Goal: Task Accomplishment & Management: Manage account settings

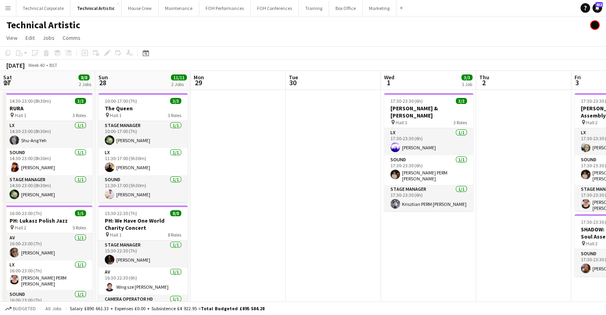
scroll to position [0, 367]
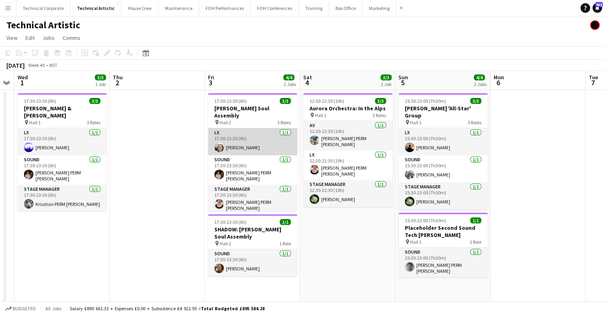
click at [241, 146] on app-card-role "LX 1/1 17:30-23:30 (6h) Sophie PERM Richardson" at bounding box center [252, 141] width 89 height 27
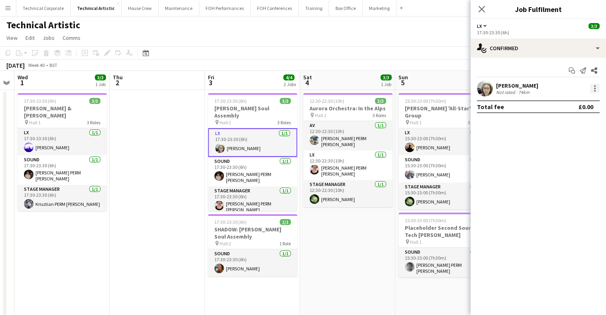
click at [594, 93] on div at bounding box center [595, 89] width 10 height 10
click at [594, 93] on div at bounding box center [303, 157] width 606 height 315
click at [594, 93] on div at bounding box center [595, 89] width 10 height 10
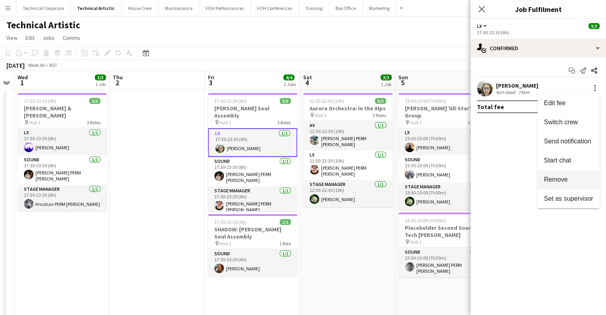
click at [556, 181] on span "Remove" at bounding box center [556, 179] width 24 height 7
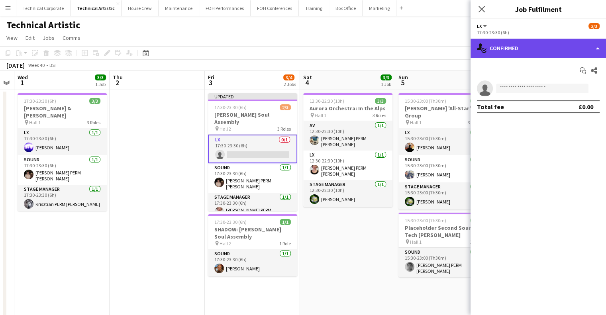
click at [529, 56] on div "single-neutral-actions-check-2 Confirmed" at bounding box center [537, 48] width 135 height 19
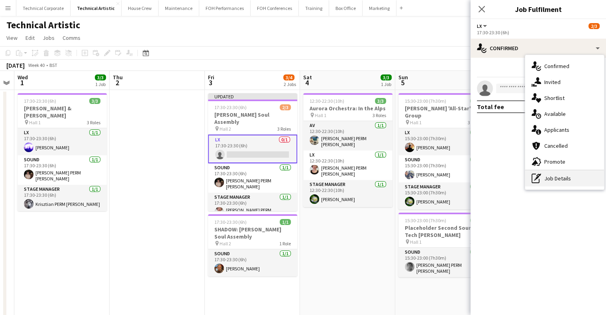
click at [553, 180] on div "pen-write Job Details" at bounding box center [564, 179] width 79 height 16
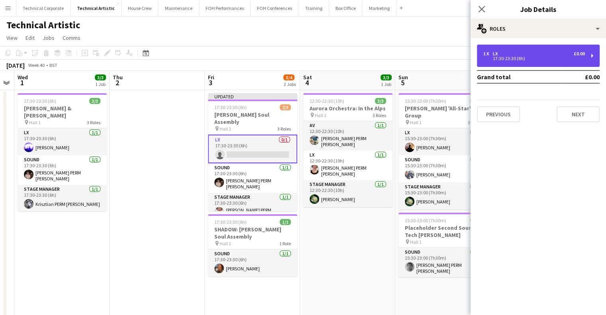
click at [529, 47] on div "1 x LX £0.00 17:30-23:30 (6h)" at bounding box center [538, 56] width 123 height 22
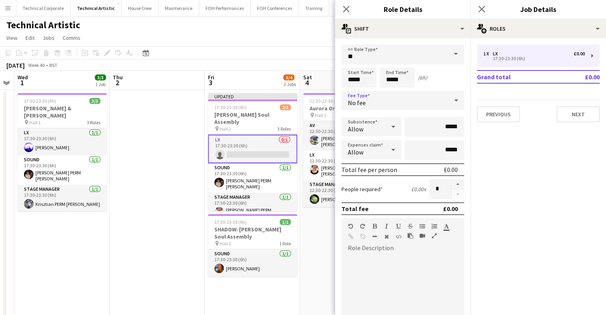
click at [376, 92] on div "No fee" at bounding box center [394, 100] width 107 height 19
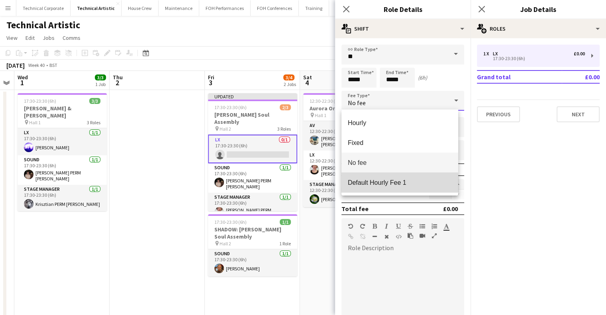
click at [374, 186] on span "Default Hourly Fee 1" at bounding box center [400, 183] width 104 height 8
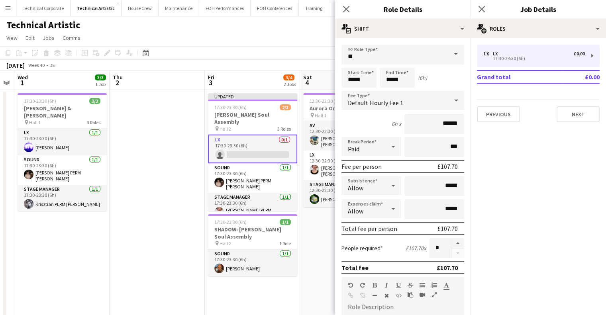
click at [158, 131] on app-date-cell at bounding box center [157, 219] width 95 height 258
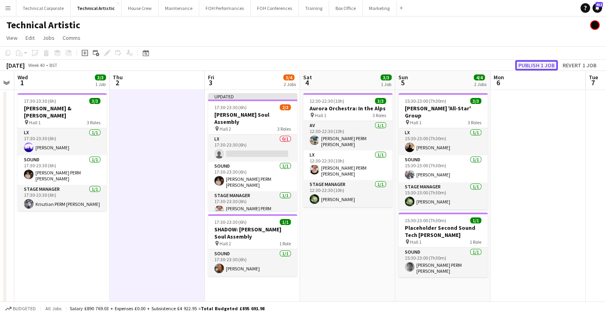
click at [539, 62] on button "Publish 1 job" at bounding box center [536, 65] width 43 height 10
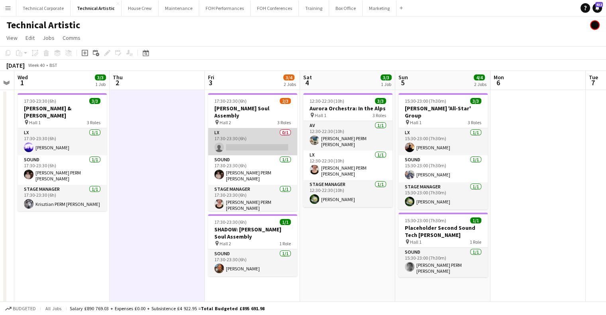
click at [239, 145] on app-card-role "LX 0/1 17:30-23:30 (6h) single-neutral-actions" at bounding box center [252, 141] width 89 height 27
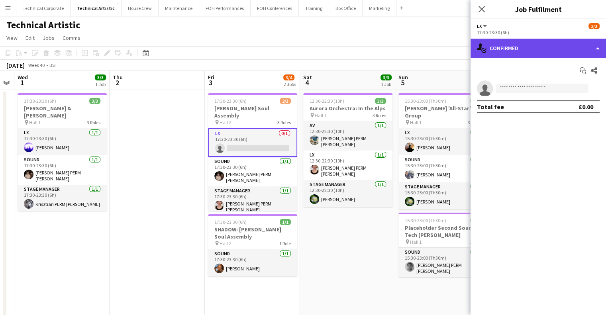
click at [530, 45] on div "single-neutral-actions-check-2 Confirmed" at bounding box center [537, 48] width 135 height 19
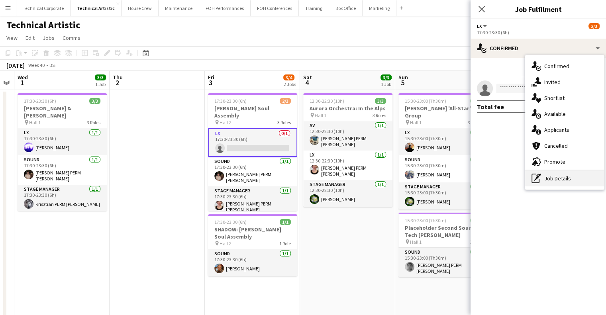
click at [546, 181] on div "pen-write Job Details" at bounding box center [564, 179] width 79 height 16
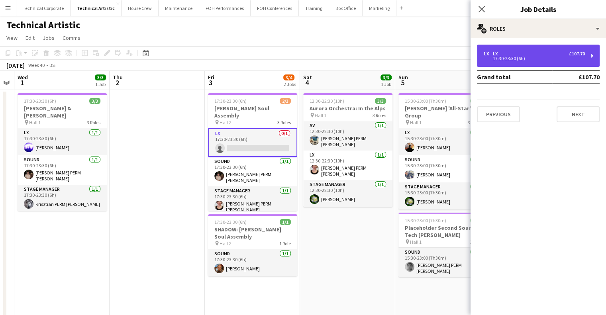
click at [542, 53] on div "1 x LX £107.70" at bounding box center [534, 54] width 102 height 6
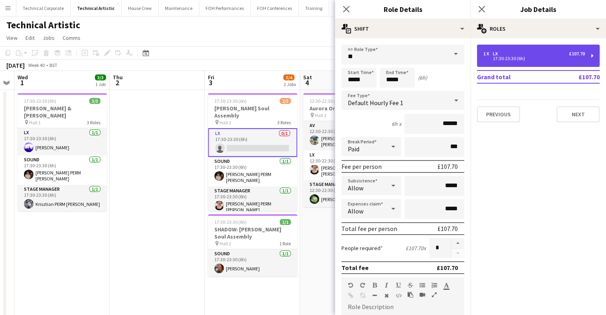
click at [542, 53] on div "1 x LX £107.70" at bounding box center [534, 54] width 102 height 6
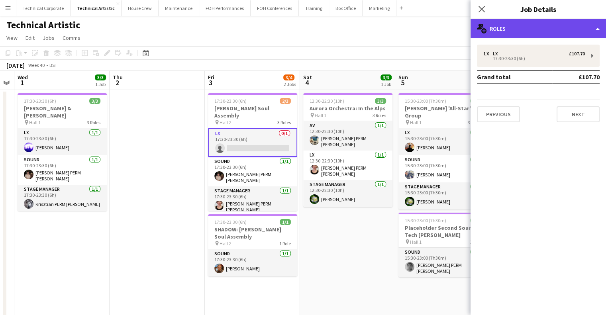
click at [542, 29] on div "multiple-users-add Roles" at bounding box center [537, 28] width 135 height 19
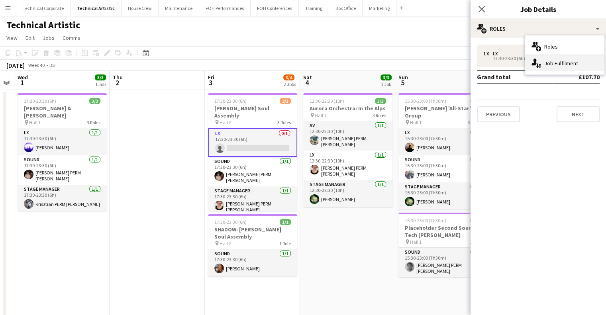
click at [553, 62] on div "single-neutral-actions-up-down Job Fulfilment" at bounding box center [564, 63] width 79 height 16
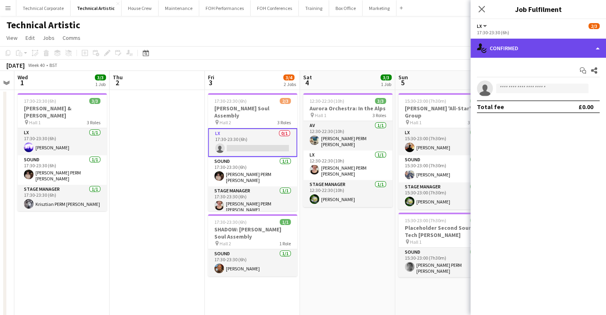
click at [546, 51] on div "single-neutral-actions-check-2 Confirmed" at bounding box center [537, 48] width 135 height 19
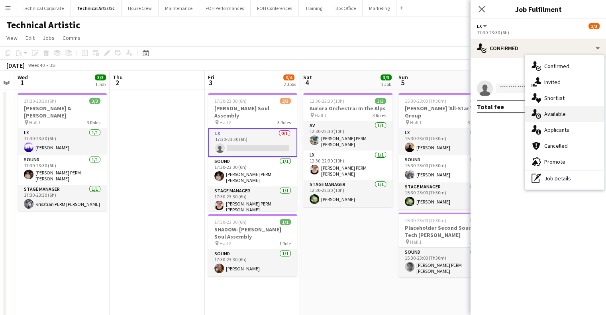
click at [551, 116] on span "Available" at bounding box center [555, 113] width 22 height 7
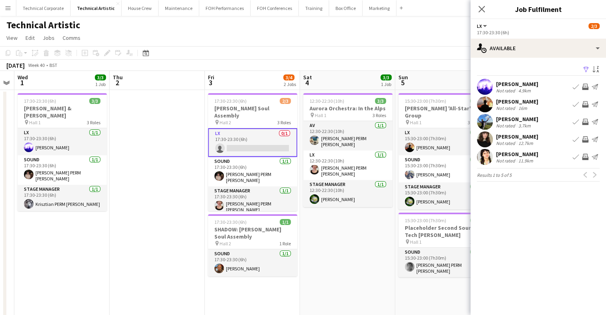
click at [586, 88] on app-icon "Invite crew" at bounding box center [585, 87] width 6 height 6
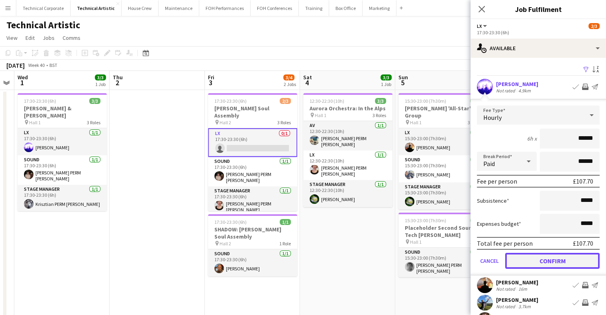
click at [552, 262] on button "Confirm" at bounding box center [552, 261] width 94 height 16
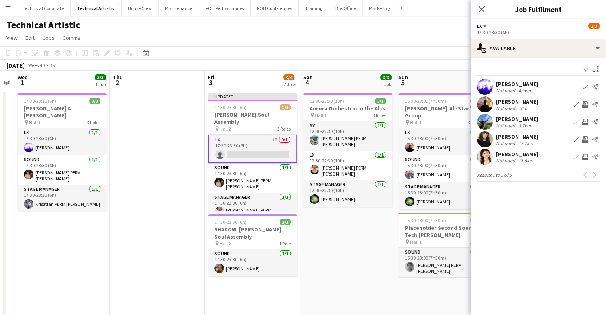
click at [382, 251] on app-date-cell "12:30-22:30 (10h) 3/3 Aurora Orchestra: In the Alps pin Hall 1 3 Roles AV 1/1 1…" at bounding box center [347, 219] width 95 height 258
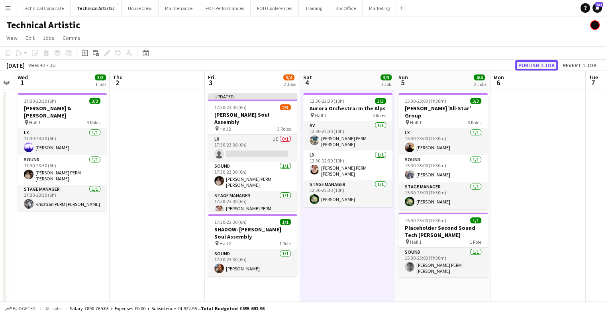
click at [537, 61] on button "Publish 1 job" at bounding box center [536, 65] width 43 height 10
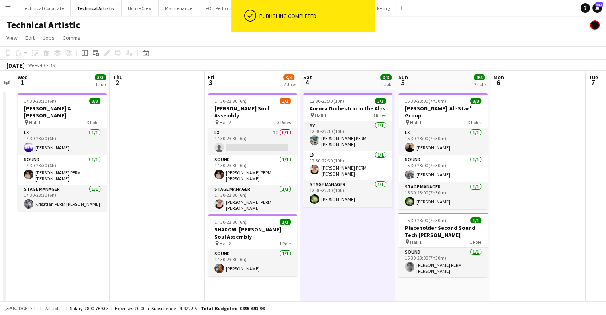
click at [324, 232] on app-date-cell "12:30-22:30 (10h) 3/3 Aurora Orchestra: In the Alps pin Hall 1 3 Roles AV 1/1 1…" at bounding box center [347, 219] width 95 height 258
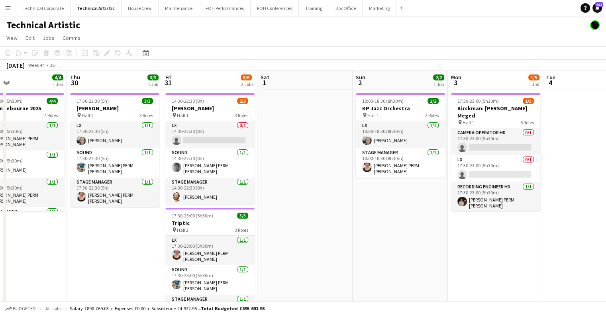
scroll to position [0, 219]
click at [237, 135] on app-card-role "LX 0/1 14:30-22:30 (8h) single-neutral-actions" at bounding box center [209, 134] width 89 height 27
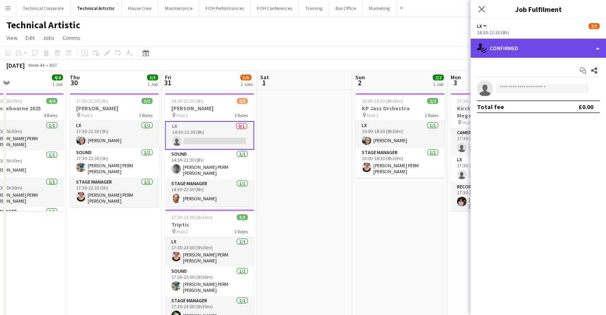
click at [524, 55] on div "single-neutral-actions-check-2 Confirmed" at bounding box center [537, 48] width 135 height 19
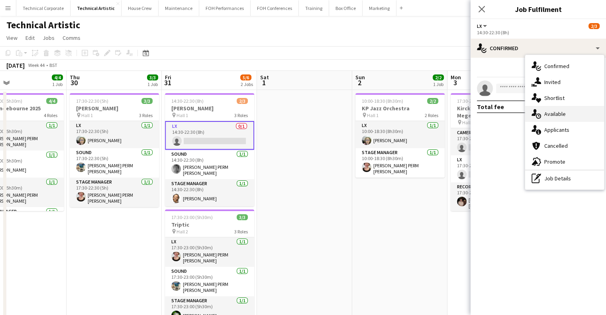
click at [545, 114] on span "Available" at bounding box center [555, 113] width 22 height 7
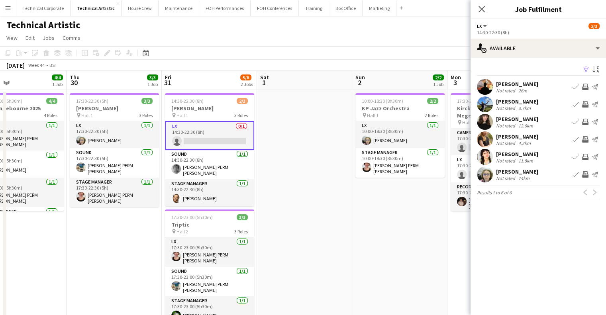
click at [586, 104] on app-icon "Invite crew" at bounding box center [585, 104] width 6 height 6
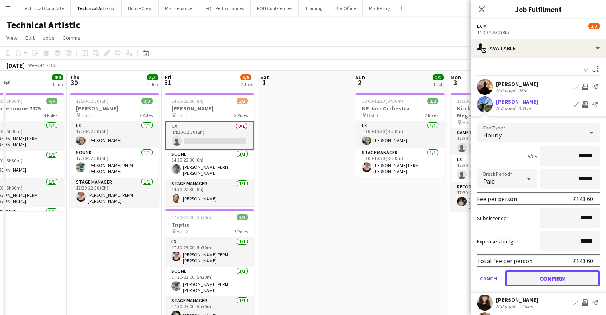
click at [533, 272] on button "Confirm" at bounding box center [552, 279] width 94 height 16
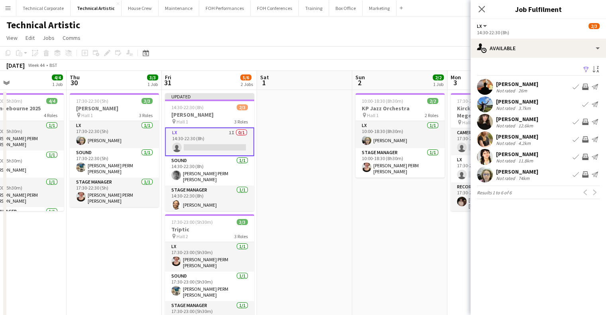
click at [346, 229] on app-date-cell at bounding box center [304, 308] width 95 height 437
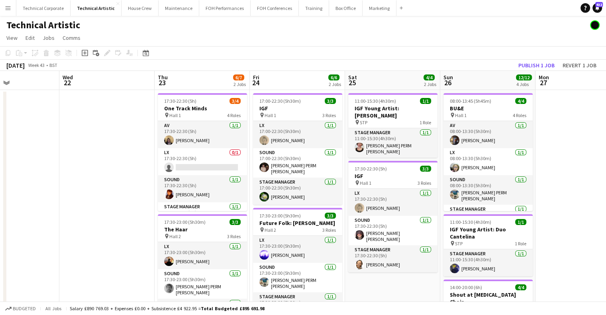
scroll to position [0, 218]
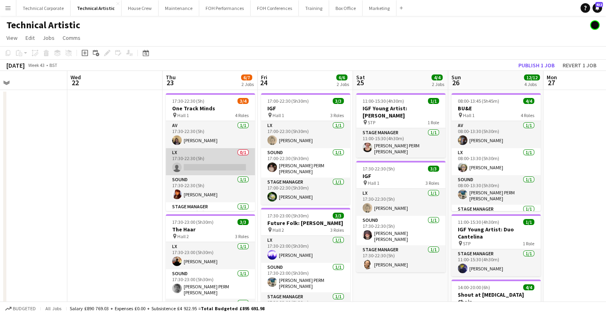
click at [205, 154] on app-card-role "LX 0/1 17:30-22:30 (5h) single-neutral-actions" at bounding box center [210, 161] width 89 height 27
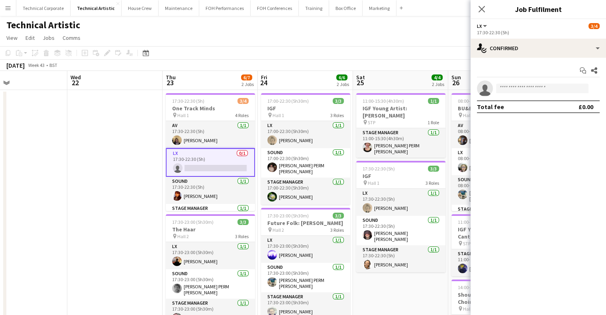
click at [510, 37] on app-options-switcher "LX All roles LX 3/4 17:30-22:30 (5h)" at bounding box center [537, 29] width 135 height 20
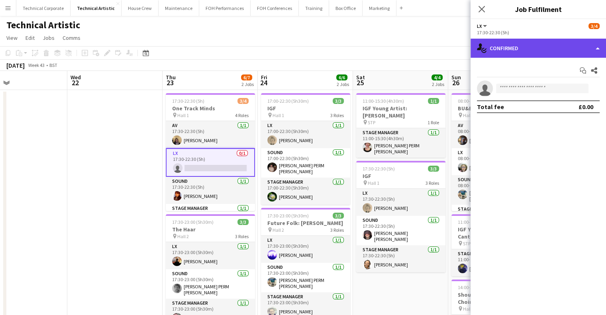
click at [510, 40] on div "single-neutral-actions-check-2 Confirmed" at bounding box center [537, 48] width 135 height 19
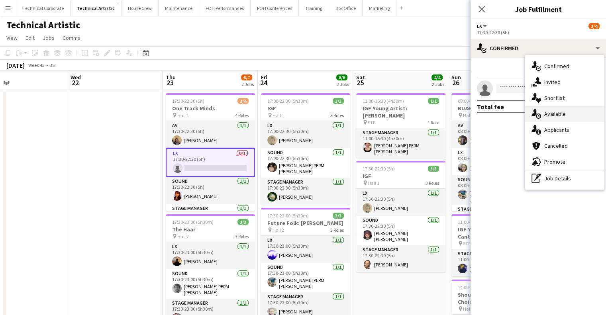
click at [550, 108] on div "single-neutral-actions-upload Available" at bounding box center [564, 114] width 79 height 16
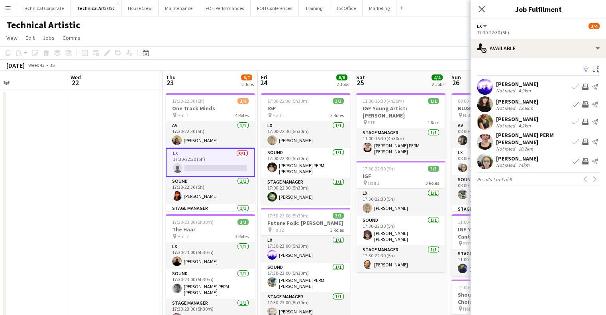
click at [582, 85] on app-icon "Invite crew" at bounding box center [585, 87] width 6 height 6
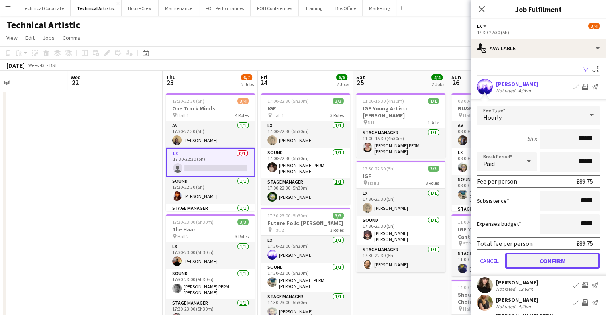
click at [549, 261] on button "Confirm" at bounding box center [552, 261] width 94 height 16
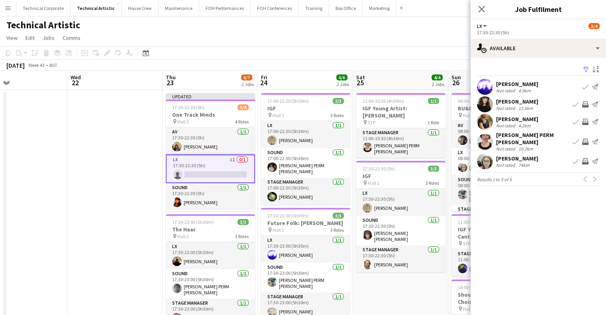
click at [146, 199] on app-date-cell at bounding box center [114, 308] width 95 height 437
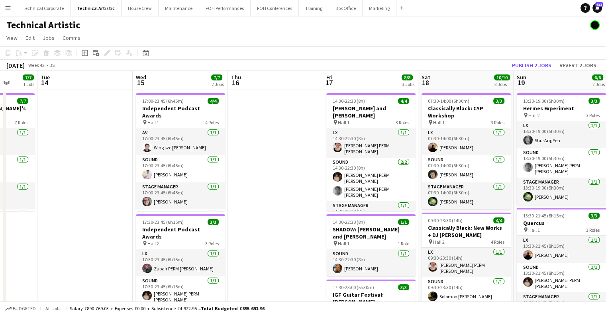
scroll to position [0, 247]
click at [266, 145] on app-date-cell at bounding box center [276, 308] width 95 height 437
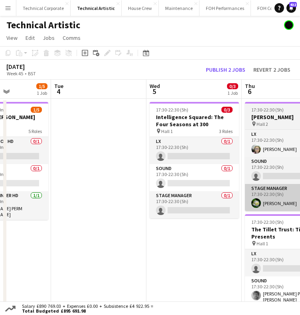
scroll to position [0, 234]
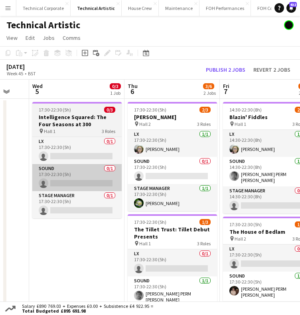
drag, startPoint x: 213, startPoint y: 151, endPoint x: 92, endPoint y: 164, distance: 121.4
click at [92, 164] on app-calendar-viewport "Sat 1 Sun 2 2/2 1 Job Mon 3 1/5 1 Job Tue 4 Wed 5 0/3 1 Job Thu 6 3/6 2 Jobs Fr…" at bounding box center [150, 308] width 300 height 456
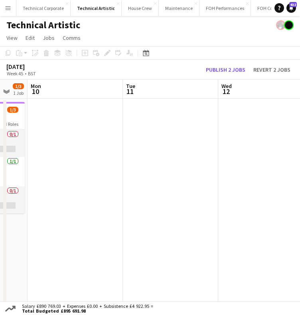
scroll to position [0, 259]
click at [129, 160] on app-calendar-viewport "Fri 7 3/6 2 Jobs Sat 8 2/3 1 Job Sun 9 1/3 1 Job Mon 10 Tue 11 Wed 12 Thu 13 Fr…" at bounding box center [150, 210] width 300 height 261
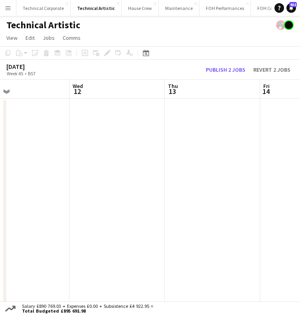
drag, startPoint x: 196, startPoint y: 175, endPoint x: 65, endPoint y: 180, distance: 130.8
click at [65, 180] on app-calendar-viewport "Sun 9 1/3 1 Job Mon 10 Tue 11 Wed 12 Thu 13 Fri 14 Sat 15 2/3 1 Job Sun 16 3/9 …" at bounding box center [150, 270] width 300 height 381
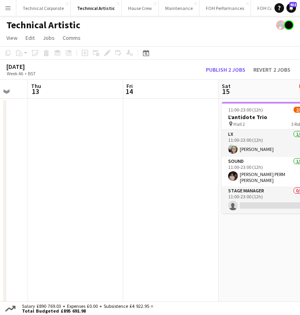
click at [22, 176] on app-calendar-viewport "Sun 9 1/3 1 Job Mon 10 Tue 11 Wed 12 Thu 13 Fri 14 Sat 15 2/3 1 Job Sun 16 3/9 …" at bounding box center [150, 270] width 300 height 381
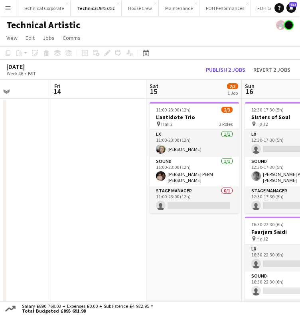
drag, startPoint x: 166, startPoint y: 171, endPoint x: 247, endPoint y: 173, distance: 81.3
click at [250, 173] on app-calendar-viewport "Tue 11 Wed 12 Thu 13 Fri 14 Sat 15 2/3 1 Job Sun 16 3/9 3 Jobs Mon 17 Tue 18 We…" at bounding box center [150, 270] width 300 height 381
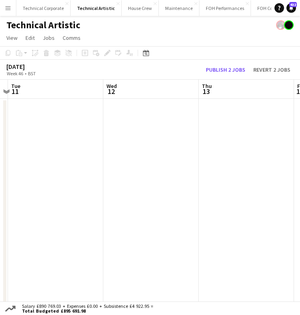
click at [200, 174] on app-calendar-viewport "Sun 9 1/3 1 Job Mon 10 Tue 11 Wed 12 Thu 13 Fri 14 Sat 15 2/3 1 Job Sun 16 3/9 …" at bounding box center [150, 270] width 300 height 381
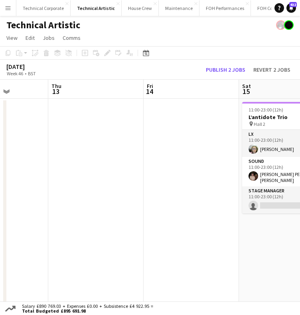
drag, startPoint x: 196, startPoint y: 130, endPoint x: 57, endPoint y: 134, distance: 139.1
click at [54, 134] on app-calendar-viewport "Sun 9 1/3 1 Job Mon 10 Tue 11 Wed 12 Thu 13 Fri 14 Sat 15 2/3 1 Job Sun 16 3/9 …" at bounding box center [150, 270] width 300 height 381
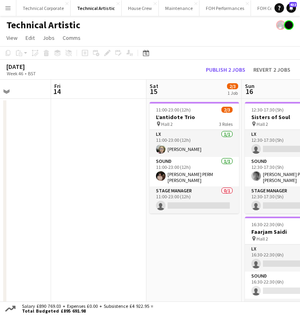
drag, startPoint x: 80, startPoint y: 144, endPoint x: 69, endPoint y: 145, distance: 10.4
click at [69, 145] on app-calendar-viewport "Tue 11 Wed 12 Thu 13 Fri 14 Sat 15 2/3 1 Job Sun 16 3/9 3 Jobs Mon 17 Tue 18 We…" at bounding box center [150, 270] width 300 height 381
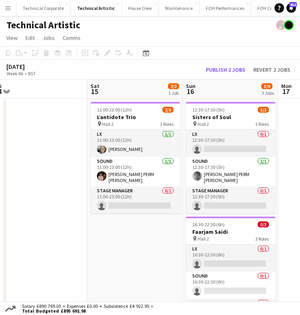
drag, startPoint x: 133, startPoint y: 140, endPoint x: 278, endPoint y: 140, distance: 144.6
click at [89, 142] on app-calendar-viewport "Tue 11 Wed 12 Thu 13 Fri 14 Sat 15 2/3 1 Job Sun 16 3/9 3 Jobs Mon 17 Tue 18 We…" at bounding box center [150, 270] width 300 height 381
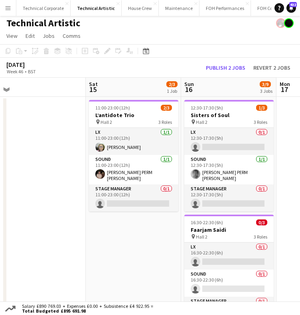
scroll to position [0, 0]
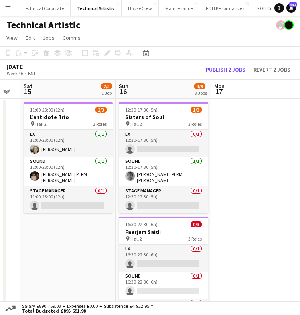
drag, startPoint x: 282, startPoint y: 154, endPoint x: 193, endPoint y: 156, distance: 88.9
click at [193, 156] on app-calendar-viewport "Tue 11 Wed 12 Thu 13 Fri 14 Sat 15 2/3 1 Job Sun 16 3/9 3 Jobs Mon 17 Tue 18 We…" at bounding box center [150, 270] width 300 height 381
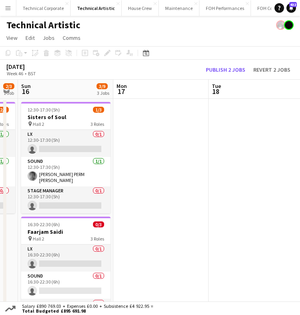
drag, startPoint x: 214, startPoint y: 153, endPoint x: 168, endPoint y: 157, distance: 46.8
click at [168, 157] on app-calendar-viewport "Thu 13 Fri 14 Sat 15 2/3 1 Job Sun 16 3/9 3 Jobs Mon 17 Tue 18 Wed 19 1/5 2 Job…" at bounding box center [150, 270] width 300 height 381
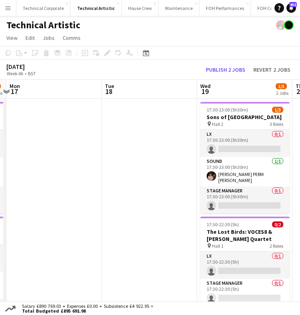
drag, startPoint x: 186, startPoint y: 125, endPoint x: 95, endPoint y: 129, distance: 90.9
click at [95, 129] on app-calendar-viewport "Thu 13 Fri 14 Sat 15 2/3 1 Job Sun 16 3/9 3 Jobs Mon 17 Tue 18 Wed 19 1/5 2 Job…" at bounding box center [150, 270] width 300 height 381
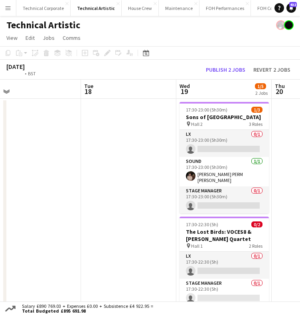
drag, startPoint x: 139, startPoint y: 130, endPoint x: 118, endPoint y: 135, distance: 21.4
click at [118, 135] on app-calendar-viewport "Thu 13 Fri 14 Sat 15 2/3 1 Job Sun 16 3/9 3 Jobs Mon 17 Tue 18 Wed 19 1/5 2 Job…" at bounding box center [150, 270] width 300 height 381
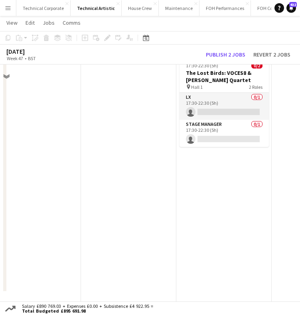
scroll to position [0, 0]
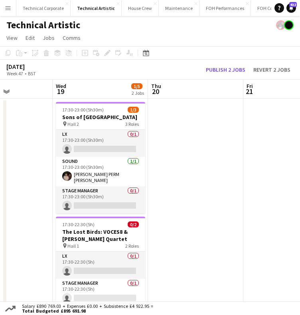
drag, startPoint x: 110, startPoint y: 149, endPoint x: 93, endPoint y: 148, distance: 16.8
click at [93, 148] on app-calendar-viewport "Sat 15 2/3 1 Job Sun 16 3/9 3 Jobs Mon 17 Tue 18 Wed 19 1/5 2 Jobs Thu 20 Fri 2…" at bounding box center [150, 270] width 300 height 381
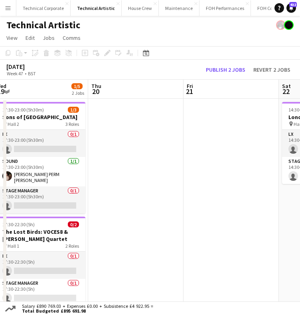
drag, startPoint x: 208, startPoint y: 143, endPoint x: 149, endPoint y: 151, distance: 59.9
click at [148, 150] on app-calendar-viewport "Sat 15 2/3 1 Job Sun 16 3/9 3 Jobs Mon 17 Tue 18 Wed 19 1/5 2 Jobs Thu 20 Fri 2…" at bounding box center [150, 270] width 300 height 381
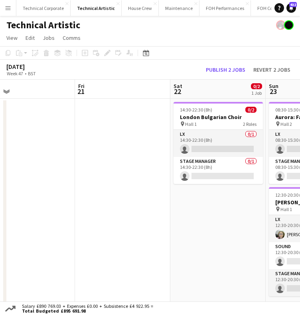
scroll to position [0, 321]
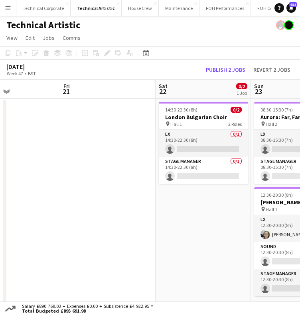
drag, startPoint x: 214, startPoint y: 178, endPoint x: 116, endPoint y: 181, distance: 97.7
click at [116, 181] on app-calendar-viewport "Mon 17 Tue 18 Wed 19 1/5 2 Jobs Thu 20 Fri 21 Sat 22 0/2 1 Job Sun 23 1/5 2 Job…" at bounding box center [150, 270] width 300 height 381
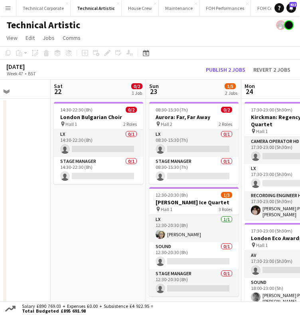
drag, startPoint x: 220, startPoint y: 160, endPoint x: 159, endPoint y: 169, distance: 61.2
click at [159, 169] on app-calendar-viewport "Wed 19 1/5 2 Jobs Thu 20 Fri 21 Sat 22 0/2 1 Job Sun 23 1/5 2 Jobs Mon 24 3/8 2…" at bounding box center [150, 270] width 300 height 381
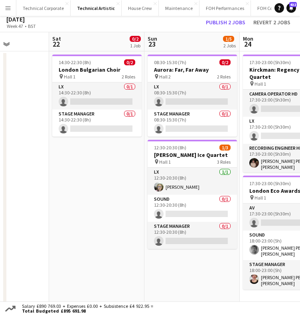
scroll to position [0, 0]
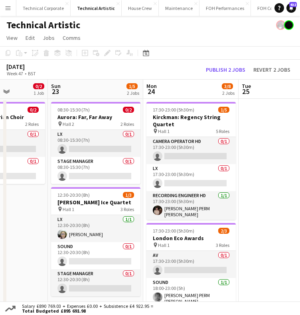
drag, startPoint x: 263, startPoint y: 88, endPoint x: 191, endPoint y: 90, distance: 72.6
click at [175, 89] on app-calendar-viewport "Wed 19 1/5 2 Jobs Thu 20 Fri 21 Sat 22 0/2 1 Job Sun 23 1/5 2 Jobs Mon 24 3/8 2…" at bounding box center [150, 270] width 300 height 381
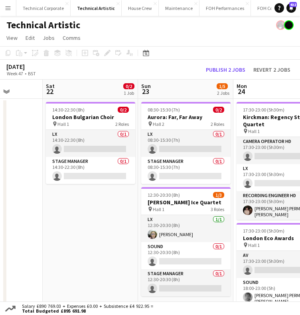
drag, startPoint x: 227, startPoint y: 136, endPoint x: 108, endPoint y: 146, distance: 119.2
click at [103, 146] on app-calendar-viewport "Wed 19 1/5 2 Jobs Thu 20 Fri 21 Sat 22 0/2 1 Job Sun 23 1/5 2 Jobs Mon 24 3/8 2…" at bounding box center [150, 270] width 300 height 381
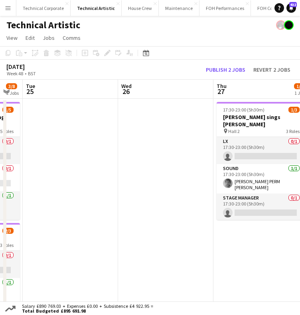
drag, startPoint x: 184, startPoint y: 152, endPoint x: 110, endPoint y: 159, distance: 75.2
click at [110, 159] on app-calendar-viewport "Fri 21 Sat 22 0/2 1 Job Sun 23 1/5 2 Jobs Mon 24 3/8 2 Jobs Tue 25 Wed 26 Thu 2…" at bounding box center [150, 270] width 300 height 381
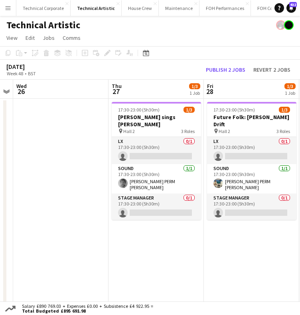
scroll to position [0, 295]
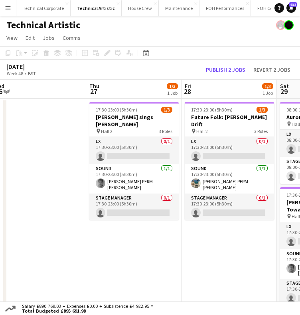
drag, startPoint x: 230, startPoint y: 179, endPoint x: 106, endPoint y: 189, distance: 125.1
click at [106, 189] on app-calendar-viewport "Sun 23 1/5 2 Jobs Mon 24 3/8 2 Jobs Tue 25 Wed 26 Thu 27 1/3 1 Job Fri 28 1/3 1…" at bounding box center [150, 270] width 300 height 381
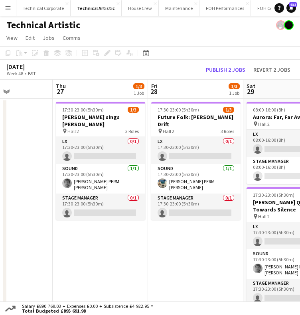
scroll to position [0, 339]
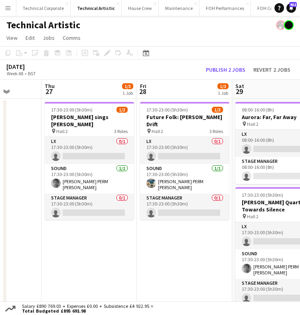
drag, startPoint x: 209, startPoint y: 244, endPoint x: 178, endPoint y: 247, distance: 30.8
click at [178, 247] on app-calendar-viewport "Sun 23 1/5 2 Jobs Mon 24 3/8 2 Jobs Tue 25 Wed 26 Thu 27 1/3 1 Job Fri 28 1/3 1…" at bounding box center [150, 270] width 300 height 381
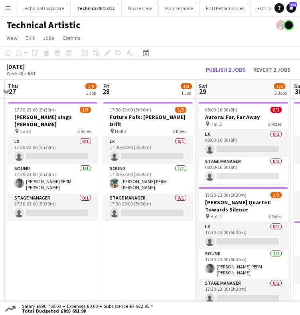
drag, startPoint x: 233, startPoint y: 179, endPoint x: 166, endPoint y: 184, distance: 67.9
click at [207, 182] on app-calendar-viewport "Sun 23 1/5 2 Jobs Mon 24 3/8 2 Jobs Tue 25 Wed 26 Thu 27 1/3 1 Job Fri 28 1/3 1…" at bounding box center [150, 270] width 300 height 381
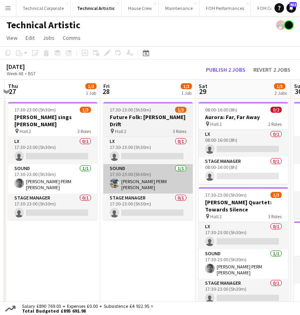
scroll to position [0, 381]
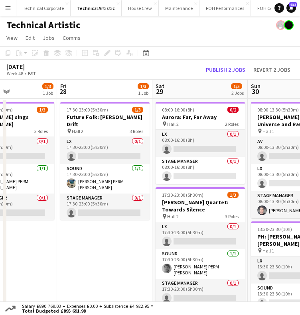
drag, startPoint x: 93, startPoint y: 254, endPoint x: 83, endPoint y: 255, distance: 10.0
click at [84, 255] on app-calendar-viewport "Tue 25 Wed 26 Thu 27 1/3 1 Job Fri 28 1/3 1 Job Sat 29 1/5 2 Jobs Sun 30 1/6 2 …" at bounding box center [150, 270] width 300 height 381
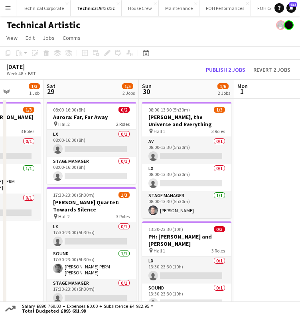
scroll to position [0, 344]
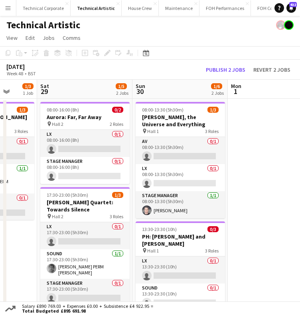
drag, startPoint x: 196, startPoint y: 162, endPoint x: 115, endPoint y: 165, distance: 81.3
click at [115, 165] on app-calendar-viewport "Tue 25 Wed 26 Thu 27 1/3 1 Job Fri 28 1/3 1 Job Sat 29 1/5 2 Jobs Sun 30 1/6 2 …" at bounding box center [150, 270] width 300 height 381
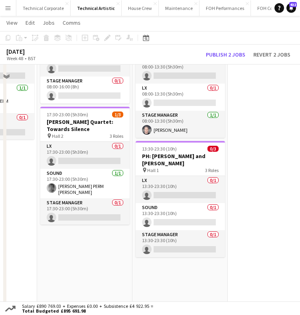
scroll to position [0, 0]
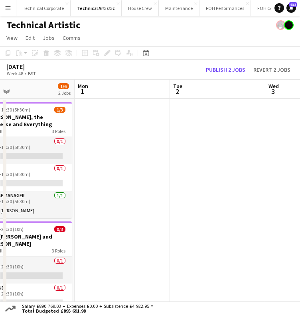
drag, startPoint x: 239, startPoint y: 229, endPoint x: 105, endPoint y: 244, distance: 135.1
click at [104, 244] on app-calendar-viewport "Thu 27 1/3 1 Job Fri 28 1/3 1 Job Sat 29 1/5 2 Jobs Sun 30 1/6 2 Jobs Mon 1 Tue…" at bounding box center [150, 270] width 300 height 381
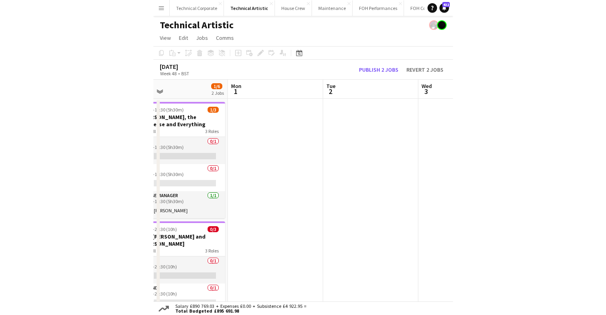
scroll to position [0, 288]
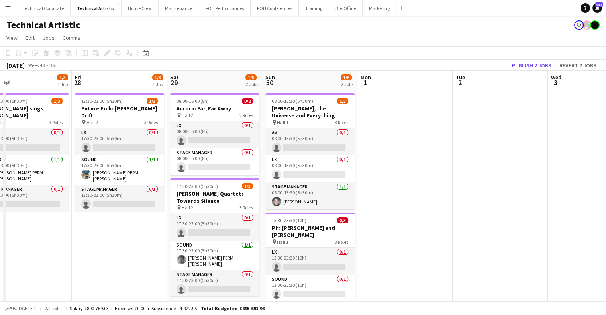
drag, startPoint x: 145, startPoint y: 196, endPoint x: 505, endPoint y: 202, distance: 359.8
click at [505, 202] on app-calendar-viewport "Tue 25 Wed 26 Thu 27 1/3 1 Job Fri 28 1/3 1 Job Sat 29 1/5 2 Jobs Sun 30 1/6 2 …" at bounding box center [303, 261] width 606 height 381
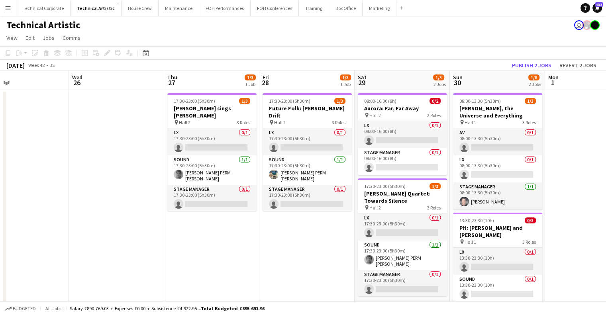
drag, startPoint x: 182, startPoint y: 202, endPoint x: 343, endPoint y: 205, distance: 161.4
click at [369, 205] on app-calendar-viewport "Sun 23 1/5 2 Jobs Mon 24 3/8 2 Jobs Tue 25 Wed 26 Thu 27 1/3 1 Job Fri 28 1/3 1…" at bounding box center [303, 261] width 606 height 381
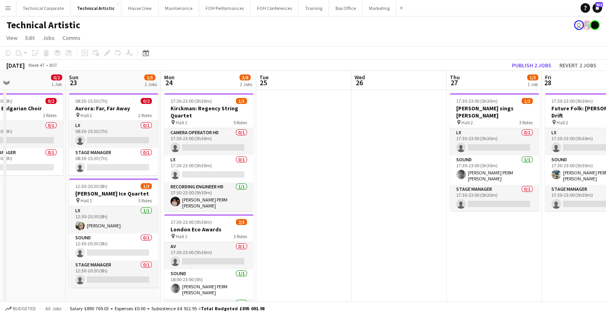
drag, startPoint x: 362, startPoint y: 193, endPoint x: 355, endPoint y: 193, distance: 6.4
click at [488, 193] on app-calendar-viewport "Thu 20 Fri 21 Sat 22 0/2 1 Job Sun 23 1/5 2 Jobs Mon 24 3/8 2 Jobs Tue 25 Wed 2…" at bounding box center [303, 261] width 606 height 381
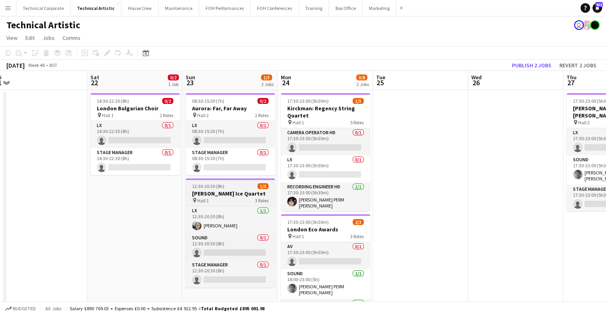
drag, startPoint x: 249, startPoint y: 192, endPoint x: 493, endPoint y: 203, distance: 243.7
click at [504, 201] on app-calendar-viewport "Wed 19 1/5 2 Jobs Thu 20 Fri 21 Sat 22 0/2 1 Job Sun 23 1/5 2 Jobs Mon 24 3/8 2…" at bounding box center [303, 261] width 606 height 381
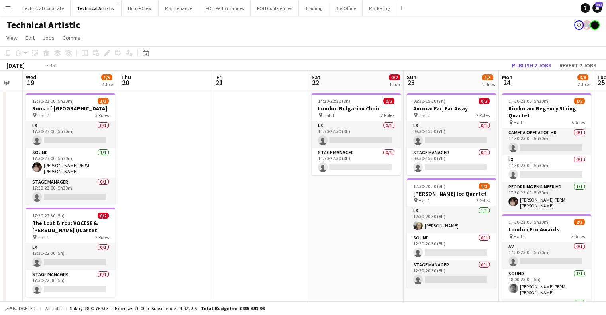
drag, startPoint x: 218, startPoint y: 161, endPoint x: 318, endPoint y: 168, distance: 100.3
click at [435, 169] on app-calendar-viewport "Mon 17 Tue 18 Wed 19 1/5 2 Jobs Thu 20 Fri 21 Sat 22 0/2 1 Job Sun 23 1/5 2 Job…" at bounding box center [303, 261] width 606 height 381
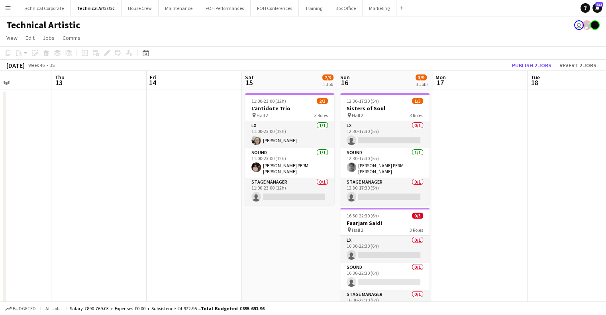
drag, startPoint x: 147, startPoint y: 165, endPoint x: 475, endPoint y: 166, distance: 328.3
click at [475, 166] on app-calendar-viewport "Mon 10 Tue 11 Wed 12 Thu 13 Fri 14 Sat 15 2/3 1 Job Sun 16 3/9 3 Jobs Mon 17 Tu…" at bounding box center [303, 261] width 606 height 381
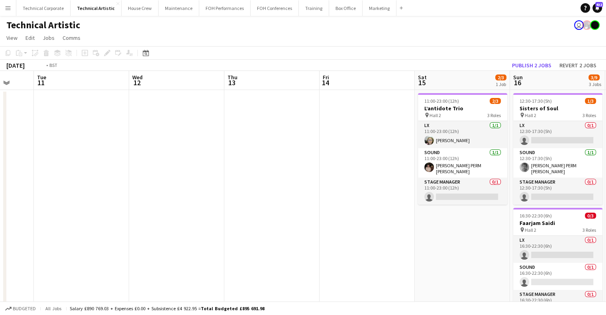
drag, startPoint x: 153, startPoint y: 168, endPoint x: 508, endPoint y: 169, distance: 354.6
click at [506, 169] on app-calendar-viewport "Sun 9 1/3 1 Job Mon 10 Tue 11 Wed 12 Thu 13 Fri 14 Sat 15 2/3 1 Job Sun 16 3/9 …" at bounding box center [303, 261] width 606 height 381
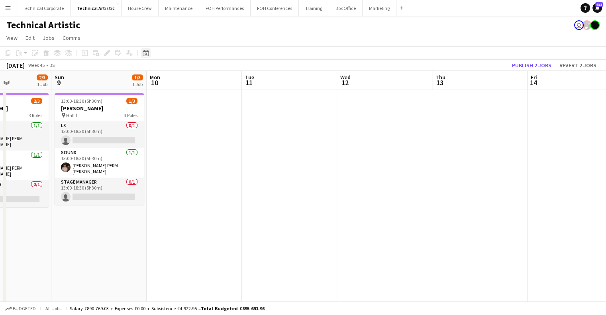
click at [143, 54] on icon "Date picker" at bounding box center [146, 53] width 6 height 6
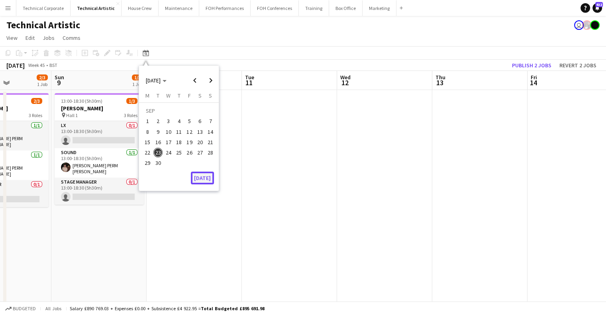
click at [200, 181] on button "[DATE]" at bounding box center [202, 178] width 23 height 13
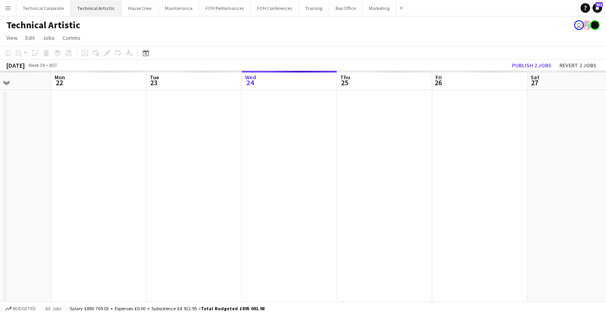
scroll to position [0, 274]
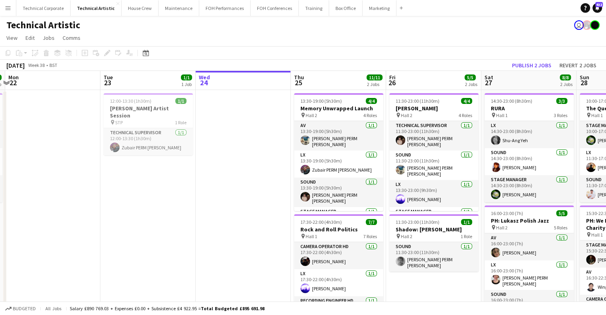
drag, startPoint x: 147, startPoint y: 136, endPoint x: 384, endPoint y: 153, distance: 237.2
click at [384, 153] on app-calendar-viewport "Fri 19 9/9 4 Jobs Sat 20 8/8 2 Jobs Sun 21 3/3 1 Job Mon 22 Tue 23 1/1 1 Job We…" at bounding box center [303, 271] width 606 height 401
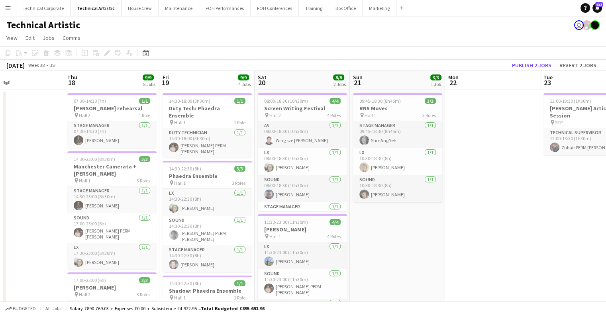
drag, startPoint x: 169, startPoint y: 152, endPoint x: 377, endPoint y: 164, distance: 208.7
click at [377, 165] on app-calendar-viewport "Mon 15 Tue 16 Wed 17 Thu 18 9/9 5 Jobs Fri 19 9/9 4 Jobs Sat 20 8/8 2 Jobs Sun …" at bounding box center [303, 297] width 606 height 452
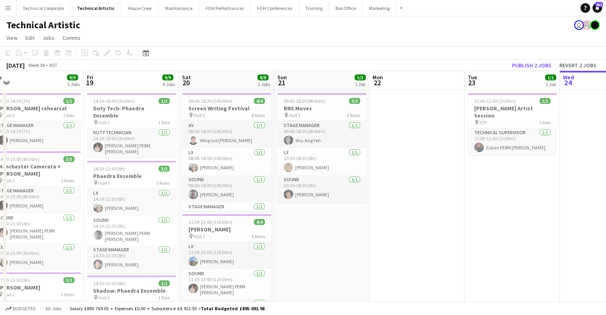
scroll to position [0, 298]
drag, startPoint x: 445, startPoint y: 157, endPoint x: 358, endPoint y: 165, distance: 88.0
click at [358, 165] on app-calendar-viewport "Mon 15 5/5 2 Jobs Tue 16 Wed 17 Thu 18 9/9 5 Jobs Fri 19 9/9 4 Jobs Sat 20 8/8 …" at bounding box center [303, 297] width 606 height 452
click at [307, 193] on app-card-role "Sound 1/1 10:30-18:30 (8h) Elliot Buchanan" at bounding box center [321, 188] width 89 height 27
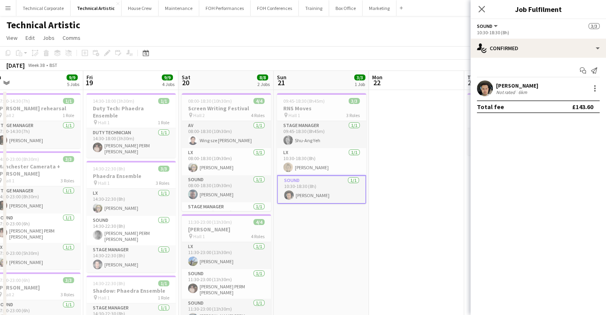
click at [519, 80] on div "Start chat Send notification Elliot Buchanan Not rated 6km Total fee £143.60" at bounding box center [537, 89] width 135 height 62
click at [519, 82] on div "Elliot Buchanan" at bounding box center [517, 85] width 42 height 7
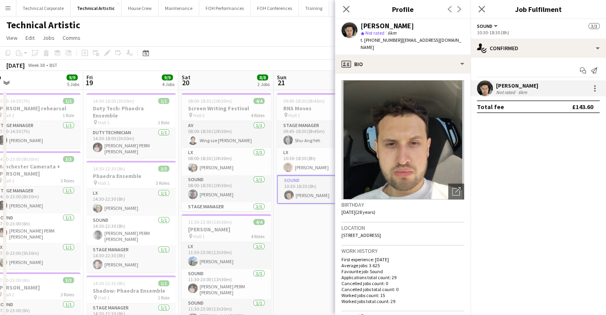
drag, startPoint x: 519, startPoint y: 82, endPoint x: 438, endPoint y: 175, distance: 123.3
click at [519, 82] on div "Elliot Buchanan" at bounding box center [517, 85] width 42 height 7
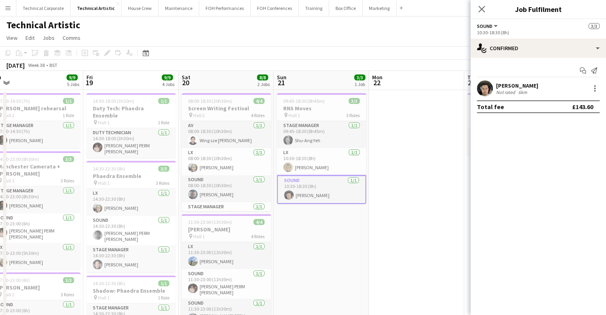
click at [601, 209] on mat-expansion-panel "check Confirmed Start chat Send notification Elliot Buchanan Not rated 6km Tota…" at bounding box center [537, 186] width 135 height 257
drag, startPoint x: 301, startPoint y: 137, endPoint x: 425, endPoint y: 111, distance: 126.9
click at [301, 136] on app-card-role "Stage Manager 1/1 09:45-18:30 (8h45m) Shu-Ang Yeh" at bounding box center [321, 134] width 89 height 27
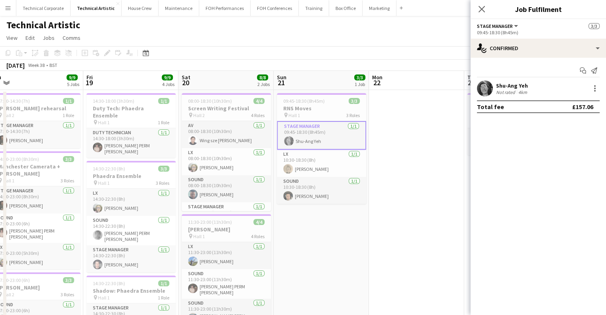
click at [514, 90] on div "Not rated" at bounding box center [506, 92] width 21 height 6
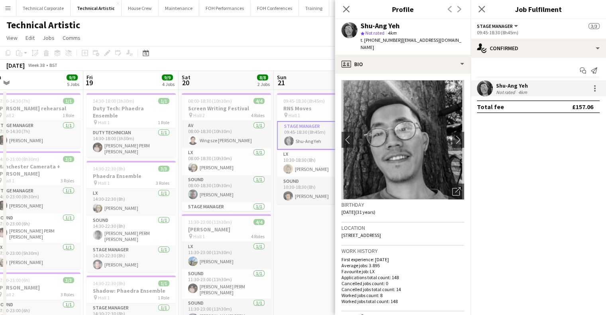
click at [575, 138] on mat-expansion-panel "check Confirmed Start chat Send notification Shu-Ang Yeh Not rated 4km Total fe…" at bounding box center [537, 186] width 135 height 257
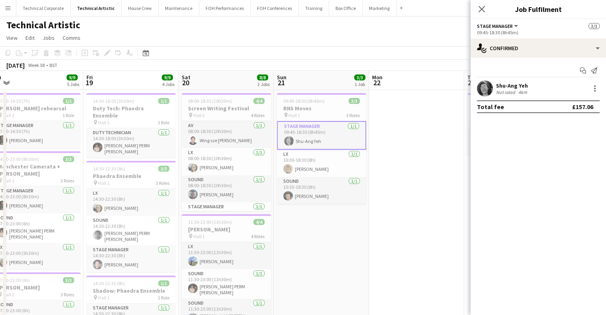
drag, startPoint x: 511, startPoint y: 97, endPoint x: 511, endPoint y: 90, distance: 7.2
click at [511, 91] on app-confirmed-crew "Shu-Ang Yeh Not rated 4km Total fee £157.06" at bounding box center [537, 96] width 135 height 33
click at [511, 90] on div "Not rated" at bounding box center [506, 92] width 21 height 6
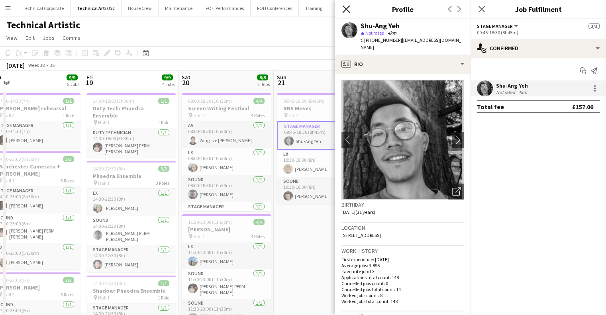
click at [349, 9] on icon "Close pop-in" at bounding box center [346, 9] width 8 height 8
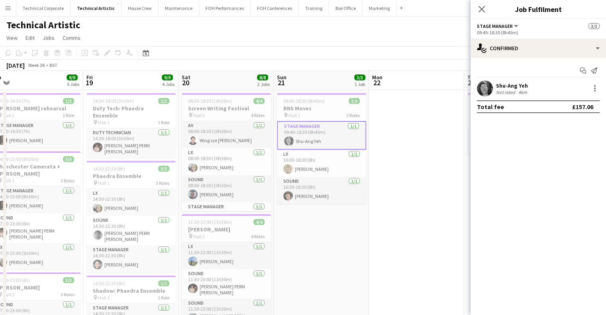
click at [320, 251] on app-date-cell "09:45-18:30 (8h45m) 3/3 RNS Moves pin Hall 1 3 Roles Stage Manager 1/1 09:45-18…" at bounding box center [321, 306] width 95 height 433
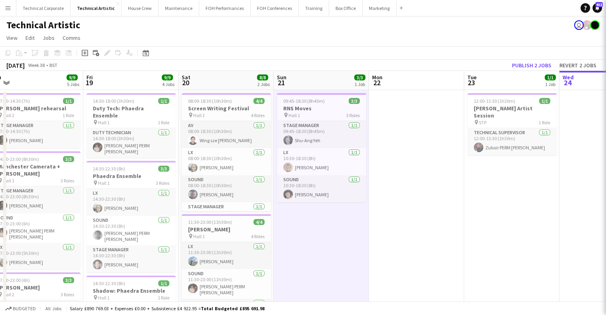
click at [320, 251] on app-date-cell "09:45-18:30 (8h45m) 3/3 RNS Moves pin Hall 1 3 Roles Stage Manager 1/1 09:45-18…" at bounding box center [321, 306] width 95 height 433
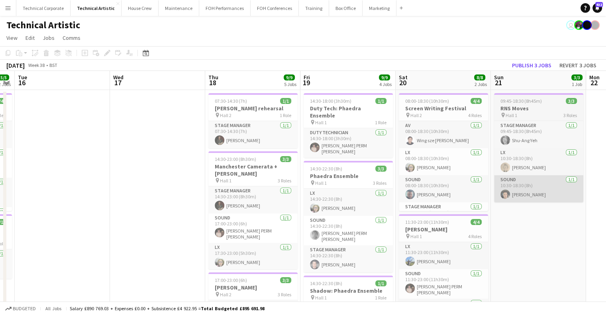
drag, startPoint x: 557, startPoint y: 188, endPoint x: 150, endPoint y: 176, distance: 407.3
click at [127, 180] on app-calendar-viewport "Sat 13 Sun 14 Mon 15 5/5 2 Jobs Tue 16 Wed 17 Thu 18 9/9 5 Jobs Fri 19 9/9 4 Jo…" at bounding box center [303, 297] width 606 height 452
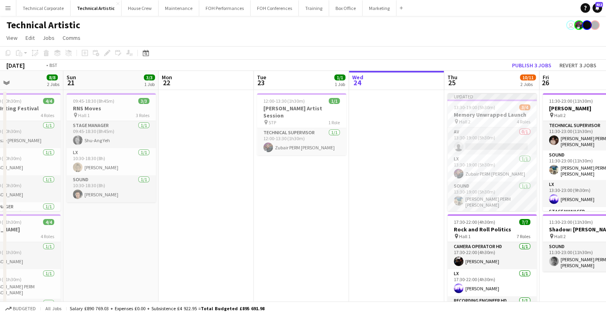
drag, startPoint x: 358, startPoint y: 180, endPoint x: 199, endPoint y: 176, distance: 159.0
click at [198, 181] on app-calendar-viewport "Wed 17 Thu 18 9/9 5 Jobs Fri 19 9/9 4 Jobs Sat 20 8/8 2 Jobs Sun 21 3/3 1 Job M…" at bounding box center [303, 297] width 606 height 452
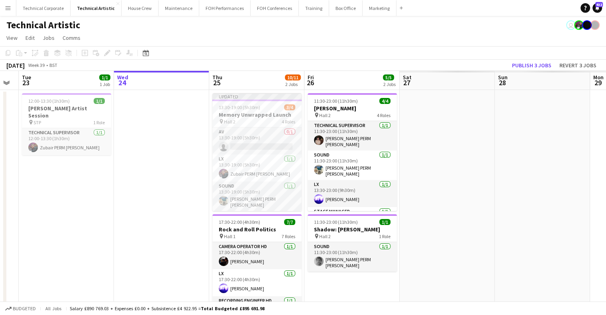
drag, startPoint x: 299, startPoint y: 155, endPoint x: 245, endPoint y: 159, distance: 53.5
click at [246, 159] on app-calendar-viewport "Fri 19 9/9 4 Jobs Sat 20 8/8 2 Jobs Sun 21 3/3 1 Job Mon 22 Tue 23 1/1 1 Job We…" at bounding box center [303, 297] width 606 height 452
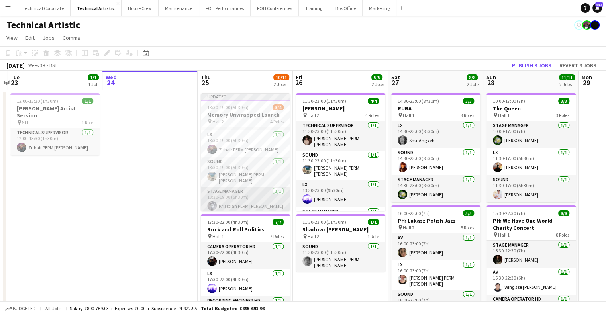
scroll to position [0, 0]
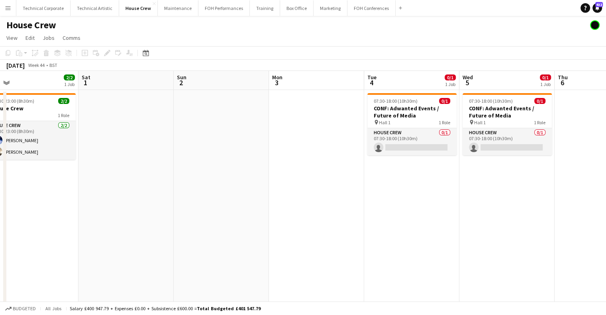
scroll to position [0, 207]
click at [404, 103] on span "07:30-18:00 (10h30m)" at bounding box center [396, 101] width 44 height 6
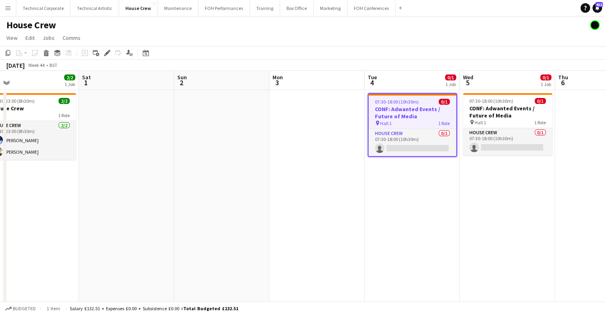
click at [308, 141] on app-date-cell at bounding box center [316, 215] width 95 height 250
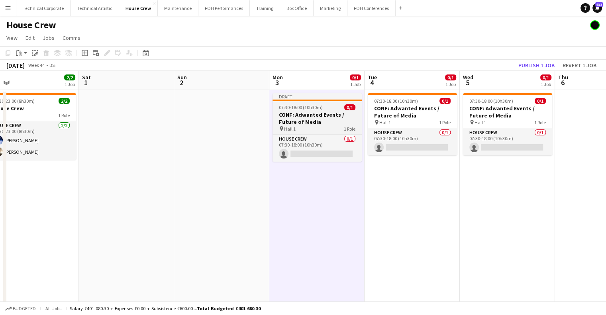
click at [306, 119] on h3 "CONF: Adwanted Events / Future of Media" at bounding box center [316, 118] width 89 height 14
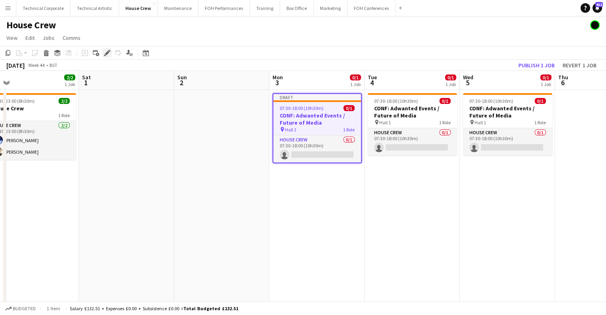
click at [102, 57] on div "Edit" at bounding box center [107, 53] width 10 height 10
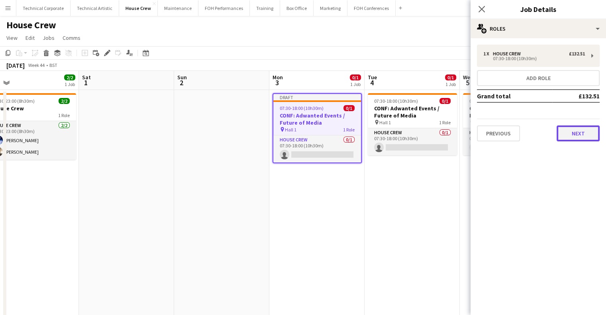
click at [588, 132] on button "Next" at bounding box center [578, 133] width 43 height 16
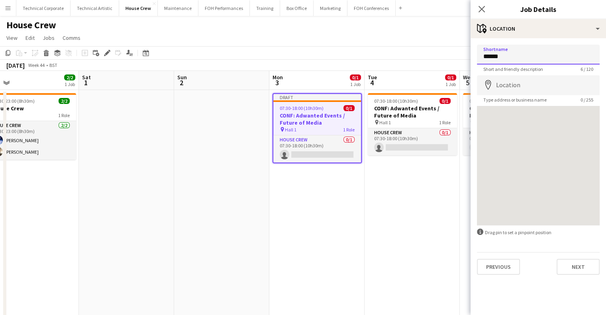
click at [526, 60] on input "******" at bounding box center [538, 55] width 123 height 20
drag, startPoint x: 526, startPoint y: 60, endPoint x: 440, endPoint y: 65, distance: 86.2
click at [440, 65] on body "Menu Boards Boards Boards All jobs Status Workforce Workforce My Workforce Recr…" at bounding box center [303, 176] width 606 height 353
click at [379, 202] on app-date-cell "07:30-18:00 (10h30m) 0/1 CONF: Adwanted Events / Future of Media pin Hall 1 1 R…" at bounding box center [412, 215] width 95 height 250
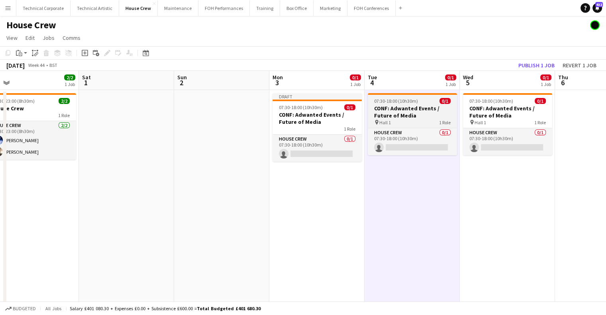
click at [398, 113] on h3 "CONF: Adwanted Events / Future of Media" at bounding box center [412, 112] width 89 height 14
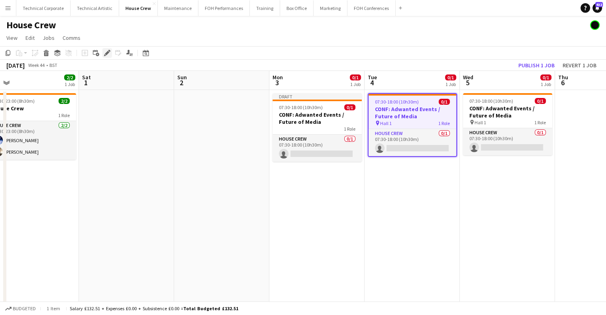
click at [103, 57] on div "Edit" at bounding box center [107, 53] width 10 height 10
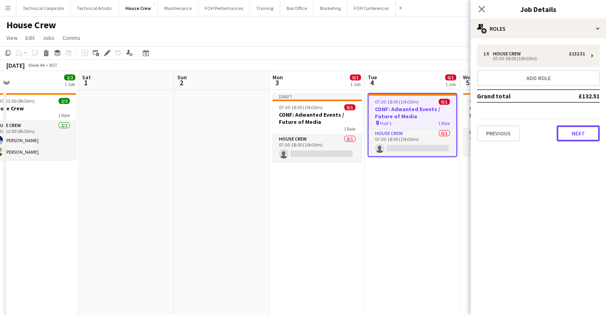
drag, startPoint x: 598, startPoint y: 125, endPoint x: 586, endPoint y: 135, distance: 15.7
click at [586, 135] on button "Next" at bounding box center [578, 133] width 43 height 16
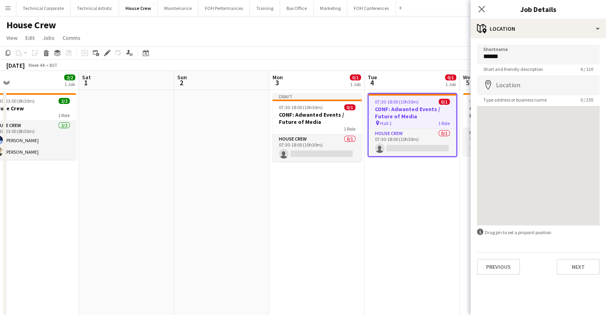
click at [586, 135] on div at bounding box center [538, 166] width 123 height 120
drag, startPoint x: 533, startPoint y: 64, endPoint x: 400, endPoint y: 63, distance: 133.1
click at [400, 63] on body "Menu Boards Boards Boards All jobs Status Workforce Workforce My Workforce Recr…" at bounding box center [303, 176] width 606 height 353
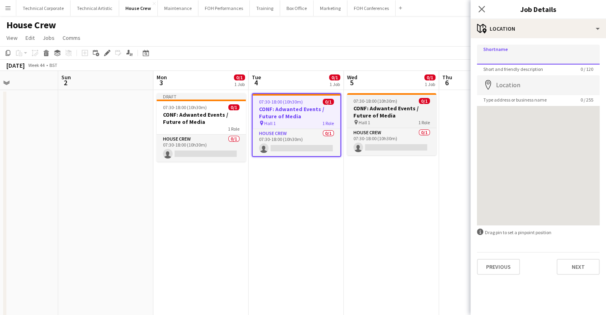
scroll to position [0, 323]
click at [390, 113] on h3 "CONF: Adwanted Events / Future of Media" at bounding box center [391, 112] width 89 height 14
type input "******"
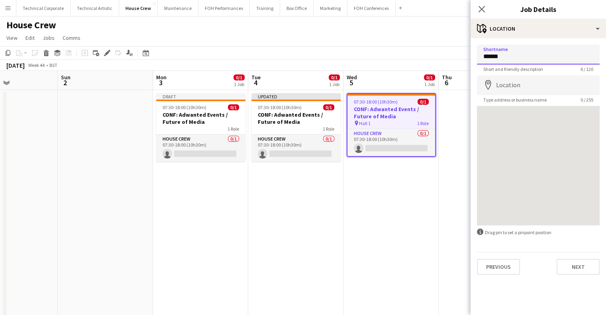
drag, startPoint x: 537, startPoint y: 54, endPoint x: 378, endPoint y: 42, distance: 159.8
click at [378, 42] on body "Menu Boards Boards Boards All jobs Status Workforce Workforce My Workforce Recr…" at bounding box center [303, 176] width 606 height 353
click at [254, 163] on app-date-cell "Updated 07:30-18:00 (10h30m) 0/1 CONF: Adwanted Events / Future of Media 1 Role…" at bounding box center [295, 215] width 95 height 250
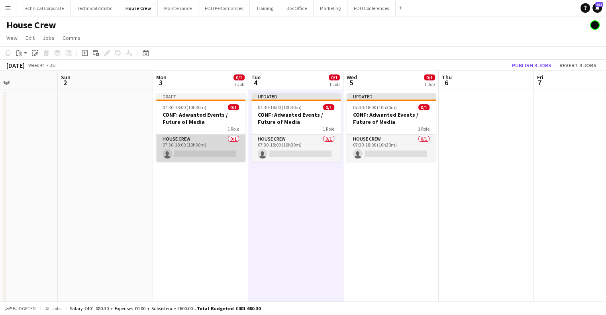
click at [216, 140] on app-card-role "House Crew 0/1 07:30-18:00 (10h30m) single-neutral-actions" at bounding box center [200, 148] width 89 height 27
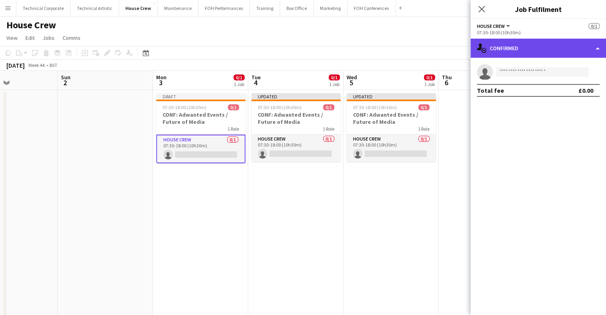
click at [537, 40] on div "single-neutral-actions-check-2 Confirmed" at bounding box center [537, 48] width 135 height 19
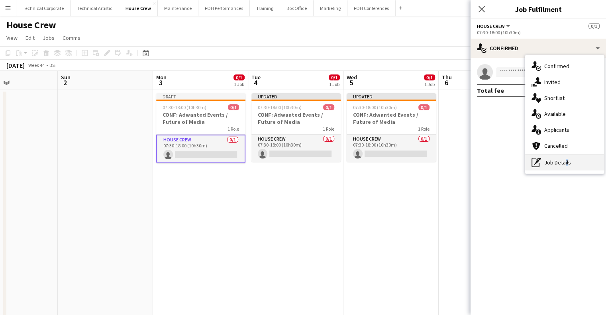
drag, startPoint x: 566, startPoint y: 172, endPoint x: 563, endPoint y: 160, distance: 11.9
click at [563, 160] on div "single-neutral-actions-check-2 Confirmed single-neutral-actions-share-1 Invited…" at bounding box center [564, 114] width 79 height 119
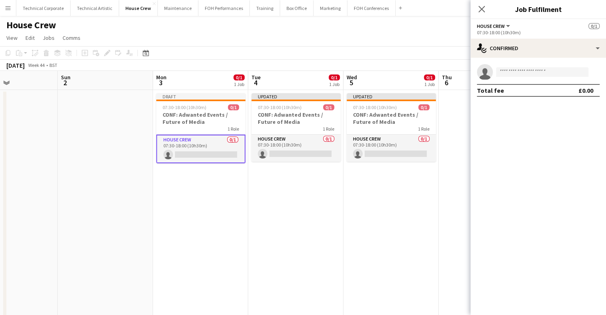
click at [563, 160] on mat-expansion-panel "check Confirmed single-neutral-actions Total fee £0.00" at bounding box center [537, 186] width 135 height 257
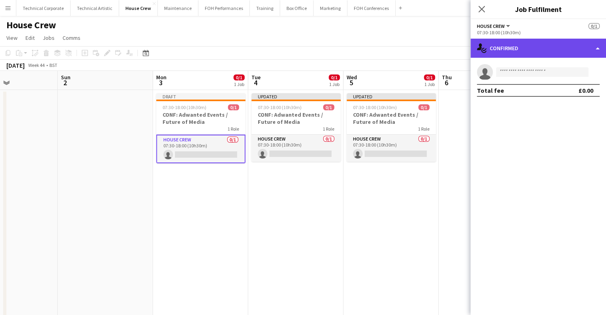
click at [558, 54] on div "single-neutral-actions-check-2 Confirmed" at bounding box center [537, 48] width 135 height 19
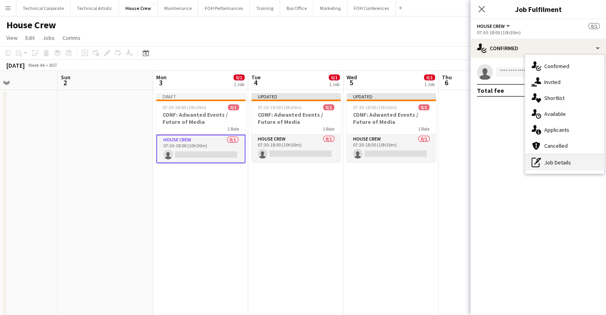
click at [556, 166] on div "pen-write Job Details" at bounding box center [564, 163] width 79 height 16
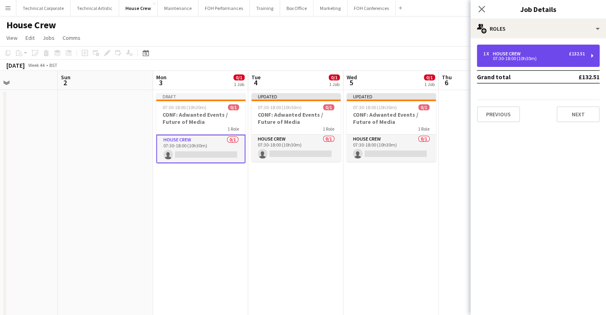
click at [531, 65] on div "1 x House Crew £132.51 07:30-18:00 (10h30m)" at bounding box center [538, 56] width 123 height 22
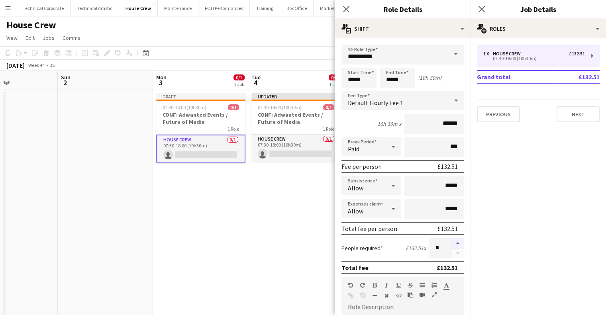
click at [451, 239] on button "button" at bounding box center [457, 243] width 13 height 10
type input "*"
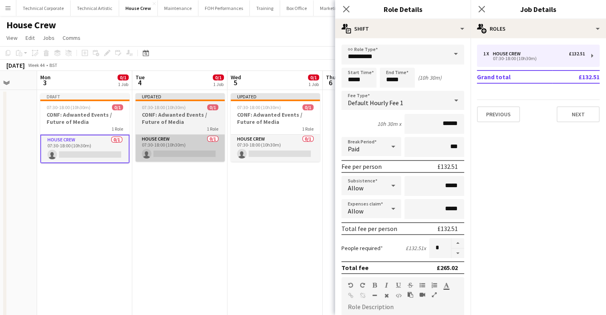
scroll to position [0, 251]
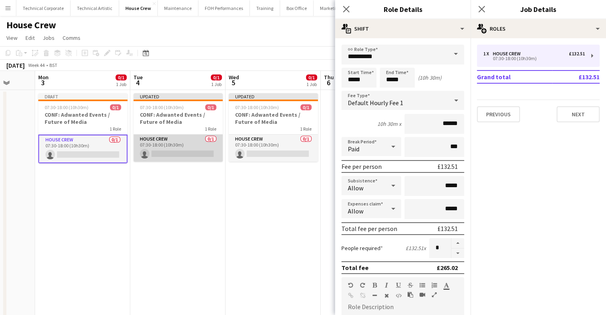
click at [208, 156] on app-card-role "House Crew 0/1 07:30-18:00 (10h30m) single-neutral-actions" at bounding box center [177, 148] width 89 height 27
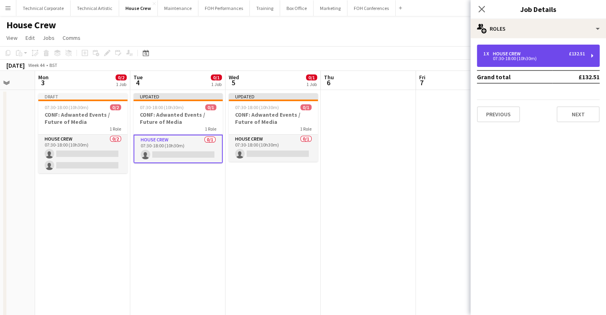
click at [536, 57] on div "07:30-18:00 (10h30m)" at bounding box center [534, 59] width 102 height 4
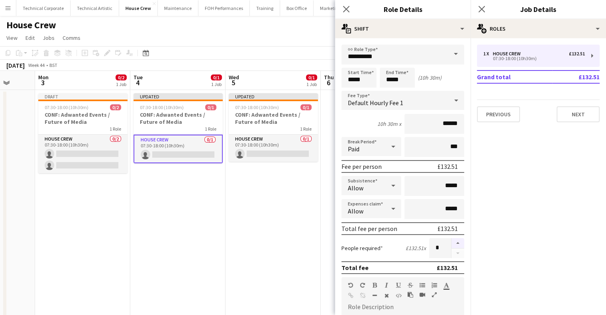
click at [454, 243] on button "button" at bounding box center [457, 243] width 13 height 10
type input "*"
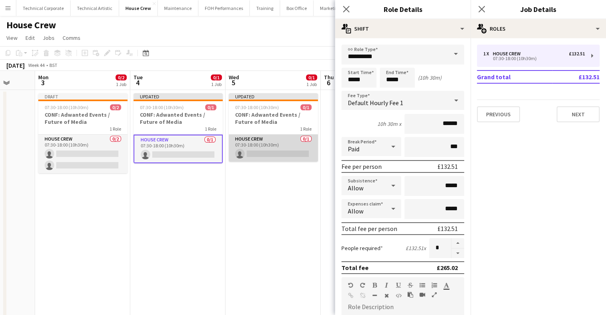
click at [288, 151] on app-card-role "House Crew 0/1 07:30-18:00 (10h30m) single-neutral-actions" at bounding box center [273, 148] width 89 height 27
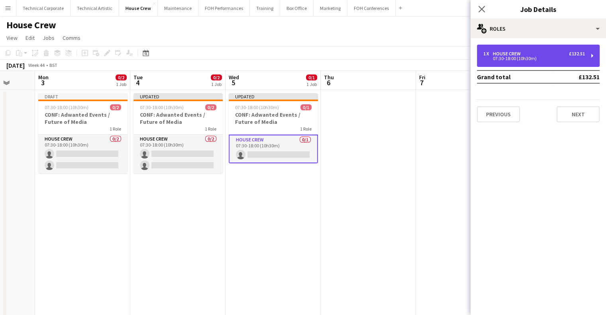
click at [533, 54] on div "1 x House Crew £132.51" at bounding box center [534, 54] width 102 height 6
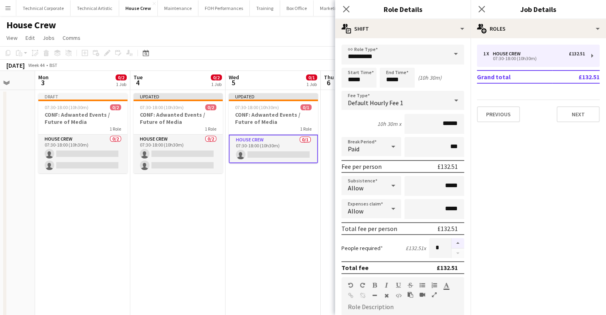
click at [456, 241] on button "button" at bounding box center [457, 243] width 13 height 10
type input "*"
click at [243, 200] on app-date-cell "Updated 07:30-18:00 (10h30m) 0/1 CONF: Adwanted Events / Future of Media 1 Role…" at bounding box center [272, 215] width 95 height 250
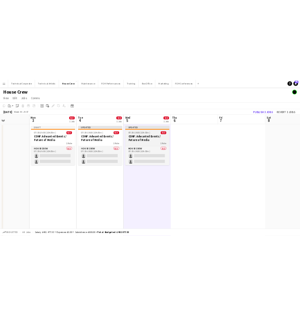
scroll to position [0, 230]
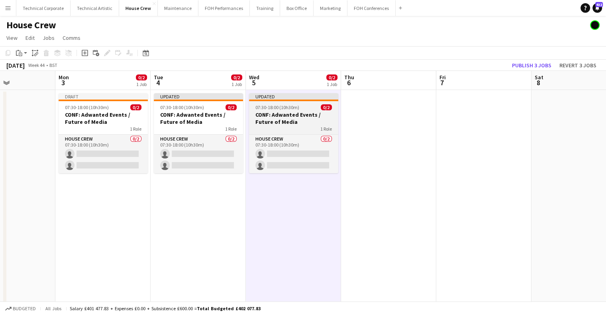
click at [337, 118] on h3 "CONF: Adwanted Events / Future of Media" at bounding box center [293, 118] width 89 height 14
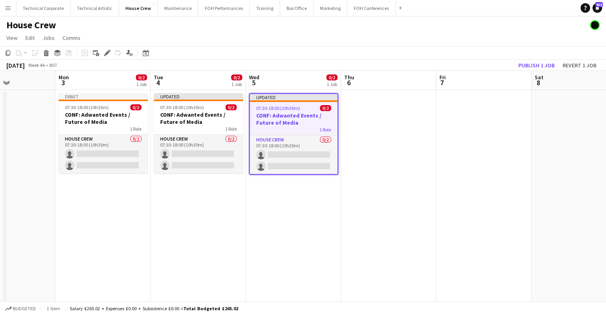
click at [355, 125] on app-date-cell at bounding box center [388, 215] width 95 height 250
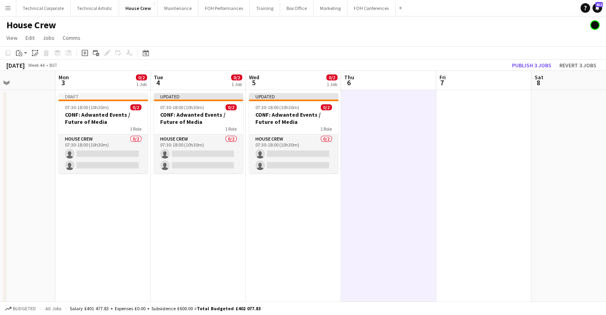
click at [281, 220] on app-date-cell "Updated 07:30-18:00 (10h30m) 0/2 CONF: Adwanted Events / Future of Media 1 Role…" at bounding box center [293, 215] width 95 height 250
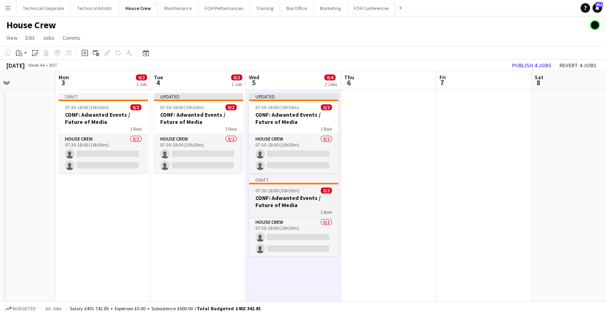
click at [282, 207] on h3 "CONF: Adwanted Events / Future of Media" at bounding box center [293, 201] width 89 height 14
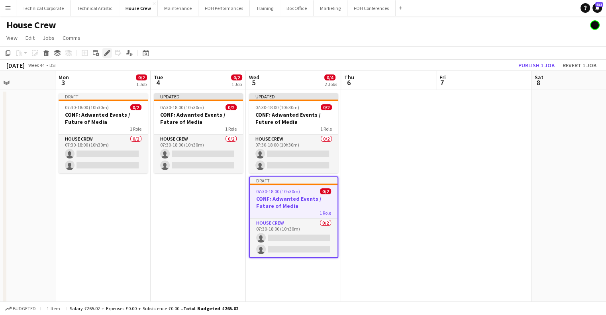
click at [105, 50] on icon "Edit" at bounding box center [107, 53] width 6 height 6
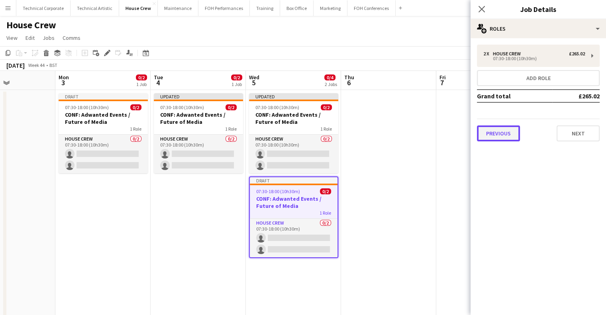
click at [502, 130] on button "Previous" at bounding box center [498, 133] width 43 height 16
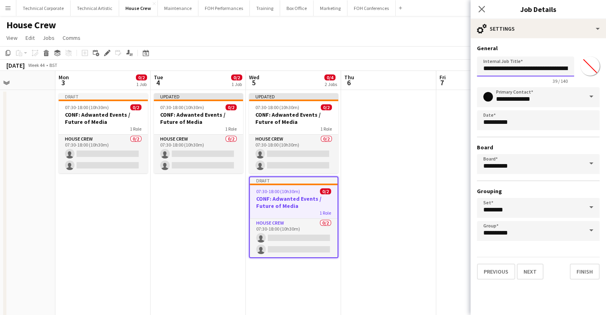
click at [534, 73] on input "**********" at bounding box center [525, 67] width 97 height 20
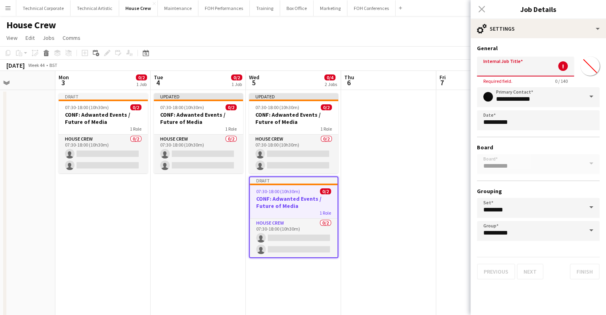
paste input "**********"
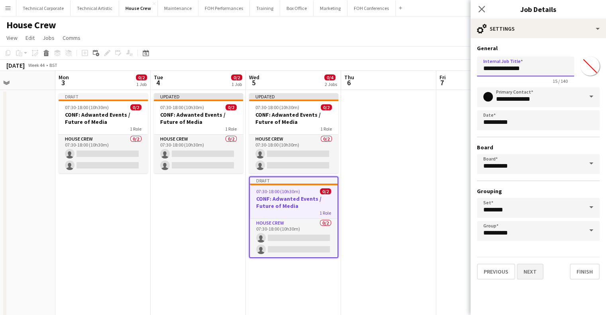
type input "**********"
click at [527, 267] on button "Next" at bounding box center [530, 272] width 27 height 16
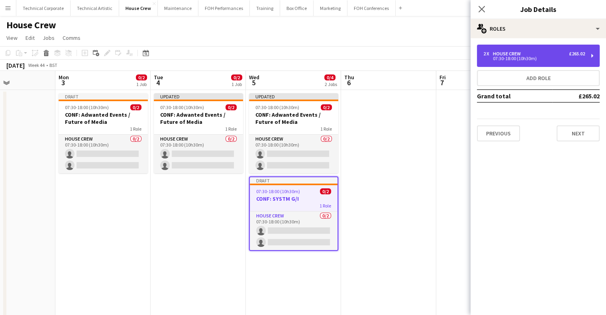
click at [539, 53] on div "2 x House Crew £265.02" at bounding box center [534, 54] width 102 height 6
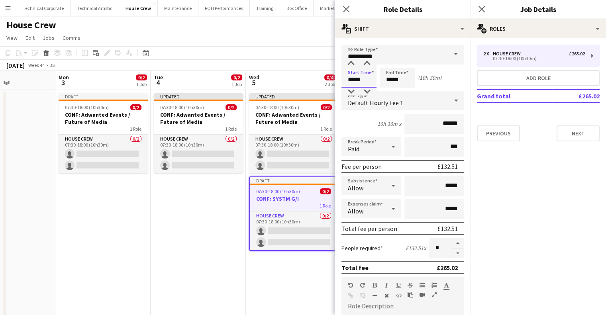
drag, startPoint x: 375, startPoint y: 83, endPoint x: 274, endPoint y: 92, distance: 101.1
click at [274, 92] on body "Menu Boards Boards Boards All jobs Status Workforce Workforce My Workforce Recr…" at bounding box center [303, 176] width 606 height 353
type input "*****"
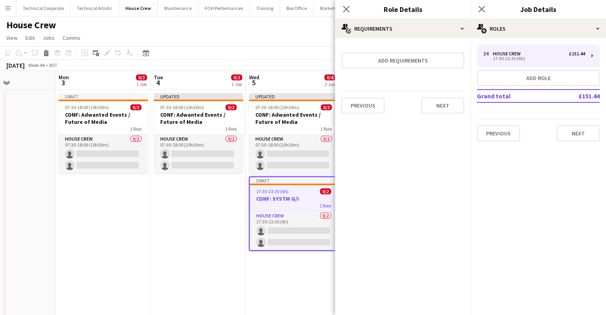
click at [190, 229] on app-date-cell "Updated 07:30-18:00 (10h30m) 0/2 CONF: Adwanted Events / Future of Media 1 Role…" at bounding box center [198, 215] width 95 height 250
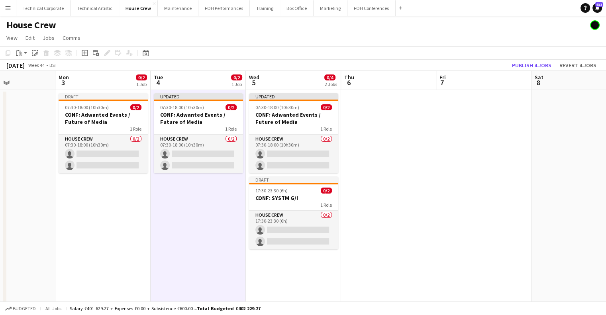
click at [190, 229] on app-date-cell "Updated 07:30-18:00 (10h30m) 0/2 CONF: Adwanted Events / Future of Media 1 Role…" at bounding box center [198, 215] width 95 height 250
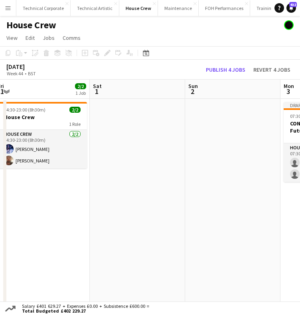
scroll to position [0, 193]
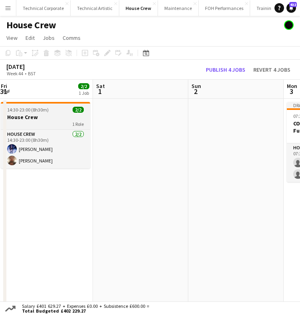
click at [57, 116] on h3 "House Crew" at bounding box center [45, 117] width 89 height 7
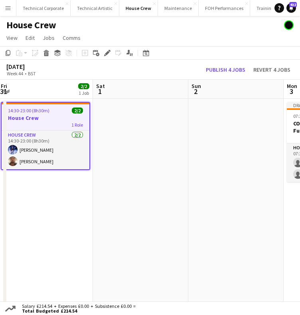
click at [225, 133] on app-date-cell at bounding box center [235, 224] width 95 height 250
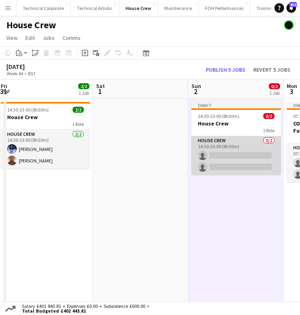
click at [226, 159] on app-card-role "House Crew 0/2 14:30-23:00 (8h30m) single-neutral-actions single-neutral-actions" at bounding box center [235, 155] width 89 height 39
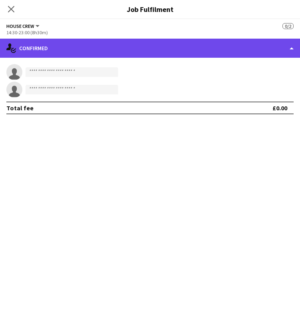
click at [211, 43] on div "single-neutral-actions-check-2 Confirmed" at bounding box center [150, 48] width 300 height 19
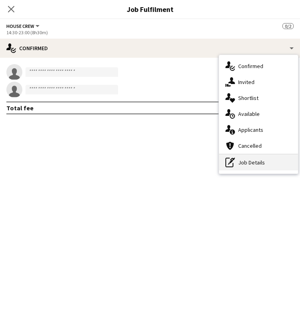
click at [229, 156] on div "pen-write Job Details" at bounding box center [258, 163] width 79 height 16
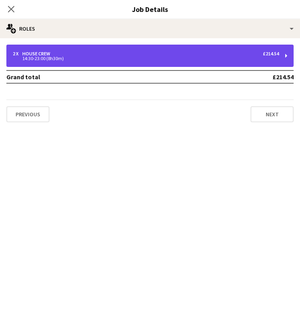
click at [176, 59] on div "14:30-23:00 (8h30m)" at bounding box center [146, 59] width 266 height 4
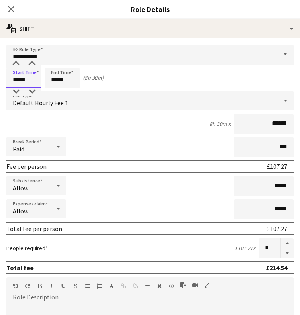
drag, startPoint x: 33, startPoint y: 80, endPoint x: -42, endPoint y: 87, distance: 76.0
click at [0, 87] on html "Menu Boards Boards Boards All jobs Status Workforce Workforce My Workforce Recr…" at bounding box center [150, 181] width 300 height 362
type input "*****"
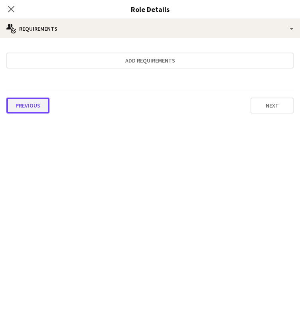
click at [31, 102] on button "Previous" at bounding box center [27, 106] width 43 height 16
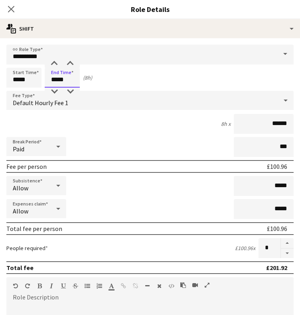
click at [75, 74] on input "*****" at bounding box center [62, 78] width 35 height 20
type input "*****"
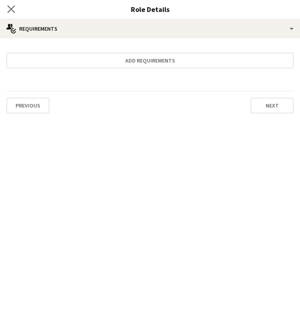
click at [14, 12] on icon "Close pop-in" at bounding box center [11, 9] width 8 height 8
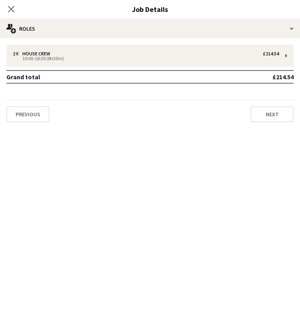
click at [14, 12] on icon "Close pop-in" at bounding box center [11, 9] width 6 height 6
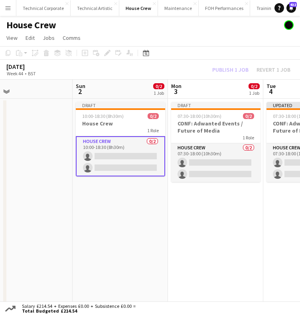
scroll to position [0, 311]
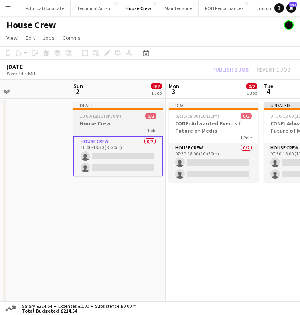
click at [106, 122] on h3 "House Crew" at bounding box center [117, 123] width 89 height 7
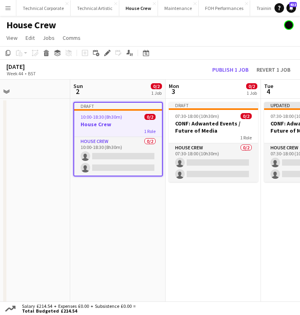
click at [223, 208] on app-date-cell "Draft 07:30-18:00 (10h30m) 0/2 CONF: Adwanted Events / Future of Media 1 Role H…" at bounding box center [212, 224] width 95 height 250
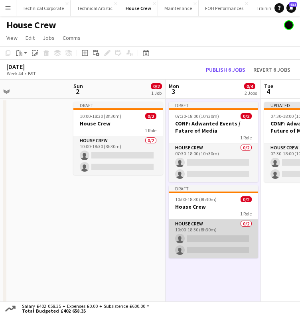
click at [206, 241] on app-card-role "House Crew 0/2 10:00-18:30 (8h30m) single-neutral-actions single-neutral-actions" at bounding box center [213, 239] width 89 height 39
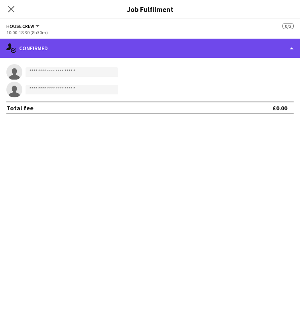
click at [202, 49] on div "single-neutral-actions-check-2 Confirmed" at bounding box center [150, 48] width 300 height 19
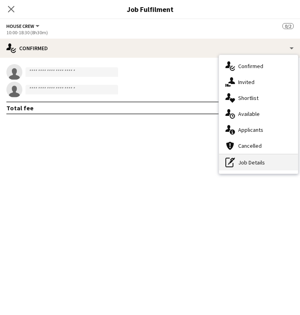
click at [249, 167] on div "pen-write Job Details" at bounding box center [258, 163] width 79 height 16
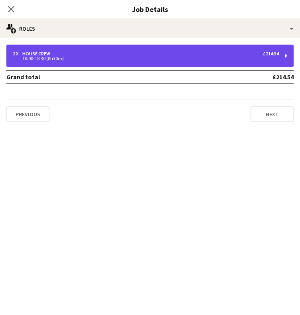
click at [170, 57] on div "10:00-18:30 (8h30m)" at bounding box center [146, 59] width 266 height 4
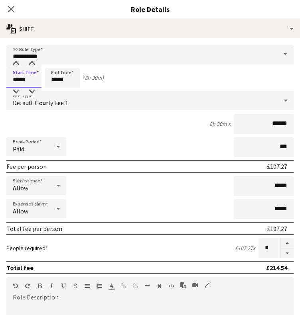
drag, startPoint x: 31, startPoint y: 76, endPoint x: -16, endPoint y: 80, distance: 46.8
click at [0, 80] on html "Menu Boards Boards Boards All jobs Status Workforce Workforce My Workforce Recr…" at bounding box center [150, 181] width 300 height 362
type input "*****"
click at [8, 4] on app-icon "Close pop-in" at bounding box center [12, 10] width 12 height 12
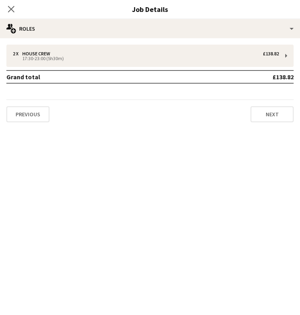
click at [8, 4] on div "Close pop-in" at bounding box center [11, 9] width 22 height 18
click at [8, 6] on icon at bounding box center [11, 9] width 8 height 8
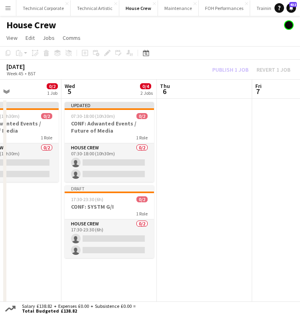
scroll to position [0, 225]
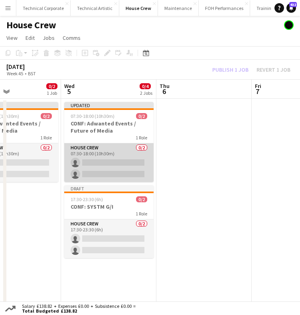
click at [112, 167] on app-card-role "House Crew 0/2 07:30-18:00 (10h30m) single-neutral-actions single-neutral-actio…" at bounding box center [108, 162] width 89 height 39
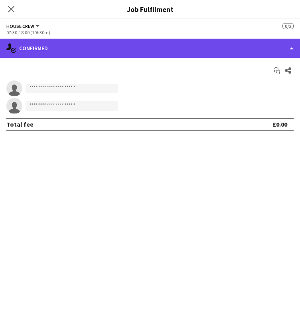
click at [241, 47] on div "single-neutral-actions-check-2 Confirmed" at bounding box center [150, 48] width 300 height 19
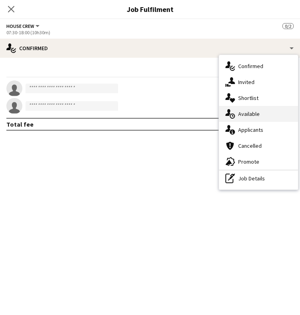
click at [243, 117] on span "Available" at bounding box center [249, 113] width 22 height 7
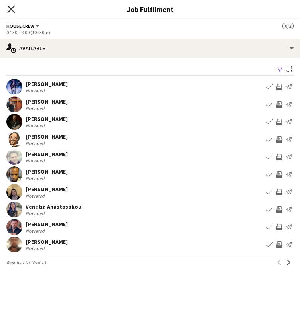
click at [9, 10] on icon "Close pop-in" at bounding box center [11, 9] width 8 height 8
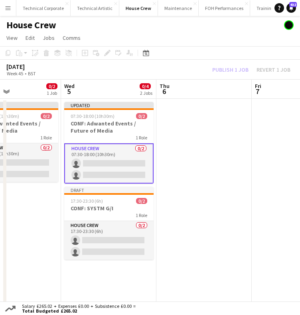
click at [185, 187] on app-date-cell at bounding box center [203, 224] width 95 height 250
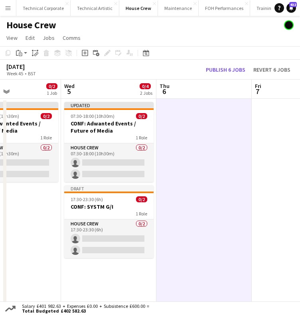
click at [185, 187] on app-date-cell at bounding box center [203, 224] width 95 height 250
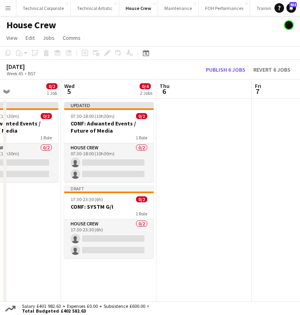
click at [224, 223] on app-date-cell at bounding box center [203, 224] width 95 height 250
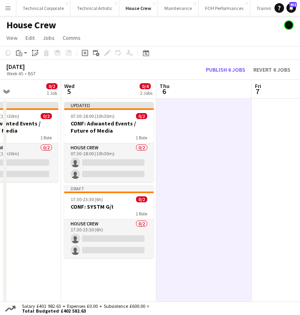
click at [208, 200] on app-date-cell at bounding box center [203, 224] width 95 height 250
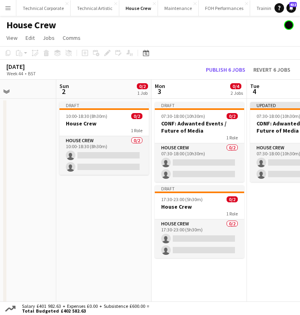
scroll to position [0, 225]
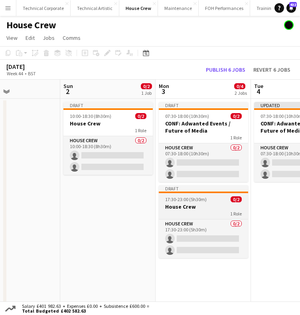
click at [166, 204] on h3 "House Crew" at bounding box center [203, 206] width 89 height 7
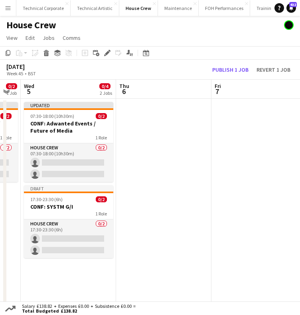
scroll to position [0, 360]
click at [182, 153] on app-date-cell at bounding box center [163, 224] width 95 height 250
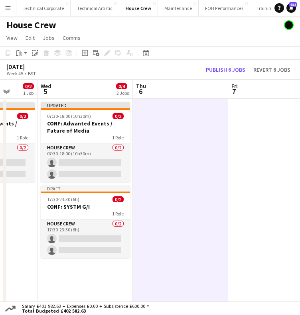
scroll to position [0, 306]
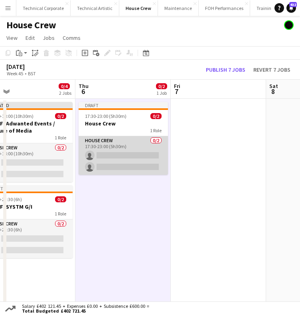
click at [121, 164] on app-card-role "House Crew 0/2 17:30-23:00 (5h30m) single-neutral-actions single-neutral-actions" at bounding box center [122, 155] width 89 height 39
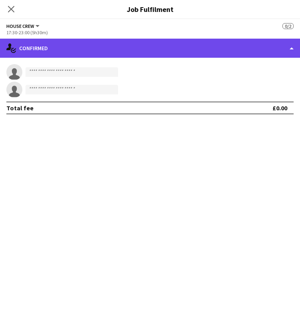
click at [101, 45] on div "single-neutral-actions-check-2 Confirmed" at bounding box center [150, 48] width 300 height 19
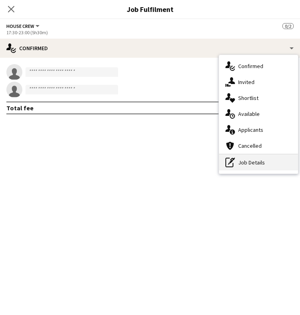
click at [246, 157] on div "pen-write Job Details" at bounding box center [258, 163] width 79 height 16
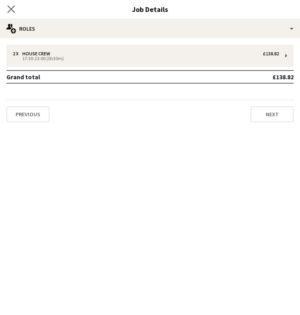
click at [10, 4] on app-icon "Close pop-in" at bounding box center [12, 10] width 12 height 12
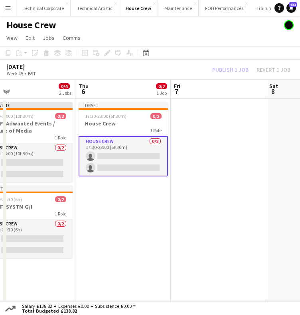
click at [145, 199] on app-date-cell "Draft 17:30-23:00 (5h30m) 0/2 House Crew 1 Role House Crew 0/2 17:30-23:00 (5h3…" at bounding box center [122, 224] width 95 height 250
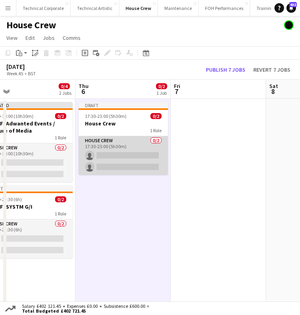
click at [135, 161] on app-card-role "House Crew 0/2 17:30-23:00 (5h30m) single-neutral-actions single-neutral-actions" at bounding box center [122, 155] width 89 height 39
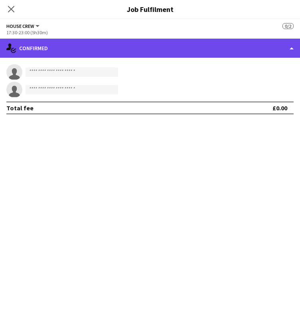
click at [119, 54] on div "single-neutral-actions-check-2 Confirmed" at bounding box center [150, 48] width 300 height 19
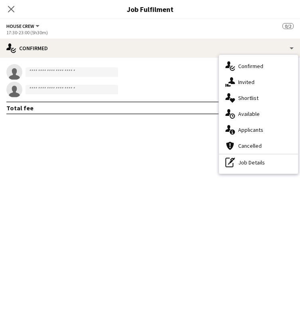
click at [258, 172] on div "single-neutral-actions-check-2 Confirmed single-neutral-actions-share-1 Invited…" at bounding box center [258, 114] width 79 height 119
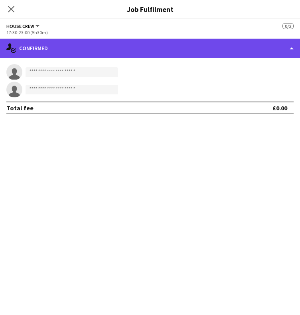
click at [188, 49] on div "single-neutral-actions-check-2 Confirmed" at bounding box center [150, 48] width 300 height 19
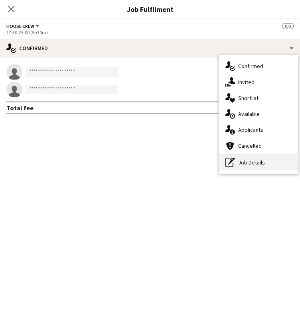
click at [251, 169] on div "pen-write Job Details" at bounding box center [258, 163] width 79 height 16
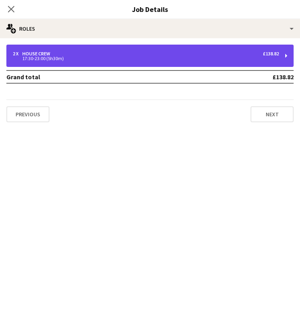
click at [83, 48] on div "2 x House Crew £138.82 17:30-23:00 (5h30m)" at bounding box center [149, 56] width 287 height 22
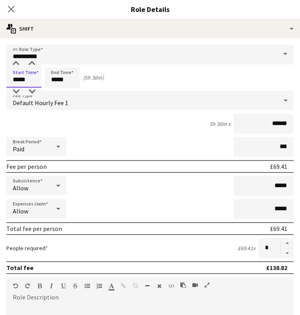
drag, startPoint x: 27, startPoint y: 82, endPoint x: -25, endPoint y: 74, distance: 52.0
click at [0, 74] on html "Menu Boards Boards Boards All jobs Status Workforce Workforce My Workforce Recr…" at bounding box center [150, 181] width 300 height 362
type input "*****"
click at [11, 8] on icon "Close pop-in" at bounding box center [11, 9] width 8 height 8
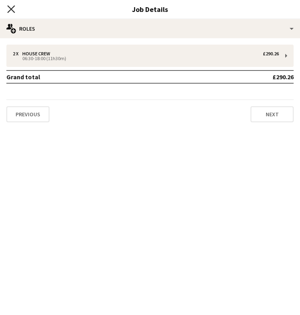
drag, startPoint x: 18, startPoint y: 11, endPoint x: 12, endPoint y: 10, distance: 5.7
click at [12, 10] on div "Close pop-in" at bounding box center [11, 9] width 22 height 18
click at [12, 10] on icon at bounding box center [11, 9] width 8 height 8
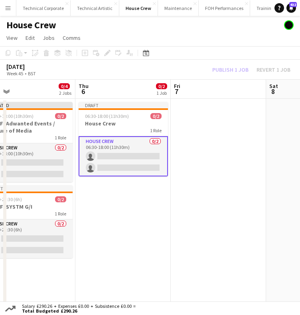
click at [106, 196] on app-date-cell "Draft 06:30-18:00 (11h30m) 0/2 House Crew 1 Role House Crew 0/2 06:30-18:00 (11…" at bounding box center [122, 224] width 95 height 250
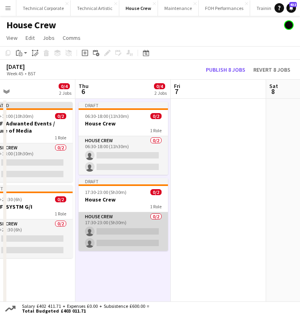
click at [117, 224] on app-card-role "House Crew 0/2 17:30-23:00 (5h30m) single-neutral-actions single-neutral-actions" at bounding box center [122, 231] width 89 height 39
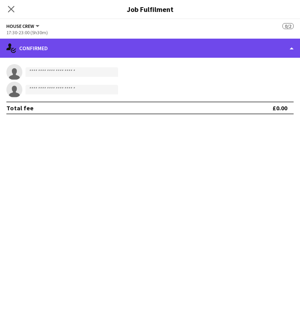
click at [158, 46] on div "single-neutral-actions-check-2 Confirmed" at bounding box center [150, 48] width 300 height 19
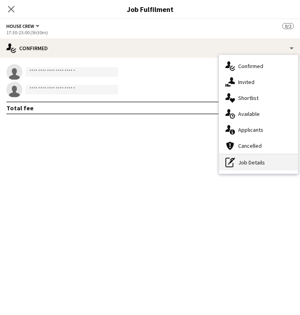
click at [235, 162] on div "pen-write Job Details" at bounding box center [258, 163] width 79 height 16
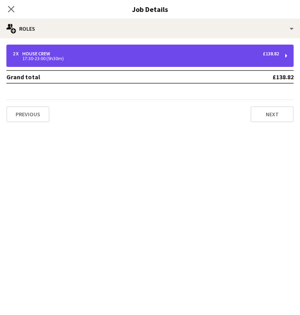
click at [63, 55] on div "2 x House Crew £138.82" at bounding box center [146, 54] width 266 height 6
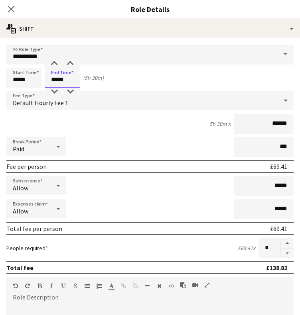
drag, startPoint x: 72, startPoint y: 82, endPoint x: -9, endPoint y: 96, distance: 81.9
click at [0, 96] on html "Menu Boards Boards Boards All jobs Status Workforce Workforce My Workforce Recr…" at bounding box center [150, 181] width 300 height 362
type input "*****"
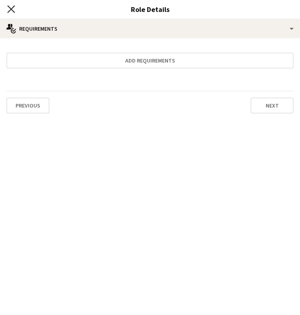
click at [11, 11] on icon "Close pop-in" at bounding box center [11, 9] width 8 height 8
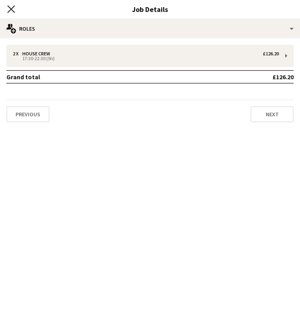
click at [9, 12] on icon "Close pop-in" at bounding box center [11, 9] width 8 height 8
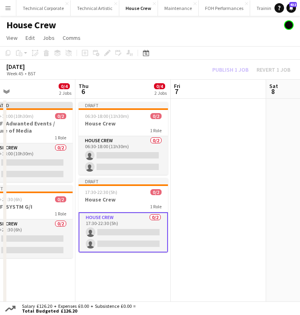
click at [204, 161] on app-date-cell at bounding box center [218, 224] width 95 height 250
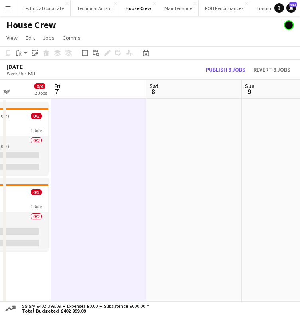
scroll to position [0, 215]
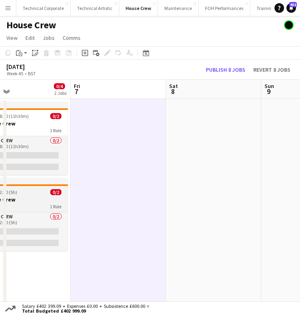
click at [48, 196] on h3 "House Crew" at bounding box center [22, 199] width 89 height 7
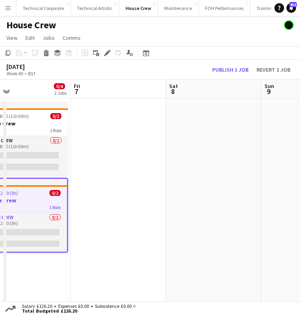
click at [103, 164] on app-date-cell at bounding box center [118, 224] width 95 height 250
click at [110, 135] on app-date-cell at bounding box center [118, 224] width 95 height 250
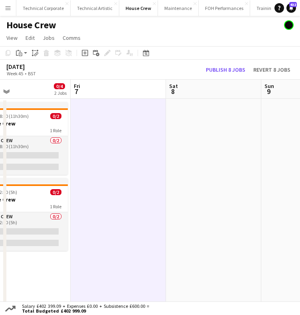
click at [110, 135] on app-date-cell at bounding box center [118, 224] width 95 height 250
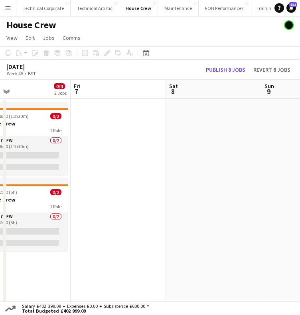
click at [110, 135] on app-date-cell at bounding box center [118, 224] width 95 height 250
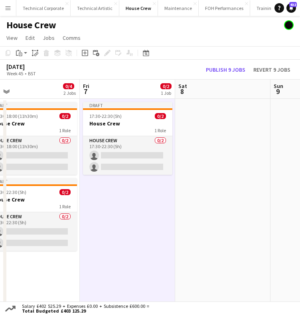
scroll to position [0, 207]
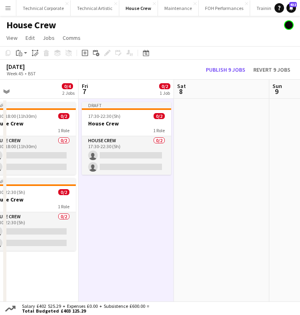
click at [129, 202] on app-date-cell "Draft 17:30-22:30 (5h) 0/2 House Crew 1 Role House Crew 0/2 17:30-22:30 (5h) si…" at bounding box center [125, 224] width 95 height 250
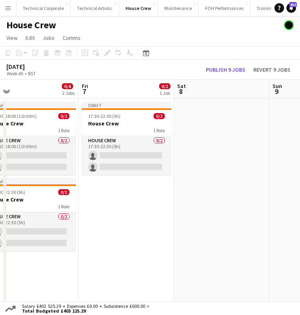
click at [119, 192] on app-date-cell "Draft 17:30-22:30 (5h) 0/2 House Crew 1 Role House Crew 0/2 17:30-22:30 (5h) si…" at bounding box center [125, 224] width 95 height 250
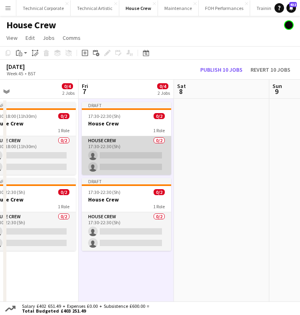
click at [119, 154] on app-card-role "House Crew 0/2 17:30-22:30 (5h) single-neutral-actions single-neutral-actions" at bounding box center [126, 155] width 89 height 39
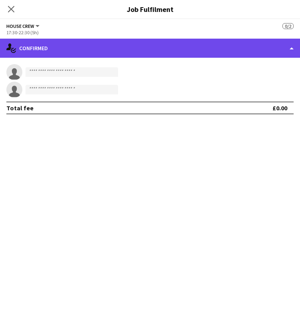
click at [184, 51] on div "single-neutral-actions-check-2 Confirmed" at bounding box center [150, 48] width 300 height 19
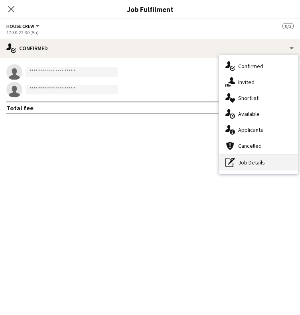
click at [230, 163] on icon at bounding box center [231, 162] width 4 height 4
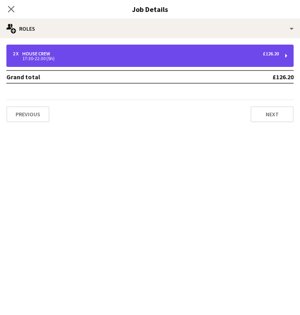
click at [186, 55] on div "2 x House Crew £126.20" at bounding box center [146, 54] width 266 height 6
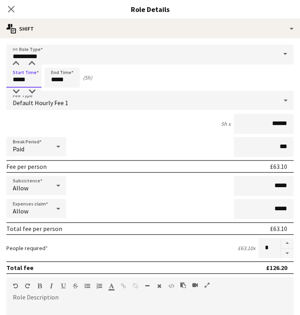
drag, startPoint x: 29, startPoint y: 80, endPoint x: -32, endPoint y: 65, distance: 63.2
click at [0, 65] on html "Menu Boards Boards Boards All jobs Status Workforce Workforce My Workforce Recr…" at bounding box center [150, 181] width 300 height 362
type input "*****"
click at [10, 7] on icon at bounding box center [11, 9] width 8 height 8
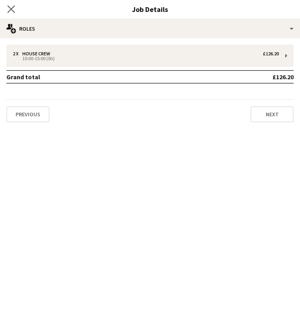
click at [13, 4] on app-icon "Close pop-in" at bounding box center [12, 10] width 12 height 12
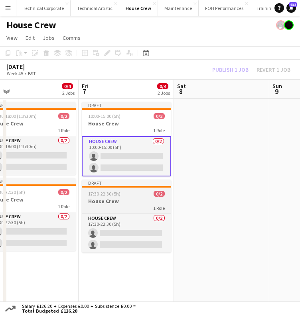
click at [118, 212] on app-job-card "Draft 17:30-22:30 (5h) 0/2 House Crew 1 Role House Crew 0/2 17:30-22:30 (5h) si…" at bounding box center [126, 216] width 89 height 73
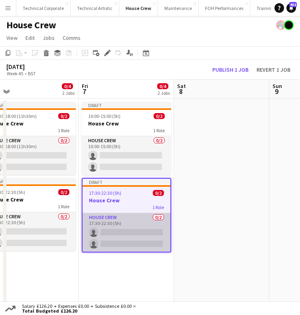
click at [119, 228] on app-card-role "House Crew 0/2 17:30-22:30 (5h) single-neutral-actions single-neutral-actions" at bounding box center [126, 232] width 88 height 39
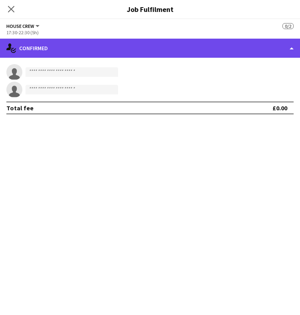
click at [139, 45] on div "single-neutral-actions-check-2 Confirmed" at bounding box center [150, 48] width 300 height 19
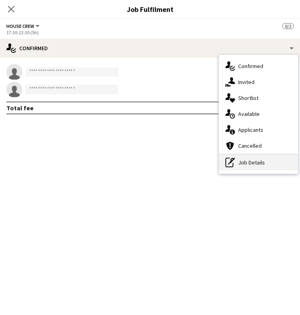
click at [239, 165] on div "pen-write Job Details" at bounding box center [258, 163] width 79 height 16
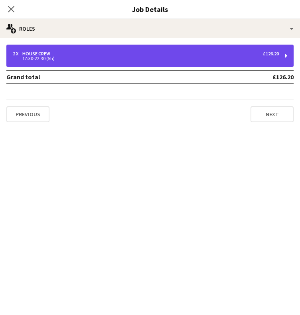
click at [48, 59] on div "17:30-22:30 (5h)" at bounding box center [146, 59] width 266 height 4
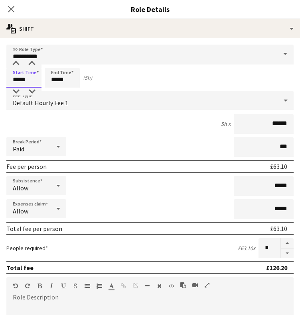
drag, startPoint x: 27, startPoint y: 80, endPoint x: -3, endPoint y: 84, distance: 30.7
click at [0, 84] on html "Menu Boards Boards Boards All jobs Status Workforce Workforce My Workforce Recr…" at bounding box center [150, 181] width 300 height 362
type input "*****"
click at [12, 12] on icon "Close pop-in" at bounding box center [11, 9] width 8 height 8
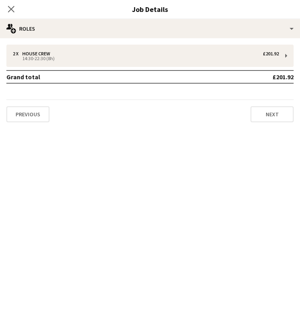
click at [12, 12] on icon "Close pop-in" at bounding box center [11, 9] width 6 height 6
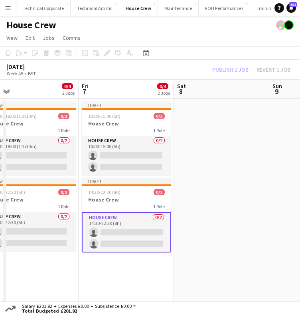
click at [210, 190] on app-date-cell at bounding box center [221, 224] width 95 height 250
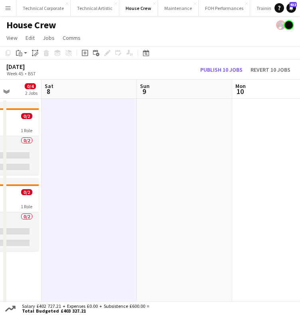
scroll to position [0, 288]
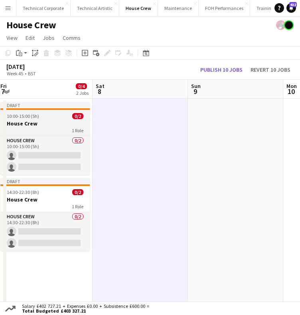
click at [61, 123] on h3 "House Crew" at bounding box center [44, 123] width 89 height 7
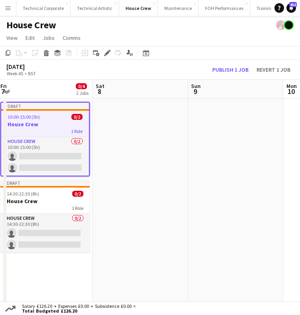
click at [167, 131] on app-date-cell at bounding box center [139, 224] width 95 height 250
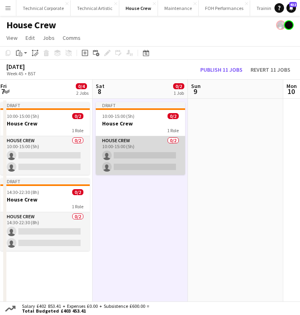
click at [153, 157] on app-card-role "House Crew 0/2 10:00-15:00 (5h) single-neutral-actions single-neutral-actions" at bounding box center [140, 155] width 89 height 39
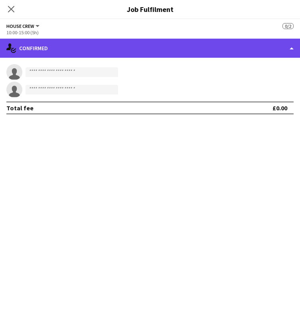
click at [177, 47] on div "single-neutral-actions-check-2 Confirmed" at bounding box center [150, 48] width 300 height 19
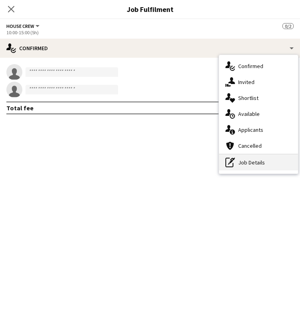
click at [237, 161] on div "pen-write Job Details" at bounding box center [258, 163] width 79 height 16
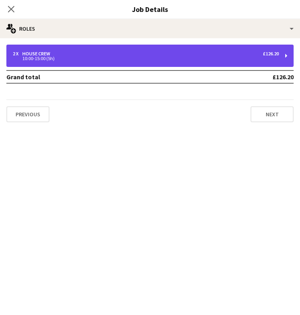
click at [121, 65] on div "2 x House Crew £126.20 10:00-15:00 (5h)" at bounding box center [149, 56] width 287 height 22
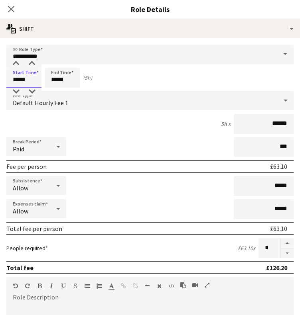
drag, startPoint x: 25, startPoint y: 83, endPoint x: 5, endPoint y: 82, distance: 20.0
click at [5, 82] on form "**********" at bounding box center [150, 267] width 300 height 445
type input "*****"
click at [13, 10] on icon "Close pop-in" at bounding box center [11, 9] width 8 height 8
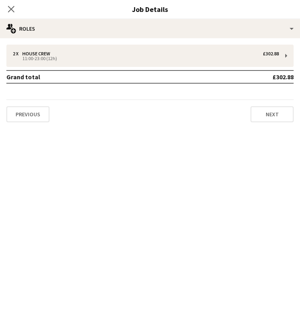
click at [13, 10] on icon "Close pop-in" at bounding box center [11, 9] width 6 height 6
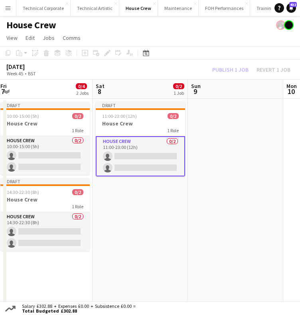
click at [204, 155] on app-date-cell at bounding box center [235, 224] width 95 height 250
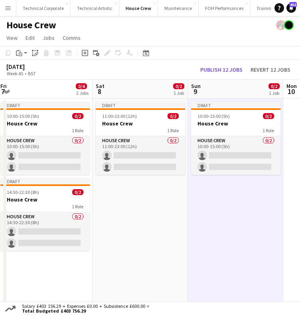
click at [204, 155] on app-card-role "House Crew 0/2 10:00-15:00 (5h) single-neutral-actions single-neutral-actions" at bounding box center [235, 155] width 89 height 39
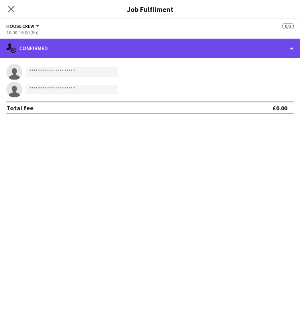
click at [207, 41] on div "single-neutral-actions-check-2 Confirmed" at bounding box center [150, 48] width 300 height 19
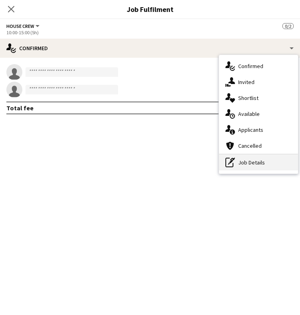
click at [248, 167] on div "pen-write Job Details" at bounding box center [258, 163] width 79 height 16
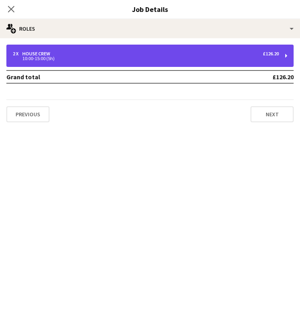
click at [198, 58] on div "10:00-15:00 (5h)" at bounding box center [146, 59] width 266 height 4
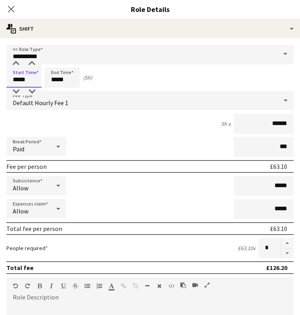
drag, startPoint x: 27, startPoint y: 79, endPoint x: -22, endPoint y: 74, distance: 49.6
click at [0, 74] on html "Menu Boards Boards Boards All jobs Status Workforce Workforce My Workforce Recr…" at bounding box center [150, 181] width 300 height 362
type input "*****"
click at [10, 9] on icon at bounding box center [11, 9] width 8 height 8
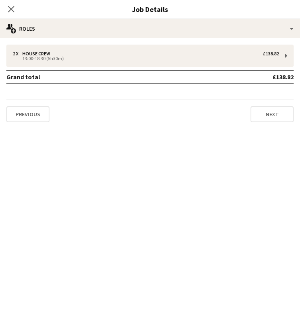
click at [10, 9] on icon at bounding box center [11, 9] width 6 height 6
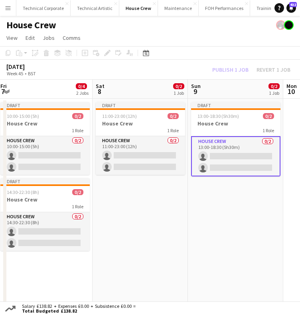
click at [134, 194] on app-date-cell "Draft 11:00-23:00 (12h) 0/2 House Crew 1 Role House Crew 0/2 11:00-23:00 (12h) …" at bounding box center [139, 224] width 95 height 250
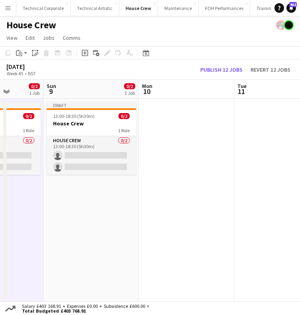
scroll to position [0, 358]
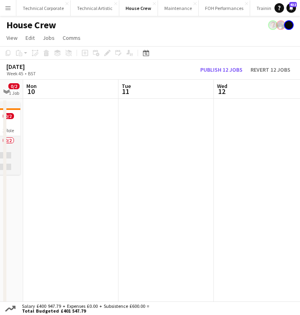
click at [89, 168] on app-date-cell at bounding box center [70, 205] width 95 height 212
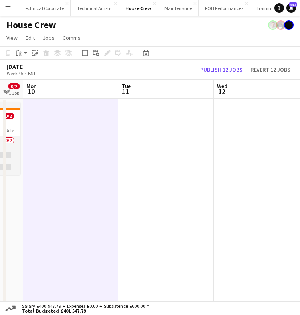
click at [86, 166] on app-date-cell at bounding box center [70, 205] width 95 height 212
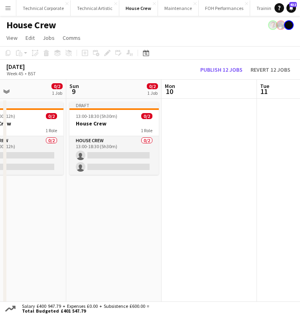
drag, startPoint x: 199, startPoint y: 178, endPoint x: 186, endPoint y: 183, distance: 13.6
click at [186, 183] on app-calendar-viewport "Thu 6 0/4 2 Jobs Fri 7 0/4 2 Jobs Sat 8 0/2 1 Job Sun 9 0/2 1 Job Mon 10 Tue 11…" at bounding box center [150, 195] width 300 height 231
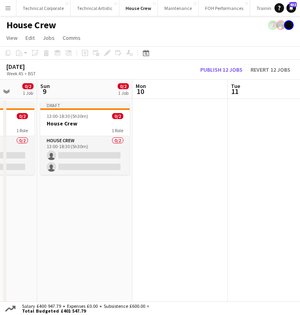
drag, startPoint x: 148, startPoint y: 197, endPoint x: 119, endPoint y: 204, distance: 29.4
click at [120, 201] on app-calendar-viewport "Thu 6 0/4 2 Jobs Fri 7 0/4 2 Jobs Sat 8 0/2 1 Job Sun 9 0/2 1 Job Mon 10 Tue 11…" at bounding box center [150, 195] width 300 height 231
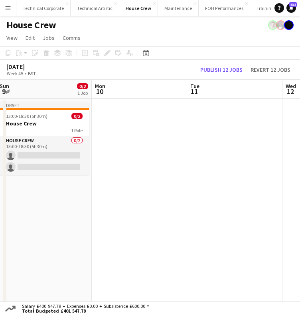
scroll to position [0, 304]
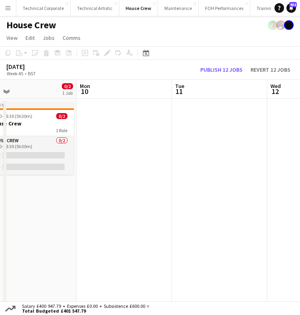
drag, startPoint x: 171, startPoint y: 184, endPoint x: 107, endPoint y: 186, distance: 64.2
click at [115, 188] on app-calendar-viewport "Thu 6 0/4 2 Jobs Fri 7 0/4 2 Jobs Sat 8 0/2 1 Job Sun 9 0/2 1 Job Mon 10 Tue 11…" at bounding box center [150, 195] width 300 height 231
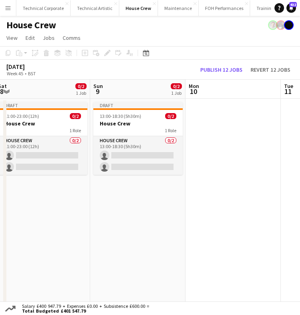
drag, startPoint x: 155, startPoint y: 161, endPoint x: 168, endPoint y: 161, distance: 13.2
click at [168, 161] on app-calendar-viewport "Thu 6 0/4 2 Jobs Fri 7 0/4 2 Jobs Sat 8 0/2 1 Job Sun 9 0/2 1 Job Mon 10 Tue 11…" at bounding box center [150, 195] width 300 height 231
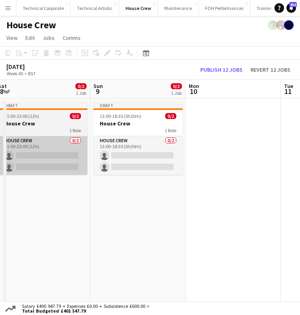
scroll to position [0, 244]
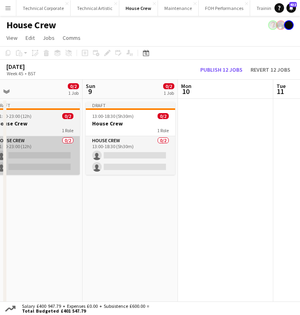
drag, startPoint x: 55, startPoint y: 172, endPoint x: 159, endPoint y: 171, distance: 104.0
click at [180, 172] on app-calendar-viewport "Thu 6 0/4 2 Jobs Fri 7 0/4 2 Jobs Sat 8 0/2 1 Job Sun 9 0/2 1 Job Mon 10 Tue 11…" at bounding box center [150, 195] width 300 height 231
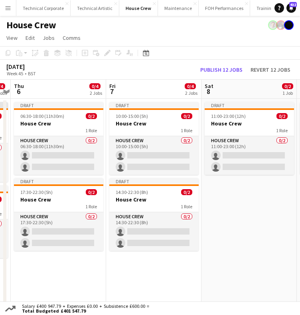
scroll to position [0, 178]
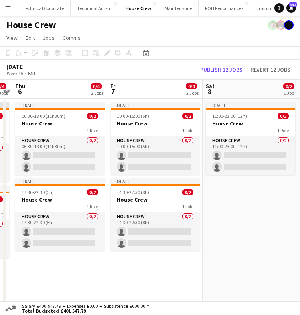
drag, startPoint x: 39, startPoint y: 154, endPoint x: 104, endPoint y: 154, distance: 64.9
click at [104, 154] on app-calendar-viewport "Tue 4 0/2 1 Job Wed 5 0/4 2 Jobs Thu 6 0/4 2 Jobs Fri 7 0/4 2 Jobs Sat 8 0/2 1 …" at bounding box center [150, 195] width 300 height 231
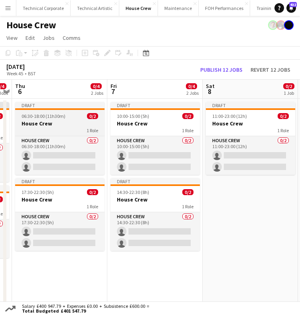
click at [61, 122] on h3 "House Crew" at bounding box center [59, 123] width 89 height 7
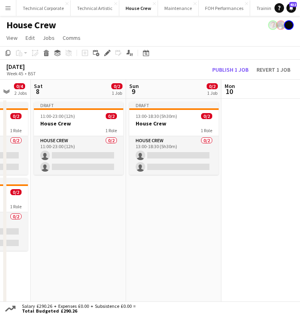
drag, startPoint x: 249, startPoint y: 155, endPoint x: 76, endPoint y: 159, distance: 172.9
click at [76, 159] on app-calendar-viewport "Tue 4 0/2 1 Job Wed 5 0/4 2 Jobs Thu 6 0/4 2 Jobs Fri 7 0/4 2 Jobs Sat 8 0/2 1 …" at bounding box center [150, 195] width 300 height 231
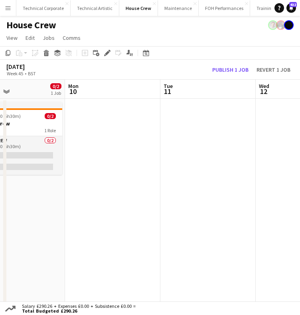
drag, startPoint x: 192, startPoint y: 153, endPoint x: 18, endPoint y: 167, distance: 175.1
click at [18, 167] on app-calendar-viewport "Thu 6 0/4 2 Jobs Fri 7 0/4 2 Jobs Sat 8 0/2 1 Job Sun 9 0/2 1 Job Mon 10 Tue 11…" at bounding box center [150, 195] width 300 height 231
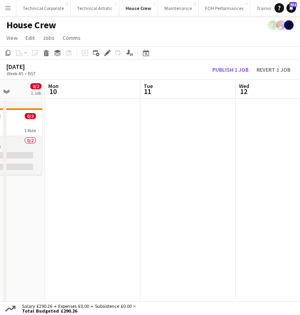
click at [111, 156] on app-date-cell at bounding box center [92, 205] width 95 height 212
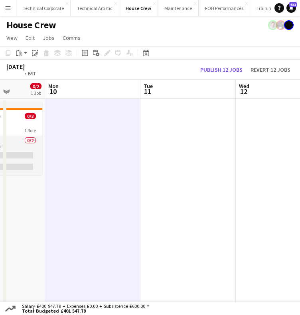
scroll to position [0, 230]
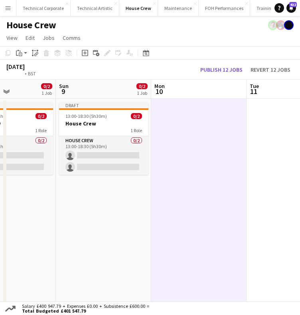
click at [109, 155] on app-calendar-viewport "Thu 6 0/4 2 Jobs Fri 7 0/4 2 Jobs Sat 8 0/2 1 Job Sun 9 0/2 1 Job Mon 10 Tue 11…" at bounding box center [150, 195] width 300 height 231
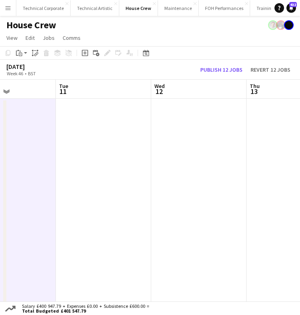
click at [91, 159] on app-date-cell at bounding box center [103, 205] width 95 height 212
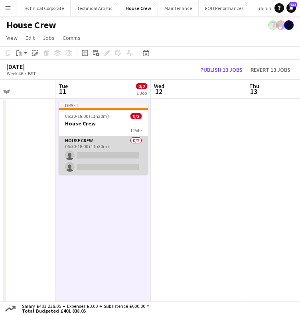
click at [92, 159] on app-card-role "House Crew 0/2 06:30-18:00 (11h30m) single-neutral-actions single-neutral-actio…" at bounding box center [103, 155] width 89 height 39
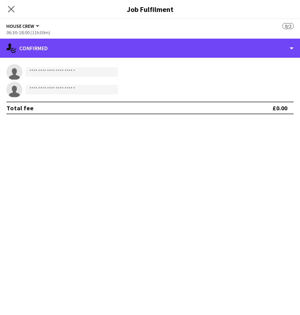
click at [208, 38] on div "House Crew All roles House Crew 0/2 06:30-18:00 (11h30m) single-neutral-actions…" at bounding box center [150, 167] width 300 height 296
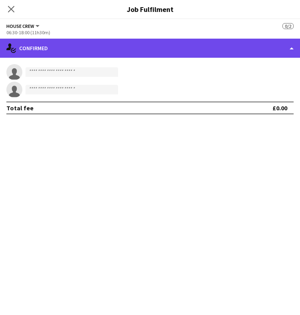
click at [205, 52] on div "single-neutral-actions-check-2 Confirmed" at bounding box center [150, 48] width 300 height 19
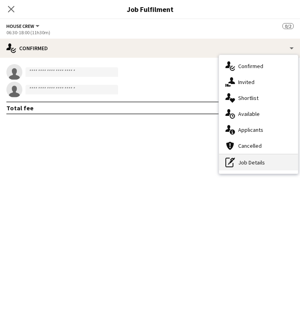
click at [241, 170] on div "single-neutral-actions-check-2 Confirmed single-neutral-actions-share-1 Invited…" at bounding box center [258, 114] width 79 height 119
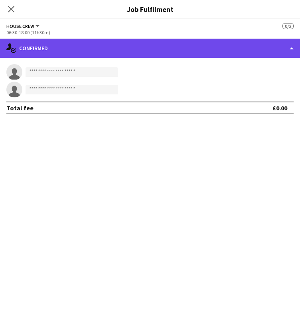
click at [163, 51] on div "single-neutral-actions-check-2 Confirmed" at bounding box center [150, 48] width 300 height 19
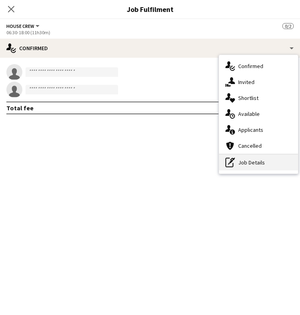
click at [250, 168] on div "pen-write Job Details" at bounding box center [258, 163] width 79 height 16
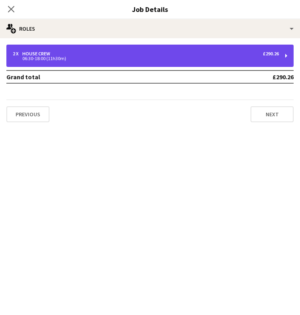
click at [146, 47] on div "2 x House Crew £290.26 06:30-18:00 (11h30m)" at bounding box center [149, 56] width 287 height 22
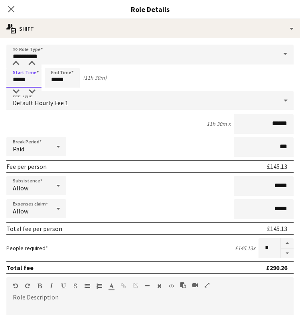
drag, startPoint x: 29, startPoint y: 79, endPoint x: -25, endPoint y: 78, distance: 53.4
click at [0, 78] on html "Menu Boards Boards Boards All jobs Status Workforce Workforce My Workforce Recr…" at bounding box center [150, 162] width 300 height 324
type input "*****"
click at [8, 8] on app-icon "Close pop-in" at bounding box center [11, 9] width 10 height 10
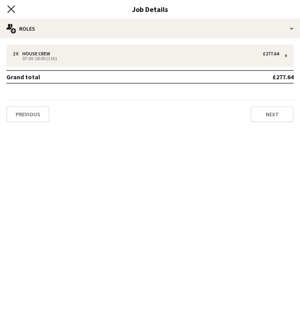
click at [11, 12] on icon "Close pop-in" at bounding box center [11, 9] width 8 height 8
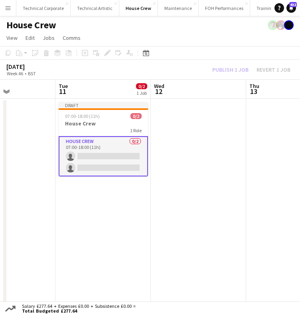
click at [96, 220] on app-date-cell "Draft 07:00-18:00 (11h) 0/2 House Crew 1 Role House Crew 0/2 07:00-18:00 (11h) …" at bounding box center [102, 205] width 95 height 212
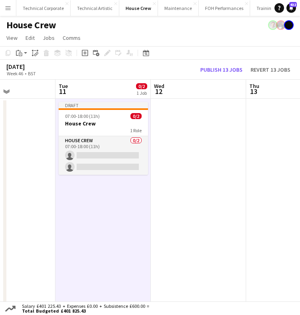
click at [93, 124] on h3 "House Crew" at bounding box center [103, 123] width 89 height 7
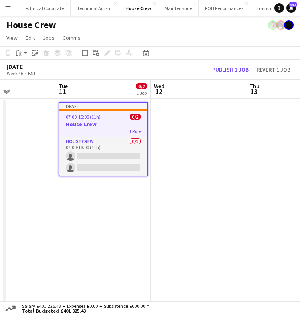
scroll to position [0, 231]
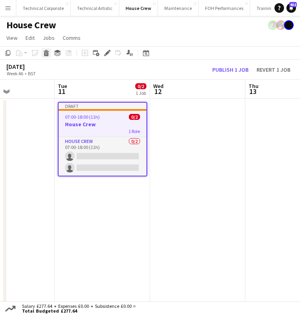
click at [47, 56] on icon at bounding box center [46, 54] width 4 height 4
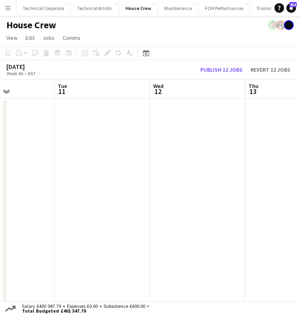
click at [141, 214] on app-date-cell at bounding box center [102, 205] width 95 height 212
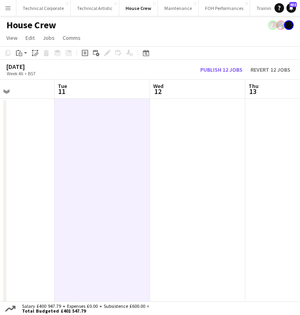
drag, startPoint x: 138, startPoint y: 209, endPoint x: 25, endPoint y: 207, distance: 113.2
click at [137, 209] on app-date-cell at bounding box center [102, 205] width 95 height 212
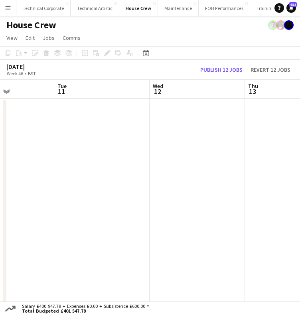
click at [86, 122] on app-date-cell at bounding box center [101, 205] width 95 height 212
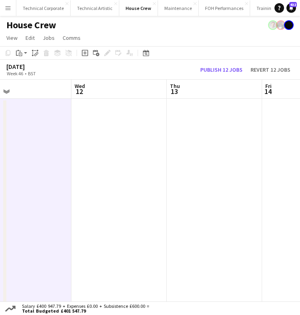
drag, startPoint x: 157, startPoint y: 141, endPoint x: 79, endPoint y: 145, distance: 78.2
click at [76, 146] on app-calendar-viewport "Sat 8 0/2 1 Job Sun 9 0/2 1 Job Mon 10 Tue 11 Wed 12 Thu 13 Fri 14 Sat 15 Sun 1…" at bounding box center [150, 195] width 300 height 231
click at [102, 138] on app-date-cell at bounding box center [116, 205] width 95 height 212
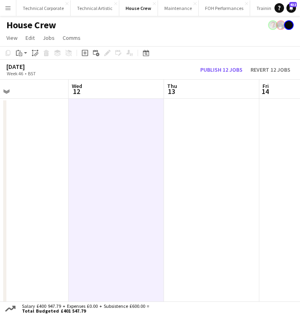
click at [105, 139] on app-date-cell at bounding box center [116, 205] width 95 height 212
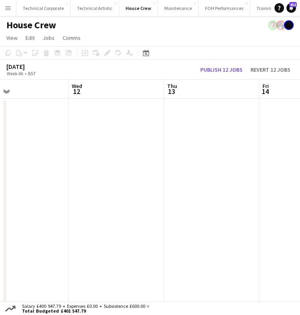
click at [105, 138] on app-date-cell at bounding box center [116, 205] width 95 height 212
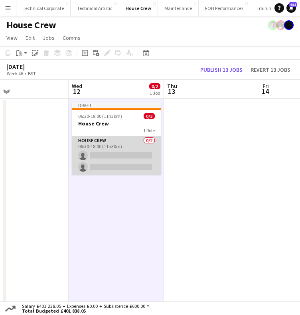
click at [106, 152] on app-card-role "House Crew 0/2 06:30-18:00 (11h30m) single-neutral-actions single-neutral-actio…" at bounding box center [116, 155] width 89 height 39
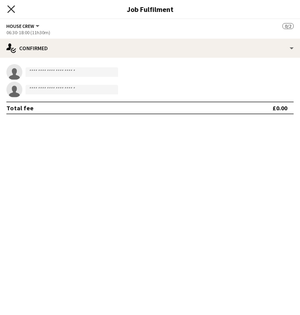
click at [12, 6] on icon "Close pop-in" at bounding box center [11, 9] width 8 height 8
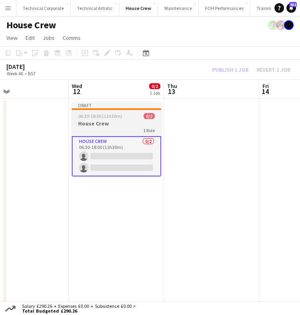
drag, startPoint x: 100, startPoint y: 120, endPoint x: 105, endPoint y: 137, distance: 17.8
click at [101, 120] on h3 "House Crew" at bounding box center [116, 123] width 89 height 7
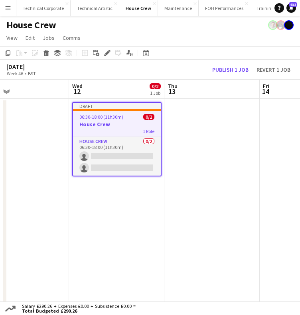
click at [124, 210] on app-date-cell "Draft 06:30-18:00 (11h30m) 0/2 House Crew 1 Role House Crew 0/2 06:30-18:00 (11…" at bounding box center [116, 205] width 95 height 212
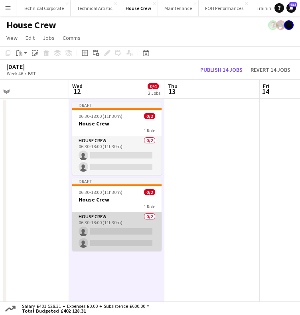
click at [117, 224] on app-card-role "House Crew 0/2 06:30-18:00 (11h30m) single-neutral-actions single-neutral-actio…" at bounding box center [116, 231] width 89 height 39
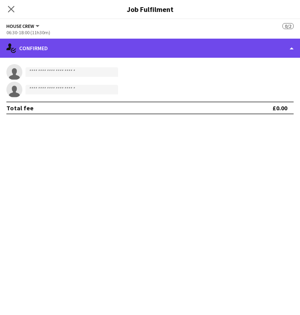
click at [202, 43] on div "single-neutral-actions-check-2 Confirmed" at bounding box center [150, 48] width 300 height 19
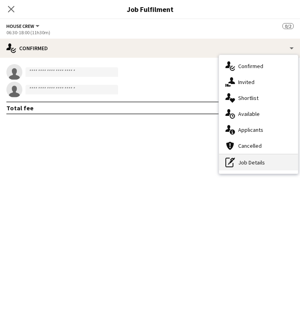
click at [255, 165] on div "pen-write Job Details" at bounding box center [258, 163] width 79 height 16
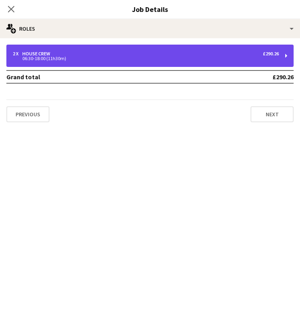
click at [180, 54] on div "2 x House Crew £290.26" at bounding box center [146, 54] width 266 height 6
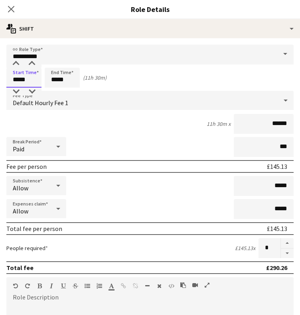
drag, startPoint x: 33, startPoint y: 78, endPoint x: 16, endPoint y: 78, distance: 16.7
click at [16, 78] on input "*****" at bounding box center [23, 78] width 35 height 20
click at [26, 79] on input "*****" at bounding box center [23, 78] width 35 height 20
drag, startPoint x: 38, startPoint y: 78, endPoint x: -19, endPoint y: 78, distance: 57.4
click at [0, 78] on html "Menu Boards Boards Boards All jobs Status Workforce Workforce My Workforce Recr…" at bounding box center [150, 162] width 300 height 324
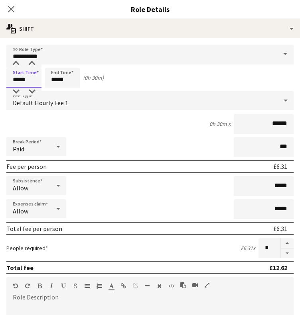
type input "*****"
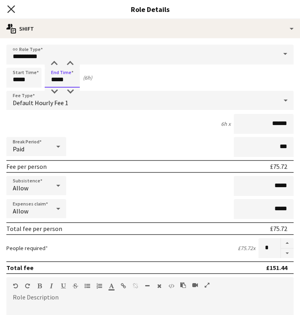
type input "*****"
click at [14, 9] on icon "Close pop-in" at bounding box center [11, 9] width 8 height 8
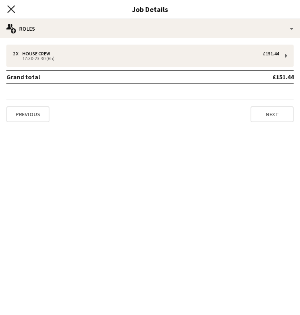
click at [8, 10] on icon "Close pop-in" at bounding box center [11, 9] width 8 height 8
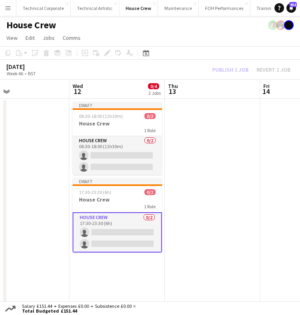
click at [210, 243] on app-date-cell at bounding box center [212, 205] width 95 height 212
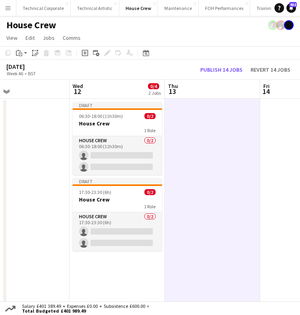
click at [201, 227] on app-date-cell at bounding box center [212, 205] width 95 height 212
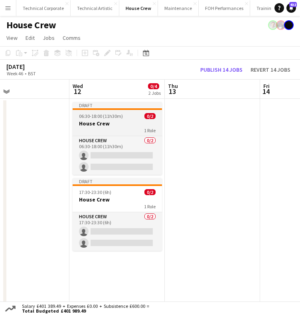
click at [82, 124] on h3 "House Crew" at bounding box center [117, 123] width 89 height 7
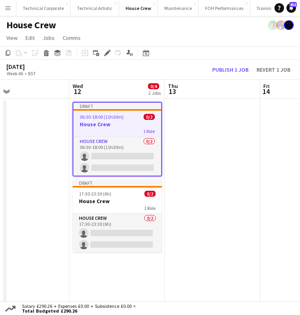
click at [193, 135] on app-date-cell at bounding box center [212, 205] width 95 height 212
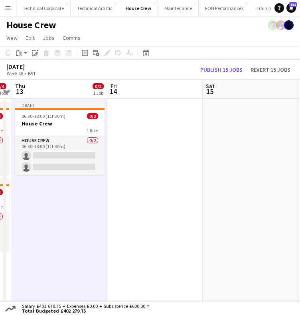
scroll to position [0, 274]
drag, startPoint x: 148, startPoint y: 178, endPoint x: 35, endPoint y: 182, distance: 113.6
click at [35, 182] on app-calendar-viewport "Mon 10 Tue 11 Wed 12 0/4 2 Jobs Thu 13 0/2 1 Job Fri 14 Sat 15 Sun 16 Mon 17 Tu…" at bounding box center [150, 195] width 300 height 231
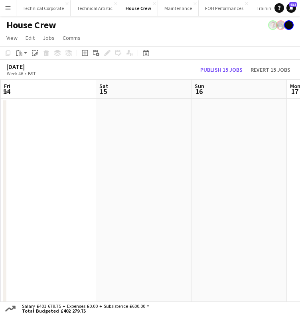
drag, startPoint x: 146, startPoint y: 158, endPoint x: 70, endPoint y: 163, distance: 75.9
click at [72, 164] on app-calendar-viewport "Mon 10 Tue 11 Wed 12 0/4 2 Jobs Thu 13 0/2 1 Job Fri 14 Sat 15 Sun 16 Mon 17 Tu…" at bounding box center [150, 195] width 300 height 231
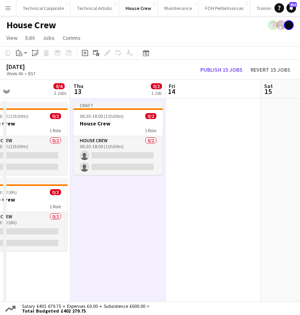
drag, startPoint x: 167, startPoint y: 161, endPoint x: 134, endPoint y: 166, distance: 33.0
click at [139, 165] on app-calendar-viewport "Mon 10 Tue 11 Wed 12 0/4 2 Jobs Thu 13 0/2 1 Job Fri 14 Sat 15 Sun 16 Mon 17 Tu…" at bounding box center [150, 195] width 300 height 231
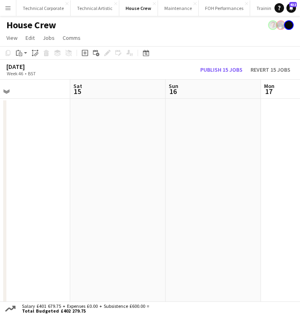
scroll to position [0, 218]
click at [123, 164] on app-date-cell at bounding box center [114, 205] width 95 height 212
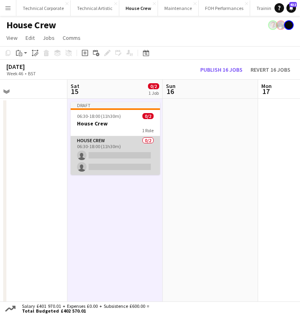
click at [118, 151] on app-card-role "House Crew 0/2 06:30-18:00 (11h30m) single-neutral-actions single-neutral-actio…" at bounding box center [115, 155] width 89 height 39
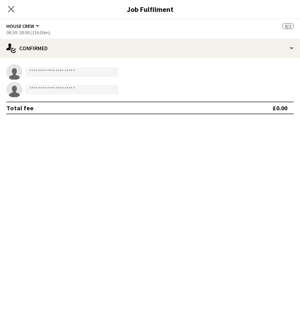
scroll to position [0, 218]
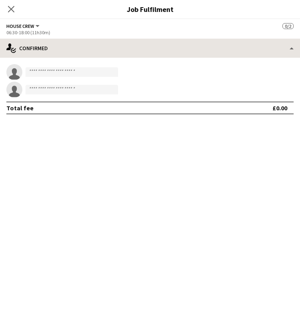
click at [215, 37] on app-options-switcher "House Crew All roles House Crew 0/2 06:30-18:00 (11h30m)" at bounding box center [150, 29] width 300 height 20
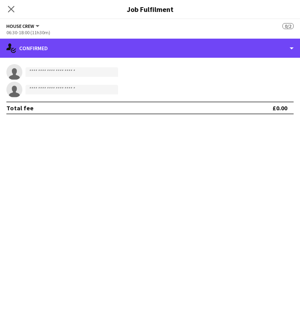
click at [213, 42] on div "single-neutral-actions-check-2 Confirmed" at bounding box center [150, 48] width 300 height 19
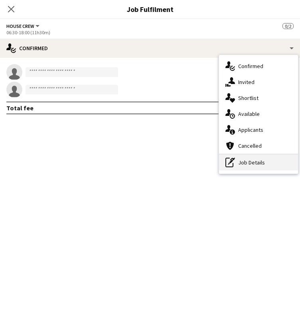
click at [233, 160] on icon "pen-write" at bounding box center [230, 163] width 10 height 10
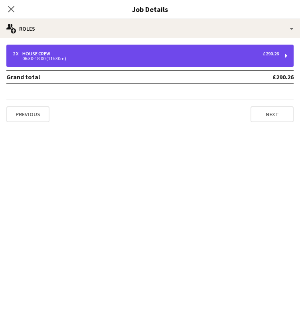
click at [171, 59] on div "06:30-18:00 (11h30m)" at bounding box center [146, 59] width 266 height 4
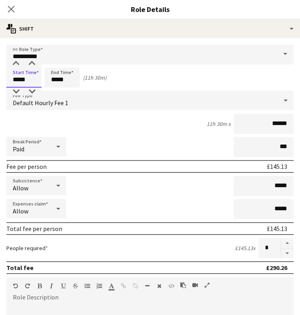
drag, startPoint x: 36, startPoint y: 82, endPoint x: 22, endPoint y: 82, distance: 13.9
click at [22, 82] on input "*****" at bounding box center [23, 78] width 35 height 20
click at [16, 78] on input "*****" at bounding box center [23, 78] width 35 height 20
type input "*****"
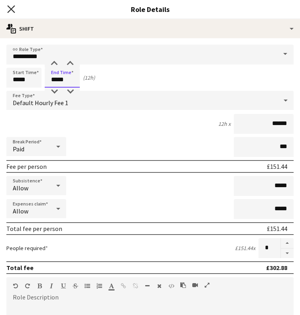
type input "*****"
click at [11, 12] on icon "Close pop-in" at bounding box center [11, 9] width 8 height 8
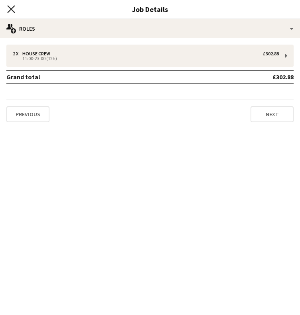
click at [14, 9] on icon "Close pop-in" at bounding box center [11, 9] width 8 height 8
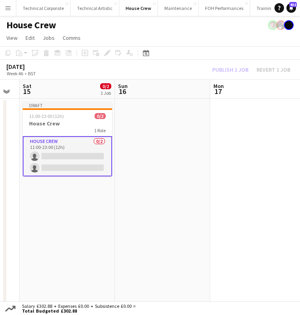
scroll to position [0, 276]
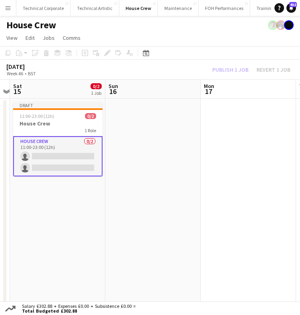
drag, startPoint x: 128, startPoint y: 199, endPoint x: 73, endPoint y: 201, distance: 55.0
click at [73, 201] on app-calendar-viewport "Wed 12 0/4 2 Jobs Thu 13 0/2 1 Job Fri 14 Sat 15 0/2 1 Job Sun 16 Mon 17 Tue 18…" at bounding box center [150, 195] width 300 height 231
click at [147, 166] on app-date-cell at bounding box center [152, 205] width 95 height 212
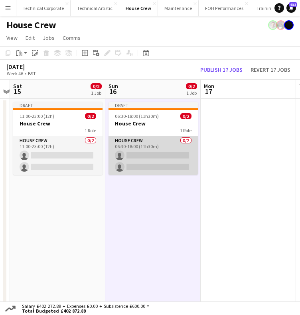
click at [145, 166] on app-card-role "House Crew 0/2 06:30-18:00 (11h30m) single-neutral-actions single-neutral-actio…" at bounding box center [152, 155] width 89 height 39
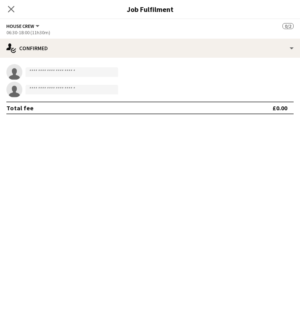
click at [193, 35] on div "06:30-18:00 (11h30m)" at bounding box center [149, 32] width 287 height 6
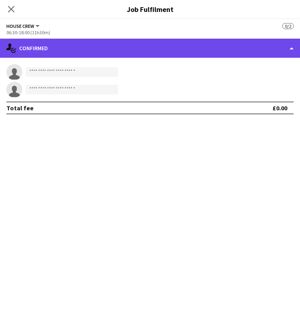
click at [191, 41] on div "single-neutral-actions-check-2 Confirmed" at bounding box center [150, 48] width 300 height 19
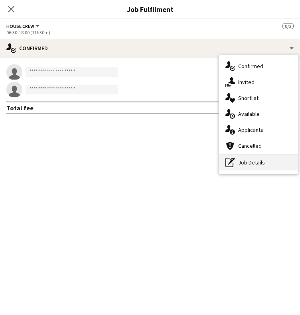
click at [231, 166] on icon "pen-write" at bounding box center [230, 163] width 10 height 10
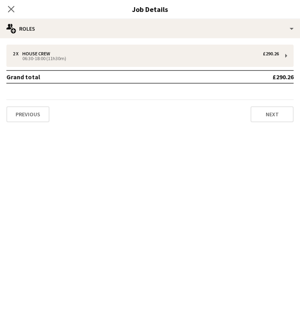
click at [87, 68] on div "2 x House Crew £290.26 06:30-18:00 (11h30m) Grand total £290.26 Previous Next" at bounding box center [150, 84] width 300 height 78
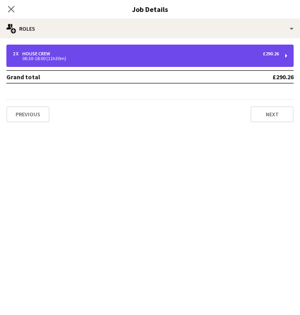
click at [84, 66] on div "2 x House Crew £290.26 06:30-18:00 (11h30m)" at bounding box center [149, 56] width 287 height 22
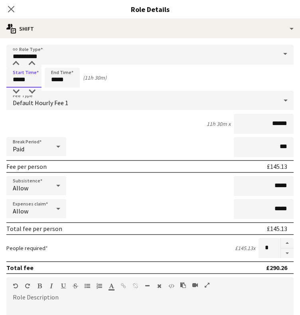
drag, startPoint x: 36, startPoint y: 80, endPoint x: -37, endPoint y: 76, distance: 73.0
click at [0, 76] on html "Menu Boards Boards Boards All jobs Status Workforce Workforce My Workforce Recr…" at bounding box center [150, 162] width 300 height 324
type input "*****"
click at [7, 17] on div "Close pop-in" at bounding box center [11, 9] width 22 height 18
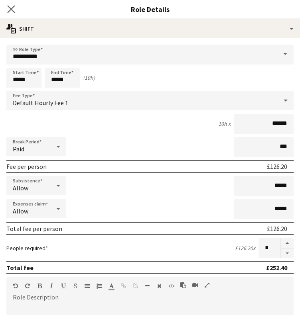
click at [7, 12] on app-icon "Close pop-in" at bounding box center [12, 10] width 12 height 12
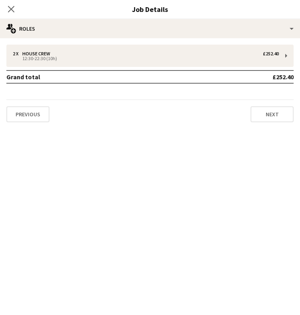
click at [8, 12] on icon "Close pop-in" at bounding box center [11, 9] width 6 height 6
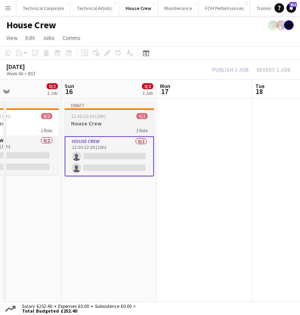
drag, startPoint x: 167, startPoint y: 159, endPoint x: 151, endPoint y: 157, distance: 16.4
click at [155, 161] on app-calendar-viewport "Wed 12 0/4 2 Jobs Thu 13 0/2 1 Job Fri 14 Sat 15 0/2 1 Job Sun 16 0/2 1 Job Mon…" at bounding box center [150, 195] width 300 height 231
click at [116, 127] on div "1 Role" at bounding box center [108, 130] width 89 height 6
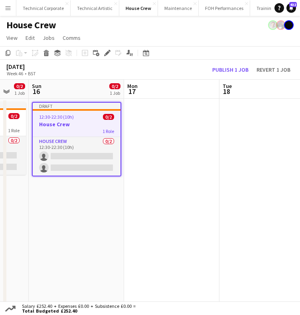
drag, startPoint x: 180, startPoint y: 150, endPoint x: 163, endPoint y: 153, distance: 17.8
click at [146, 157] on app-calendar-viewport "Wed 12 0/4 2 Jobs Thu 13 0/2 1 Job Fri 14 Sat 15 0/2 1 Job Sun 16 0/2 1 Job Mon…" at bounding box center [150, 195] width 300 height 231
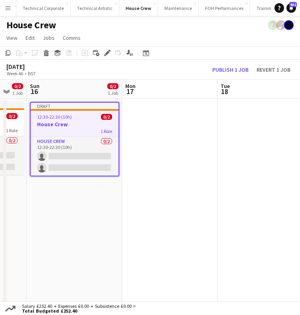
click at [163, 153] on app-date-cell at bounding box center [169, 205] width 95 height 212
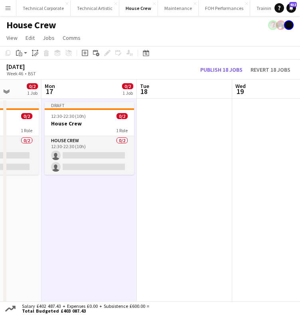
drag, startPoint x: 165, startPoint y: 194, endPoint x: 86, endPoint y: 197, distance: 79.3
click at [86, 198] on app-calendar-viewport "Fri 14 Sat 15 0/2 1 Job Sun 16 0/2 1 Job Mon 17 0/2 1 Job Tue 18 Wed 19 Thu 20 …" at bounding box center [150, 195] width 300 height 231
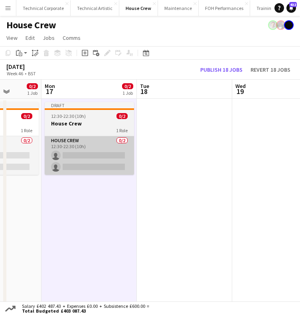
scroll to position [0, 247]
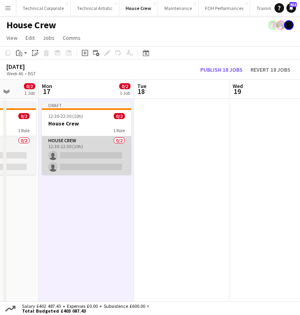
click at [72, 159] on app-card-role "House Crew 0/2 12:30-22:30 (10h) single-neutral-actions single-neutral-actions" at bounding box center [86, 155] width 89 height 39
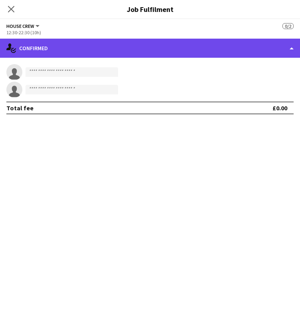
click at [89, 49] on div "single-neutral-actions-check-2 Confirmed" at bounding box center [150, 48] width 300 height 19
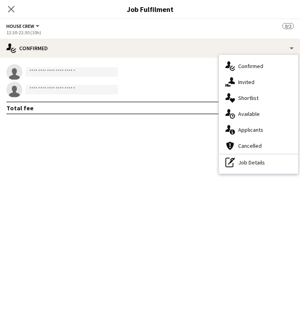
click at [247, 173] on div "single-neutral-actions-check-2 Confirmed single-neutral-actions-share-1 Invited…" at bounding box center [258, 114] width 79 height 119
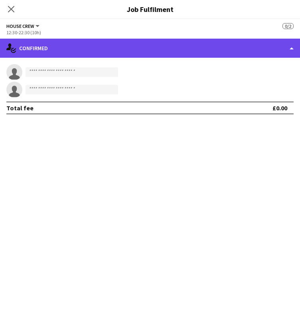
click at [180, 53] on div "single-neutral-actions-check-2 Confirmed" at bounding box center [150, 48] width 300 height 19
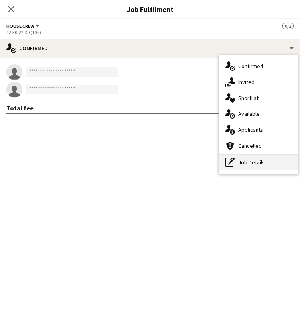
click at [257, 163] on div "pen-write Job Details" at bounding box center [258, 163] width 79 height 16
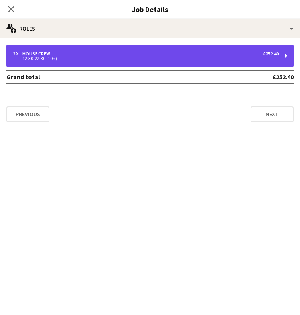
click at [169, 52] on div "2 x House Crew £252.40" at bounding box center [146, 54] width 266 height 6
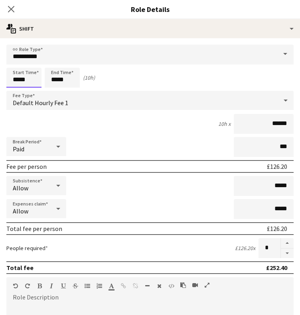
drag, startPoint x: 27, startPoint y: 78, endPoint x: -3, endPoint y: 78, distance: 29.9
click at [0, 78] on html "Menu Boards Boards Boards All jobs Status Workforce Workforce My Workforce Recr…" at bounding box center [150, 162] width 300 height 324
type input "*****"
click at [12, 10] on icon at bounding box center [11, 9] width 8 height 8
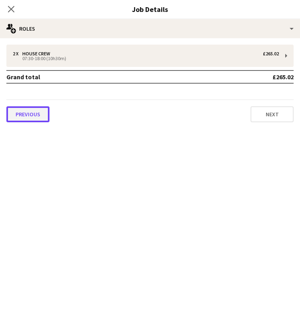
click at [46, 117] on button "Previous" at bounding box center [27, 114] width 43 height 16
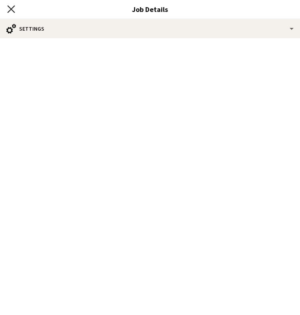
click at [11, 11] on icon "Close pop-in" at bounding box center [11, 9] width 8 height 8
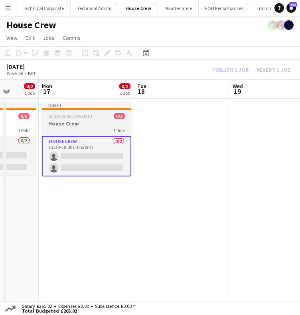
drag, startPoint x: 86, startPoint y: 106, endPoint x: 86, endPoint y: 112, distance: 5.2
click at [86, 112] on app-job-card "Draft 07:30-18:00 (10h30m) 0/2 House Crew 1 Role House Crew 0/2 07:30-18:00 (10…" at bounding box center [86, 139] width 89 height 74
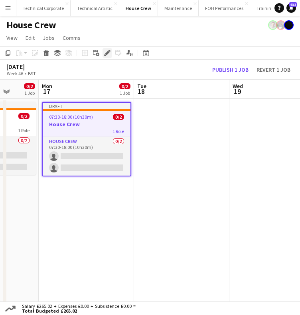
click at [108, 53] on icon at bounding box center [107, 53] width 4 height 4
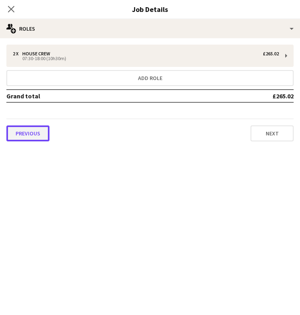
click at [35, 131] on button "Previous" at bounding box center [27, 133] width 43 height 16
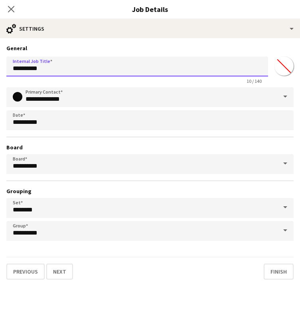
click at [47, 70] on input "**********" at bounding box center [136, 67] width 261 height 20
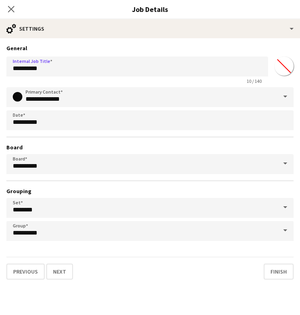
click at [24, 261] on div "Previous Next Finish" at bounding box center [149, 268] width 287 height 23
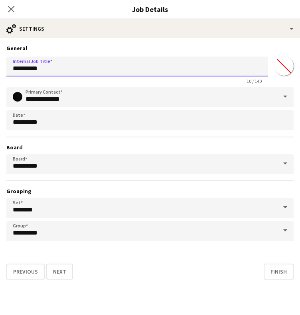
click at [0, 74] on html "Menu Boards Boards Boards All jobs Status Workforce Workforce My Workforce Recr…" at bounding box center [150, 162] width 300 height 324
paste input "**********"
type input "**********"
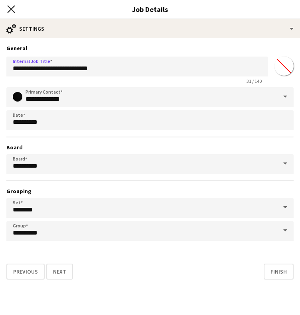
click at [13, 9] on icon "Close pop-in" at bounding box center [11, 9] width 8 height 8
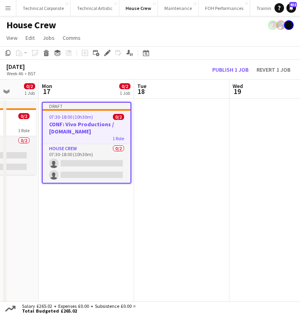
click at [13, 9] on button "Menu" at bounding box center [8, 8] width 16 height 16
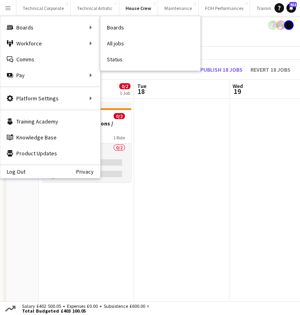
click at [216, 139] on app-date-cell at bounding box center [181, 205] width 95 height 212
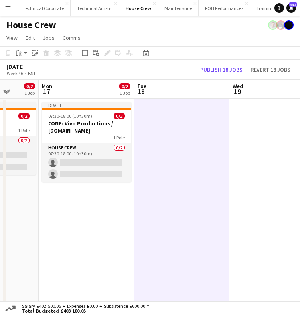
click at [215, 139] on app-date-cell at bounding box center [181, 205] width 95 height 212
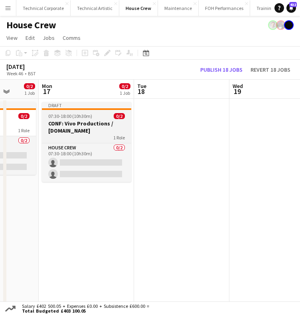
click at [81, 127] on h3 "CONF: Vivo Productions / [DOMAIN_NAME]" at bounding box center [86, 127] width 89 height 14
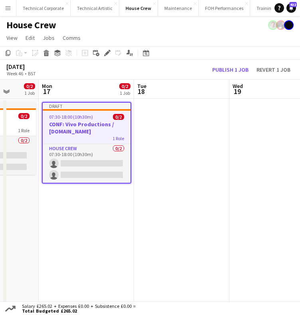
scroll to position [0, 247]
click at [195, 136] on app-date-cell at bounding box center [181, 205] width 95 height 212
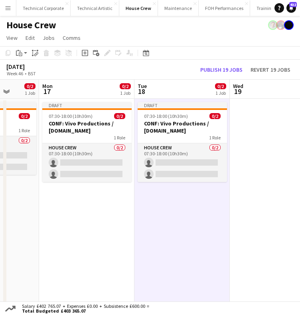
click at [176, 210] on app-date-cell "Draft 07:30-18:00 (10h30m) 0/2 CONF: Vivo Productions / [DOMAIN_NAME] 1 Role Ho…" at bounding box center [181, 205] width 95 height 212
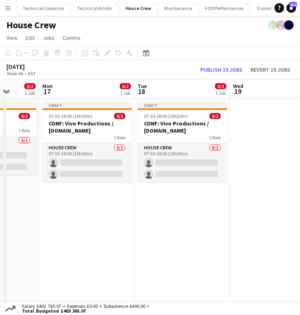
scroll to position [0, 280]
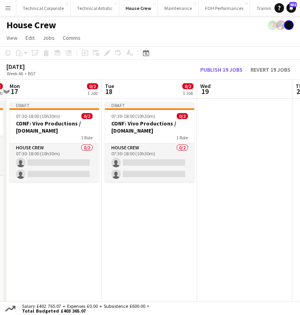
drag, startPoint x: 161, startPoint y: 206, endPoint x: 147, endPoint y: 208, distance: 14.1
click at [149, 208] on app-calendar-viewport "Fri 14 Sat 15 0/2 1 Job Sun 16 0/2 1 Job Mon 17 0/2 1 Job Tue 18 0/2 1 Job Wed …" at bounding box center [150, 195] width 300 height 231
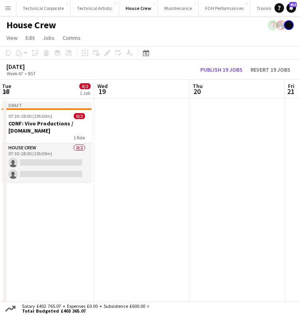
drag, startPoint x: 131, startPoint y: 214, endPoint x: 46, endPoint y: 218, distance: 84.9
click at [47, 218] on app-calendar-viewport "Fri 14 Sat 15 0/2 1 Job Sun 16 0/2 1 Job Mon 17 0/2 1 Job Tue 18 0/2 1 Job Wed …" at bounding box center [150, 195] width 300 height 231
click at [127, 178] on app-date-cell at bounding box center [141, 205] width 95 height 212
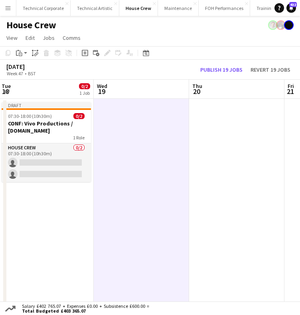
drag, startPoint x: 153, startPoint y: 229, endPoint x: 16, endPoint y: 216, distance: 138.1
click at [171, 232] on app-calendar-viewport "Fri 14 Sat 15 0/2 1 Job Sun 16 0/2 1 Job Mon 17 0/2 1 Job Tue 18 0/2 1 Job Wed …" at bounding box center [150, 195] width 300 height 231
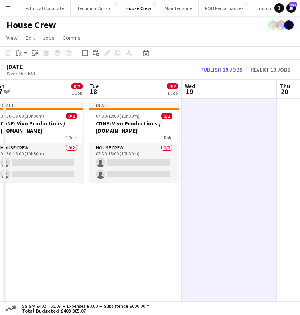
drag, startPoint x: 175, startPoint y: 232, endPoint x: 195, endPoint y: 234, distance: 20.0
click at [195, 234] on app-calendar-viewport "Fri 14 Sat 15 0/2 1 Job Sun 16 0/2 1 Job Mon 17 0/2 1 Job Tue 18 0/2 1 Job Wed …" at bounding box center [150, 195] width 300 height 231
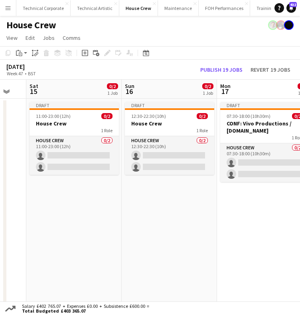
drag, startPoint x: 137, startPoint y: 229, endPoint x: 192, endPoint y: 231, distance: 55.0
click at [253, 236] on app-calendar-viewport "Thu 13 0/2 1 Job Fri 14 Sat 15 0/2 1 Job Sun 16 0/2 1 Job Mon 17 0/2 1 Job Tue …" at bounding box center [150, 195] width 300 height 231
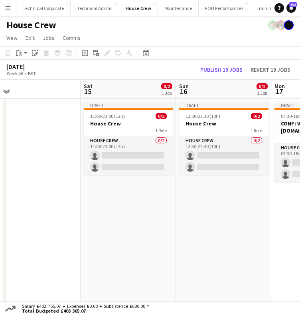
drag, startPoint x: 140, startPoint y: 226, endPoint x: 162, endPoint y: 186, distance: 45.8
click at [146, 224] on app-calendar-viewport "Wed 12 0/4 2 Jobs Thu 13 0/2 1 Job Fri 14 Sat 15 0/2 1 Job Sun 16 0/2 1 Job Mon…" at bounding box center [150, 195] width 300 height 231
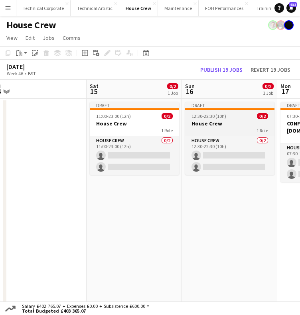
click at [209, 122] on h3 "House Crew" at bounding box center [229, 123] width 89 height 7
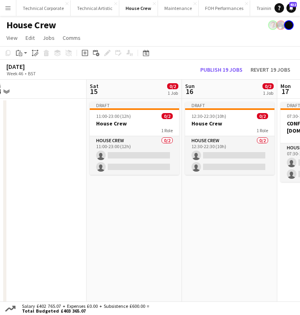
drag, startPoint x: 140, startPoint y: 169, endPoint x: 13, endPoint y: 171, distance: 127.5
click at [13, 171] on app-calendar-viewport "Wed 12 0/4 2 Jobs Thu 13 0/2 1 Job Fri 14 Sat 15 0/2 1 Job Sun 16 0/2 1 Job Mon…" at bounding box center [150, 195] width 300 height 231
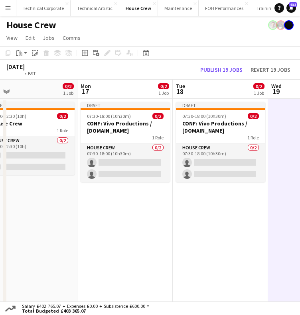
drag, startPoint x: 139, startPoint y: 181, endPoint x: 221, endPoint y: 186, distance: 81.4
click at [88, 183] on app-calendar-viewport "Fri 14 Sat 15 0/2 1 Job Sun 16 0/2 1 Job Mon 17 0/2 1 Job Tue 18 0/2 1 Job Wed …" at bounding box center [150, 195] width 300 height 231
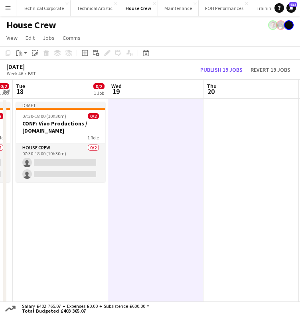
drag, startPoint x: 158, startPoint y: 190, endPoint x: 131, endPoint y: 192, distance: 26.7
click at [131, 192] on app-calendar-viewport "Fri 14 Sat 15 0/2 1 Job Sun 16 0/2 1 Job Mon 17 0/2 1 Job Tue 18 0/2 1 Job Wed …" at bounding box center [150, 195] width 300 height 231
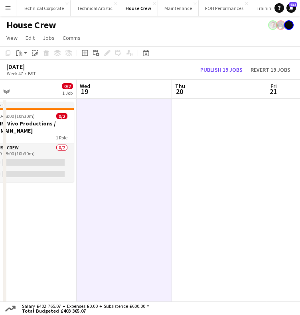
scroll to position [0, 209]
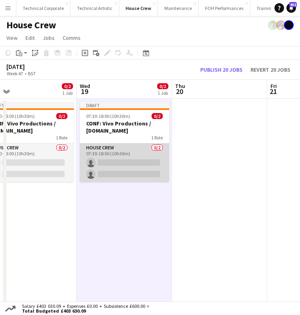
click at [123, 164] on app-card-role "House Crew 0/2 07:30-18:00 (10h30m) single-neutral-actions single-neutral-actio…" at bounding box center [124, 162] width 89 height 39
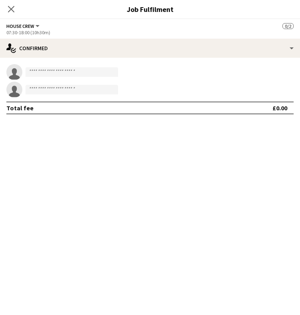
scroll to position [0, 210]
click at [10, 10] on icon at bounding box center [11, 9] width 8 height 8
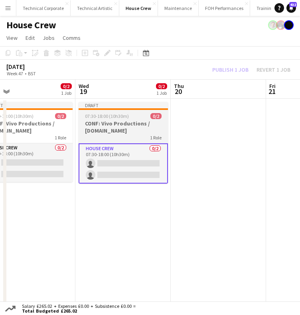
click at [113, 127] on h3 "CONF: Vivo Productions / [DOMAIN_NAME]" at bounding box center [122, 127] width 89 height 14
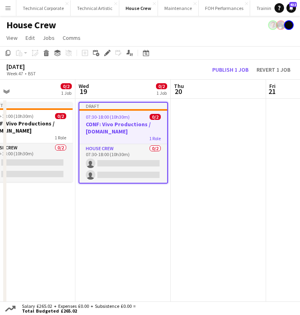
drag, startPoint x: 47, startPoint y: 53, endPoint x: 84, endPoint y: 182, distance: 133.5
click at [47, 54] on icon "Delete" at bounding box center [46, 53] width 6 height 6
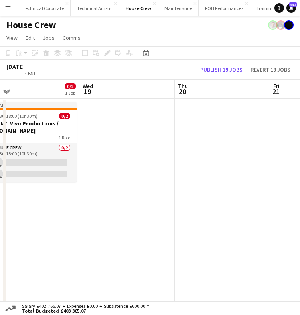
click at [300, 208] on html "Menu Boards Boards Boards All jobs Status Workforce Workforce My Workforce Recr…" at bounding box center [150, 162] width 300 height 324
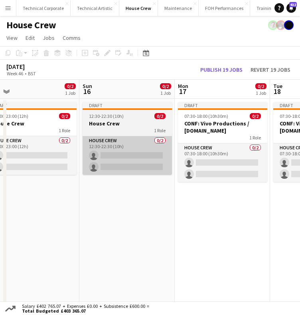
scroll to position [0, 220]
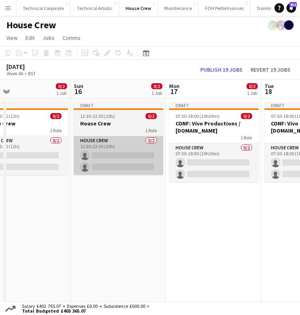
drag, startPoint x: 223, startPoint y: 208, endPoint x: 144, endPoint y: 141, distance: 103.8
click at [228, 206] on app-calendar-viewport "Thu 13 0/2 1 Job Fri 14 Sat 15 0/2 1 Job Sun 16 0/2 1 Job Mon 17 0/2 1 Job Tue …" at bounding box center [150, 195] width 300 height 231
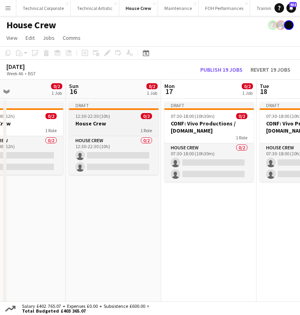
click at [132, 124] on h3 "House Crew" at bounding box center [113, 123] width 89 height 7
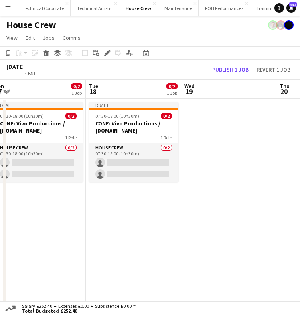
drag, startPoint x: 210, startPoint y: 140, endPoint x: 35, endPoint y: 148, distance: 175.1
click at [35, 148] on app-calendar-viewport "Thu 13 0/2 1 Job Fri 14 Sat 15 0/2 1 Job Sun 16 0/2 1 Job Mon 17 0/2 1 Job Tue …" at bounding box center [150, 195] width 300 height 231
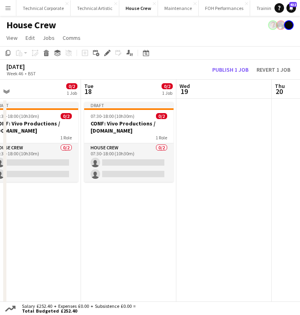
drag, startPoint x: 159, startPoint y: 148, endPoint x: 73, endPoint y: 149, distance: 86.1
click at [69, 151] on app-calendar-viewport "Thu 13 0/2 1 Job Fri 14 Sat 15 0/2 1 Job Sun 16 0/2 1 Job Mon 17 0/2 1 Job Tue …" at bounding box center [150, 195] width 300 height 231
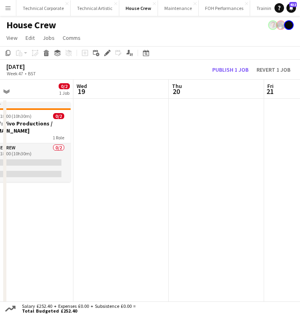
click at [97, 145] on app-date-cell at bounding box center [120, 205] width 95 height 212
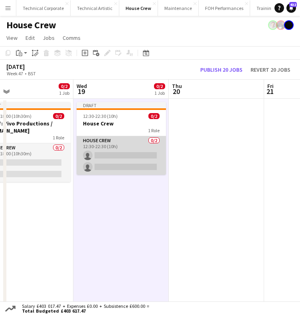
click at [123, 152] on app-card-role "House Crew 0/2 12:30-22:30 (10h) single-neutral-actions single-neutral-actions" at bounding box center [120, 155] width 89 height 39
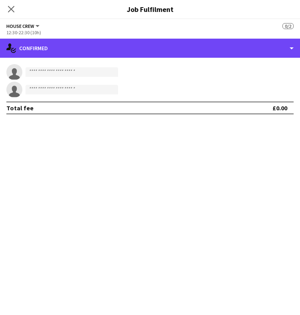
drag, startPoint x: 171, startPoint y: 55, endPoint x: 196, endPoint y: 80, distance: 35.5
click at [173, 55] on div "single-neutral-actions-check-2 Confirmed" at bounding box center [150, 48] width 300 height 19
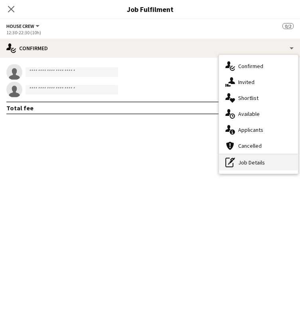
click at [257, 164] on div "pen-write Job Details" at bounding box center [258, 163] width 79 height 16
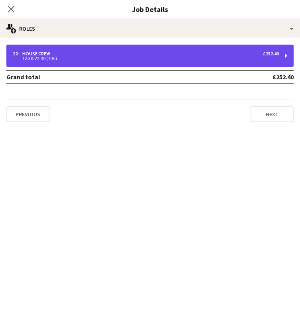
click at [174, 57] on div "12:30-22:30 (10h)" at bounding box center [146, 59] width 266 height 4
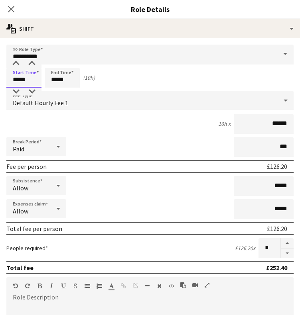
drag, startPoint x: 30, startPoint y: 79, endPoint x: -22, endPoint y: 84, distance: 51.6
click at [0, 84] on html "Menu Boards Boards Boards All jobs Status Workforce Workforce My Workforce Recr…" at bounding box center [150, 162] width 300 height 324
type input "*****"
click at [12, 11] on icon at bounding box center [11, 9] width 6 height 6
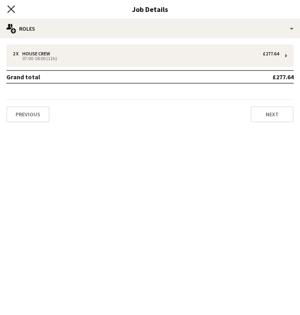
click at [8, 12] on icon "Close pop-in" at bounding box center [11, 9] width 8 height 8
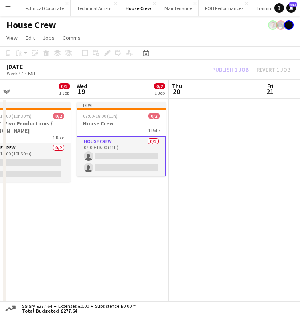
click at [104, 200] on app-date-cell "Draft 07:00-18:00 (11h) 0/2 House Crew 1 Role House Crew 0/2 07:00-18:00 (11h) …" at bounding box center [120, 205] width 95 height 212
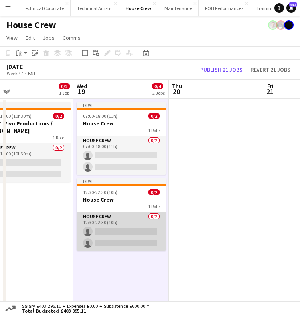
click at [110, 230] on app-card-role "House Crew 0/2 12:30-22:30 (10h) single-neutral-actions single-neutral-actions" at bounding box center [120, 231] width 89 height 39
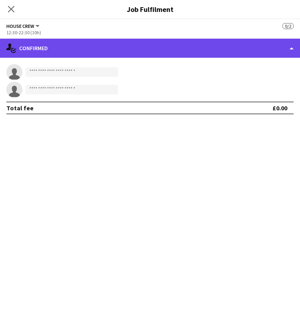
click at [131, 54] on div "single-neutral-actions-check-2 Confirmed" at bounding box center [150, 48] width 300 height 19
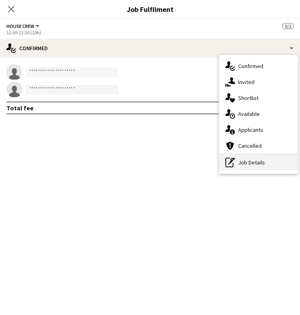
click at [239, 157] on div "pen-write Job Details" at bounding box center [258, 163] width 79 height 16
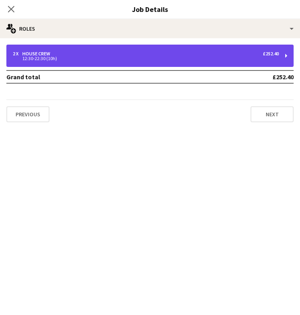
click at [114, 51] on div "2 x House Crew £252.40" at bounding box center [146, 54] width 266 height 6
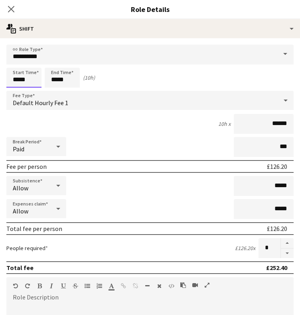
drag, startPoint x: 32, startPoint y: 79, endPoint x: -26, endPoint y: 80, distance: 57.8
click at [0, 80] on html "Menu Boards Boards Boards All jobs Status Workforce Workforce My Workforce Recr…" at bounding box center [150, 162] width 300 height 324
type input "*****"
drag, startPoint x: 8, startPoint y: 10, endPoint x: 22, endPoint y: 19, distance: 16.1
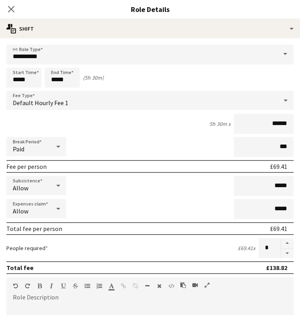
click at [8, 10] on icon "Close pop-in" at bounding box center [11, 9] width 6 height 6
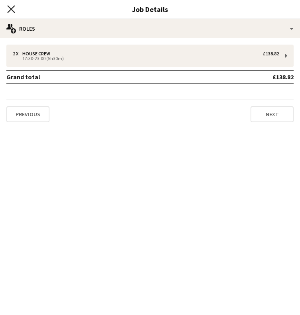
click at [9, 7] on icon at bounding box center [11, 9] width 8 height 8
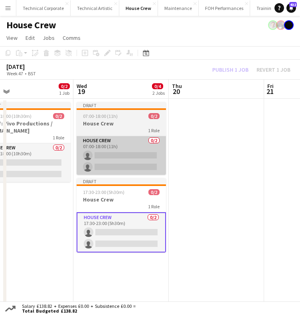
drag, startPoint x: 107, startPoint y: 138, endPoint x: 108, endPoint y: 143, distance: 4.8
click at [108, 143] on app-card-role "House Crew 0/2 07:00-18:00 (11h) single-neutral-actions single-neutral-actions" at bounding box center [120, 155] width 89 height 39
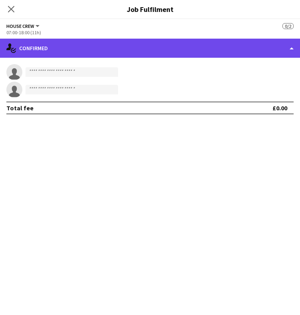
click at [147, 57] on div "single-neutral-actions-check-2 Confirmed" at bounding box center [150, 48] width 300 height 19
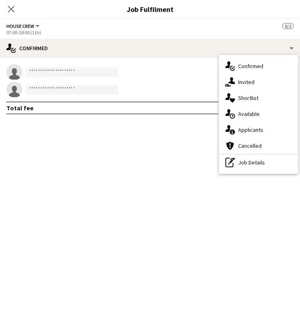
click at [263, 174] on mat-expansion-panel "check Confirmed single-neutral-actions single-neutral-actions Total fee £0.00" at bounding box center [150, 186] width 300 height 257
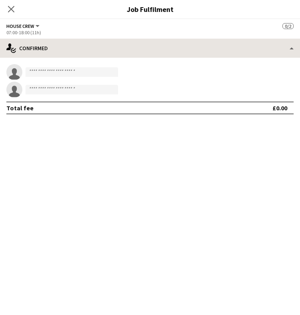
click at [193, 61] on div "single-neutral-actions single-neutral-actions Total fee £0.00" at bounding box center [150, 89] width 300 height 63
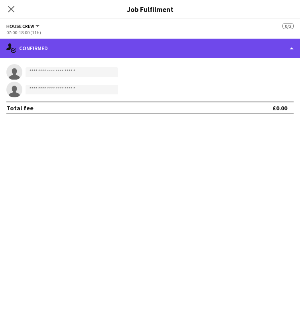
click at [192, 53] on div "single-neutral-actions-check-2 Confirmed" at bounding box center [150, 48] width 300 height 19
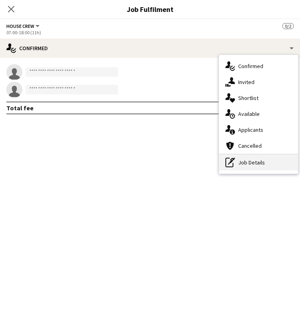
click at [243, 161] on div "pen-write Job Details" at bounding box center [258, 163] width 79 height 16
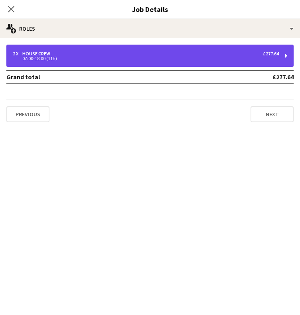
click at [104, 58] on div "07:00-18:00 (11h)" at bounding box center [146, 59] width 266 height 4
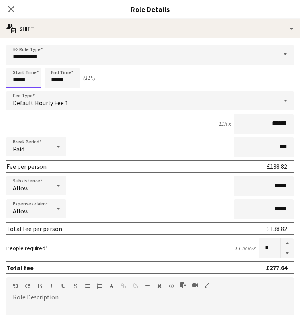
drag, startPoint x: 18, startPoint y: 76, endPoint x: 22, endPoint y: 76, distance: 4.4
click at [19, 76] on input "*****" at bounding box center [23, 78] width 35 height 20
click at [32, 68] on input "*****" at bounding box center [23, 78] width 35 height 20
click at [32, 65] on div at bounding box center [32, 64] width 16 height 8
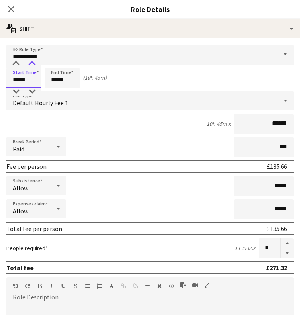
type input "*****"
click at [32, 65] on div at bounding box center [32, 64] width 16 height 8
click at [10, 11] on icon at bounding box center [11, 9] width 8 height 8
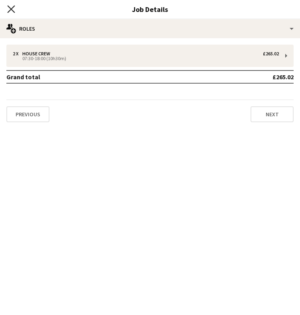
click at [10, 9] on icon "Close pop-in" at bounding box center [11, 9] width 8 height 8
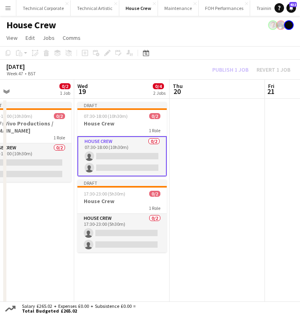
click at [178, 146] on app-date-cell at bounding box center [216, 205] width 95 height 212
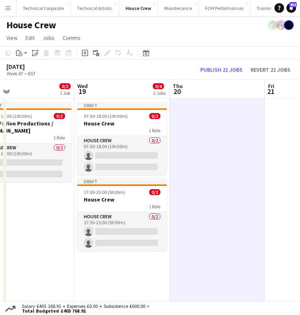
click at [178, 146] on app-date-cell at bounding box center [216, 205] width 95 height 212
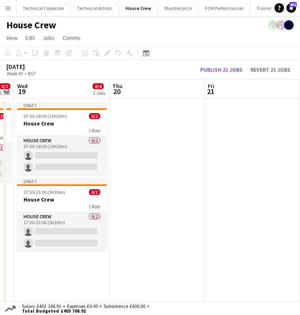
drag, startPoint x: 197, startPoint y: 149, endPoint x: 127, endPoint y: 151, distance: 70.1
click at [131, 152] on app-calendar-viewport "Sat 15 0/2 1 Job Sun 16 0/2 1 Job Mon 17 0/2 1 Job Tue 18 0/2 1 Job Wed 19 0/4 …" at bounding box center [150, 195] width 300 height 231
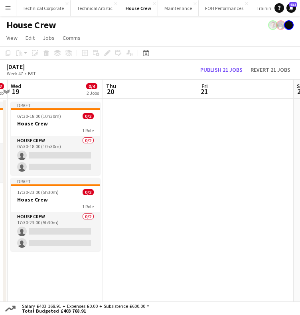
click at [146, 127] on app-date-cell at bounding box center [150, 205] width 95 height 212
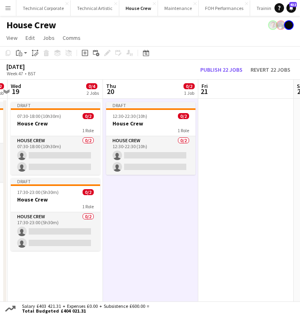
click at [150, 118] on div "12:30-22:30 (10h) 0/2" at bounding box center [150, 116] width 89 height 6
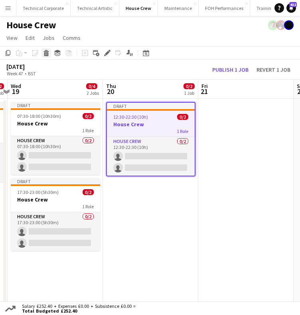
click at [47, 53] on icon at bounding box center [46, 54] width 4 height 4
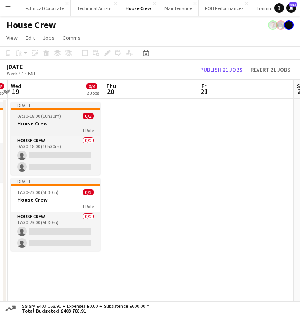
click at [52, 122] on h3 "House Crew" at bounding box center [55, 123] width 89 height 7
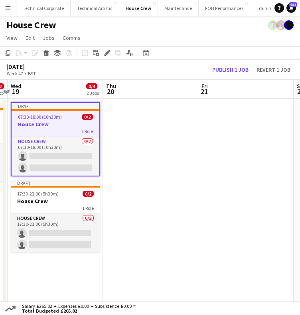
click at [153, 139] on app-date-cell at bounding box center [150, 205] width 95 height 212
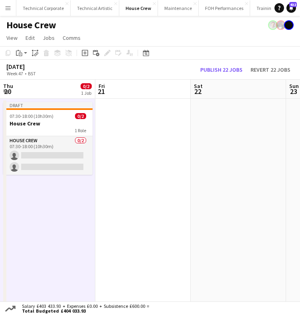
drag, startPoint x: 183, startPoint y: 162, endPoint x: 78, endPoint y: 174, distance: 105.5
click at [78, 174] on app-calendar-viewport "Mon 17 0/2 1 Job Tue 18 0/2 1 Job Wed 19 0/4 2 Jobs Thu 20 0/2 1 Job Fri 21 Sat…" at bounding box center [150, 195] width 300 height 231
click at [133, 149] on app-date-cell at bounding box center [140, 205] width 95 height 212
drag, startPoint x: 242, startPoint y: 215, endPoint x: 151, endPoint y: 216, distance: 90.8
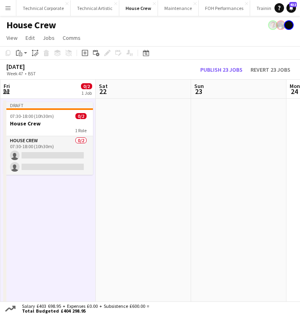
click at [143, 221] on app-calendar-viewport "Mon 17 0/2 1 Job Tue 18 0/2 1 Job Wed 19 0/4 2 Jobs Thu 20 0/2 1 Job Fri 21 0/2…" at bounding box center [150, 195] width 300 height 231
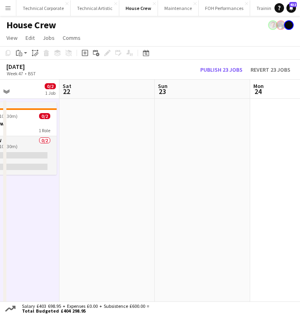
drag, startPoint x: 204, startPoint y: 203, endPoint x: 145, endPoint y: 202, distance: 59.0
click at [161, 204] on app-calendar-viewport "Wed 19 0/4 2 Jobs Thu 20 0/2 1 Job Fri 21 0/2 1 Job Sat 22 Sun 23 Mon 24 Tue 25…" at bounding box center [150, 195] width 300 height 231
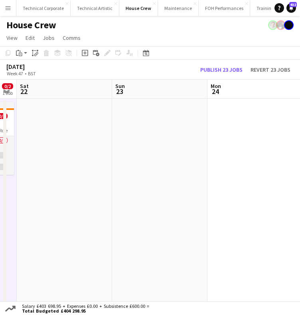
click at [60, 159] on app-date-cell at bounding box center [64, 205] width 95 height 212
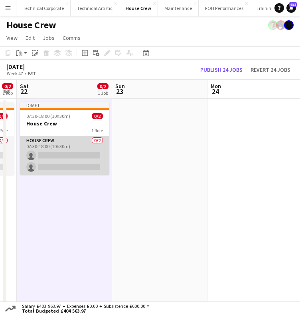
click at [71, 156] on app-card-role "House Crew 0/2 07:30-18:00 (10h30m) single-neutral-actions single-neutral-actio…" at bounding box center [64, 155] width 89 height 39
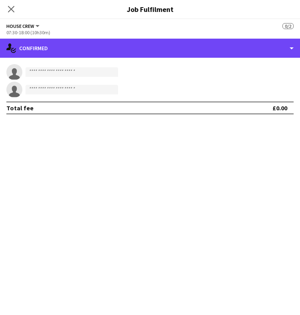
drag, startPoint x: 187, startPoint y: 53, endPoint x: 221, endPoint y: 110, distance: 66.6
click at [187, 53] on div "single-neutral-actions-check-2 Confirmed" at bounding box center [150, 48] width 300 height 19
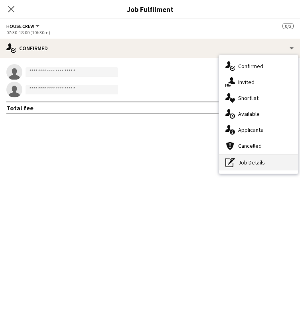
click at [247, 159] on div "pen-write Job Details" at bounding box center [258, 163] width 79 height 16
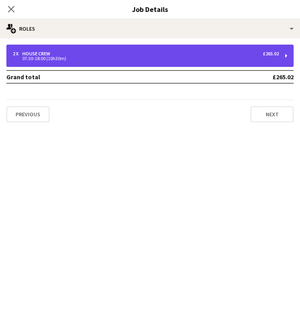
click at [177, 62] on div "2 x House Crew £265.02 07:30-18:00 (10h30m)" at bounding box center [149, 56] width 287 height 22
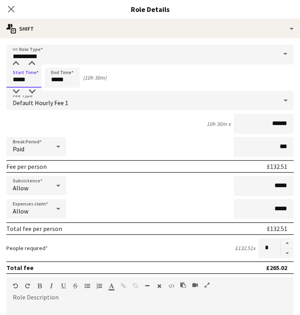
drag, startPoint x: 34, startPoint y: 81, endPoint x: -10, endPoint y: 84, distance: 43.6
click at [0, 84] on html "Menu Boards Boards Boards All jobs Status Workforce Workforce My Workforce Recr…" at bounding box center [150, 162] width 300 height 324
type input "*****"
click at [8, 10] on icon "Close pop-in" at bounding box center [11, 9] width 8 height 8
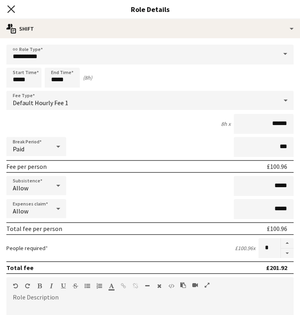
click at [8, 10] on icon "Close pop-in" at bounding box center [11, 9] width 6 height 6
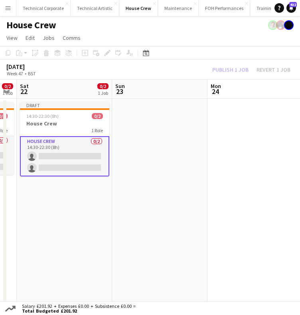
click at [155, 137] on app-date-cell at bounding box center [159, 205] width 95 height 212
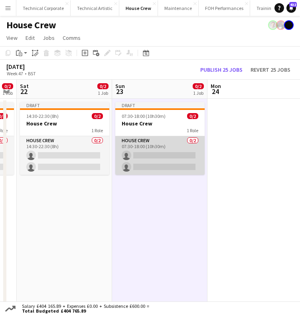
click at [142, 153] on app-card-role "House Crew 0/2 07:30-18:00 (10h30m) single-neutral-actions single-neutral-actio…" at bounding box center [159, 155] width 89 height 39
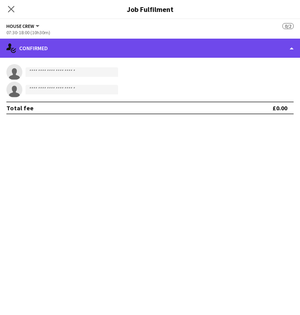
click at [87, 41] on div "single-neutral-actions-check-2 Confirmed" at bounding box center [150, 48] width 300 height 19
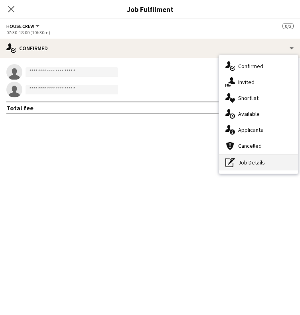
click at [254, 163] on div "pen-write Job Details" at bounding box center [258, 163] width 79 height 16
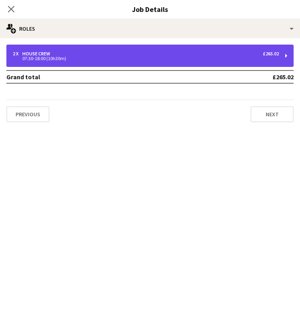
click at [129, 54] on div "2 x House Crew £265.02" at bounding box center [146, 54] width 266 height 6
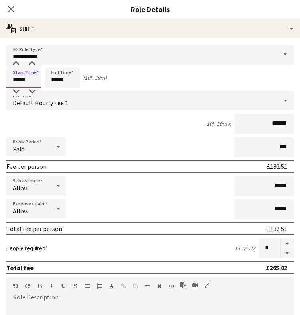
drag, startPoint x: 28, startPoint y: 79, endPoint x: 2, endPoint y: 79, distance: 26.3
click at [2, 79] on form "**********" at bounding box center [150, 267] width 300 height 445
type input "*****"
click at [16, 11] on div "Close pop-in" at bounding box center [11, 9] width 22 height 18
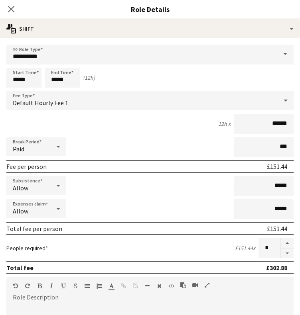
click at [15, 12] on app-icon "Close pop-in" at bounding box center [11, 9] width 10 height 10
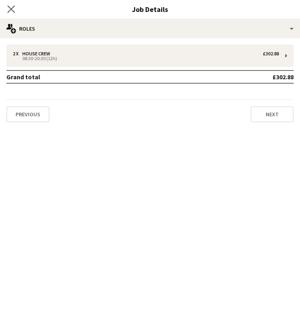
click at [14, 12] on icon "Close pop-in" at bounding box center [11, 9] width 8 height 8
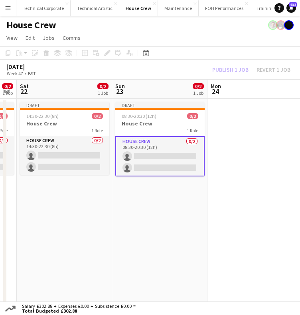
click at [127, 193] on app-date-cell "Draft 08:30-20:30 (12h) 0/2 House Crew 1 Role House Crew 0/2 08:30-20:30 (12h) …" at bounding box center [159, 205] width 95 height 212
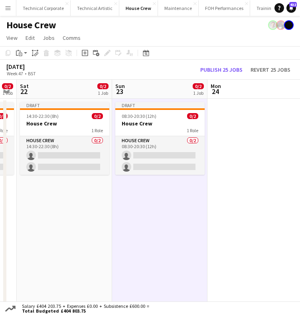
click at [127, 193] on app-date-cell "Draft 08:30-20:30 (12h) 0/2 House Crew 1 Role House Crew 0/2 08:30-20:30 (12h) …" at bounding box center [159, 205] width 95 height 212
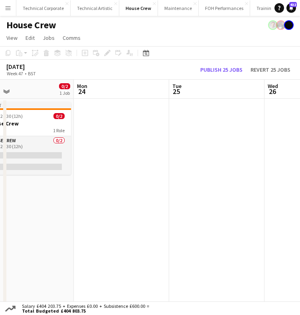
drag, startPoint x: 196, startPoint y: 198, endPoint x: 101, endPoint y: 190, distance: 95.1
click at [62, 203] on app-calendar-viewport "Fri 21 0/2 1 Job Sat 22 0/2 1 Job Sun 23 0/2 1 Job Mon 24 Tue 25 Wed 26 Thu 27 …" at bounding box center [150, 195] width 300 height 231
click at [107, 189] on app-date-cell at bounding box center [120, 205] width 95 height 212
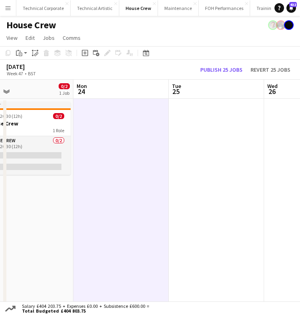
drag, startPoint x: 116, startPoint y: 188, endPoint x: 102, endPoint y: 193, distance: 14.7
click at [113, 190] on app-calendar-viewport "Fri 21 0/2 1 Job Sat 22 0/2 1 Job Sun 23 0/2 1 Job Mon 24 Tue 25 Wed 26 Thu 27 …" at bounding box center [150, 195] width 300 height 231
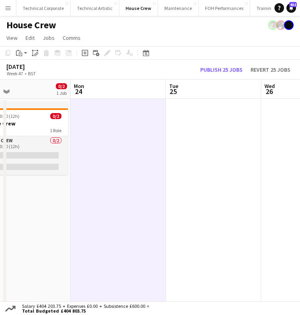
click at [123, 138] on app-date-cell at bounding box center [118, 205] width 95 height 212
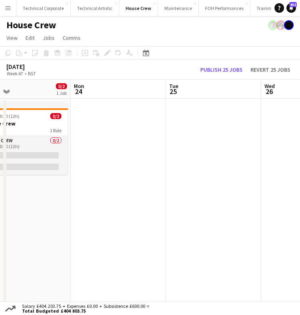
drag, startPoint x: 118, startPoint y: 151, endPoint x: 115, endPoint y: 154, distance: 4.2
click at [117, 152] on app-date-cell at bounding box center [118, 205] width 95 height 212
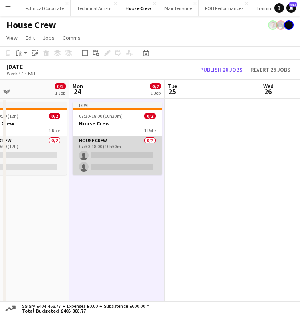
click at [116, 156] on app-card-role "House Crew 0/2 07:30-18:00 (10h30m) single-neutral-actions single-neutral-actio…" at bounding box center [117, 155] width 89 height 39
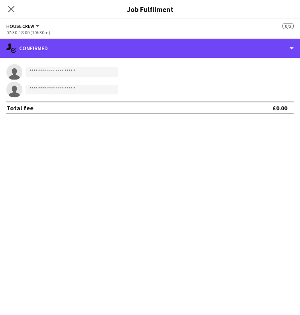
drag, startPoint x: 84, startPoint y: 42, endPoint x: 101, endPoint y: 64, distance: 27.6
click at [84, 42] on div "single-neutral-actions-check-2 Confirmed" at bounding box center [150, 48] width 300 height 19
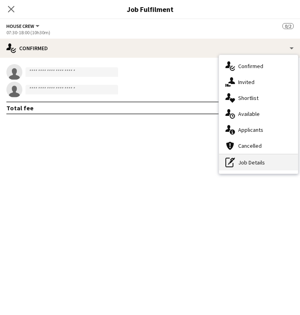
click at [241, 165] on div "pen-write Job Details" at bounding box center [258, 163] width 79 height 16
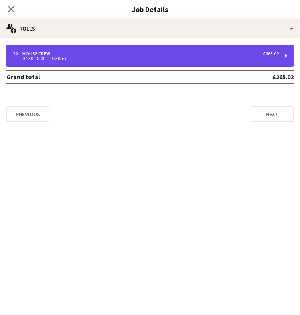
click at [83, 50] on div "2 x House Crew £265.02 07:30-18:00 (10h30m)" at bounding box center [149, 56] width 287 height 22
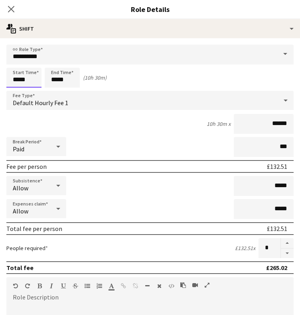
click at [11, 76] on input "*****" at bounding box center [23, 78] width 35 height 20
type input "*****"
click at [11, 78] on div "Start Time ***** End Time ***** (4h 30m)" at bounding box center [149, 78] width 287 height 20
type input "*****"
click at [9, 10] on icon "Close pop-in" at bounding box center [11, 9] width 8 height 8
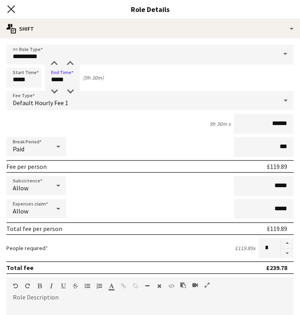
click at [9, 10] on icon "Close pop-in" at bounding box center [11, 9] width 6 height 6
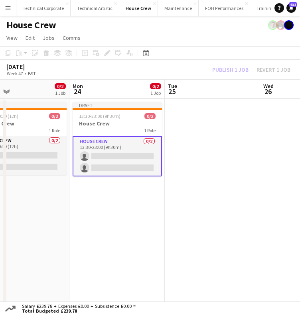
click at [143, 194] on app-date-cell "Draft 13:30-23:00 (9h30m) 0/2 House Crew 1 Role House Crew 0/2 13:30-23:00 (9h3…" at bounding box center [116, 205] width 95 height 212
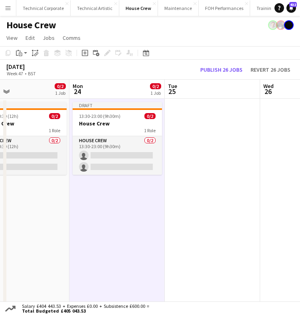
click at [142, 194] on app-date-cell "Draft 13:30-23:00 (9h30m) 0/2 House Crew 1 Role House Crew 0/2 13:30-23:00 (9h3…" at bounding box center [116, 205] width 95 height 212
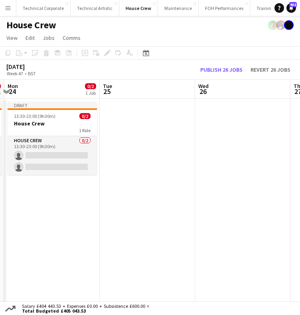
drag, startPoint x: 145, startPoint y: 181, endPoint x: 93, endPoint y: 186, distance: 52.4
click at [99, 191] on app-calendar-viewport "Fri 21 0/2 1 Job Sat 22 0/2 1 Job Sun 23 0/2 1 Job Mon 24 0/2 1 Job Tue 25 Wed …" at bounding box center [150, 195] width 300 height 231
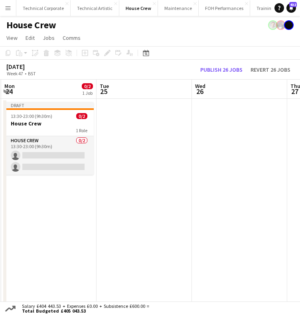
click at [147, 158] on app-date-cell at bounding box center [143, 205] width 95 height 212
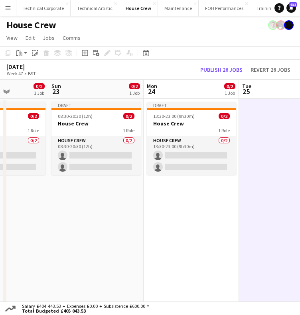
drag, startPoint x: 64, startPoint y: 176, endPoint x: 253, endPoint y: 178, distance: 188.9
click at [253, 178] on app-calendar-viewport "Thu 20 0/2 1 Job Fri 21 0/2 1 Job Sat 22 0/2 1 Job Sun 23 0/2 1 Job Mon 24 0/2 …" at bounding box center [150, 195] width 300 height 231
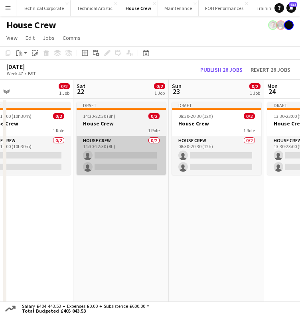
drag, startPoint x: 169, startPoint y: 180, endPoint x: 161, endPoint y: 174, distance: 9.5
click at [167, 179] on app-calendar-viewport "Wed 19 0/4 2 Jobs Thu 20 0/2 1 Job Fri 21 0/2 1 Job Sat 22 0/2 1 Job Sun 23 0/2…" at bounding box center [150, 195] width 300 height 231
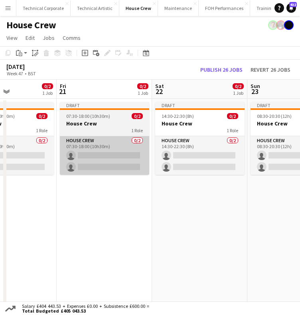
drag, startPoint x: 176, startPoint y: 154, endPoint x: 114, endPoint y: 149, distance: 62.3
click at [173, 154] on app-calendar-viewport "Tue 18 0/2 1 Job Wed 19 0/4 2 Jobs Thu 20 0/2 1 Job Fri 21 0/2 1 Job Sat 22 0/2…" at bounding box center [150, 195] width 300 height 231
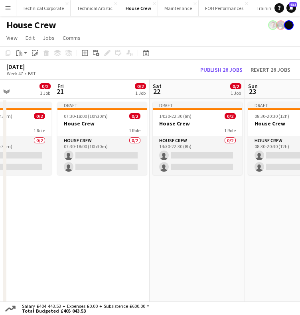
click at [108, 125] on h3 "House Crew" at bounding box center [101, 123] width 89 height 7
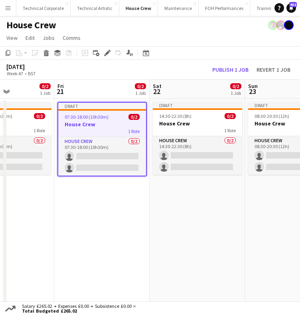
drag, startPoint x: 81, startPoint y: 167, endPoint x: 75, endPoint y: 168, distance: 6.0
click at [75, 168] on app-calendar-viewport "Tue 18 0/2 1 Job Wed 19 0/4 2 Jobs Thu 20 0/2 1 Job Fri 21 0/2 1 Job Sat 22 0/2…" at bounding box center [150, 195] width 300 height 231
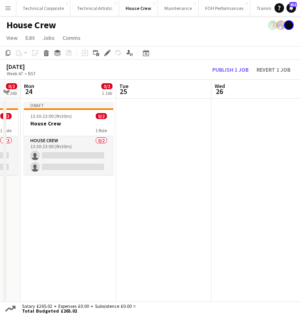
drag, startPoint x: 1, startPoint y: 185, endPoint x: 81, endPoint y: 184, distance: 80.1
click at [0, 186] on html "Menu Boards Boards Boards All jobs Status Workforce Workforce My Workforce Recr…" at bounding box center [150, 162] width 300 height 324
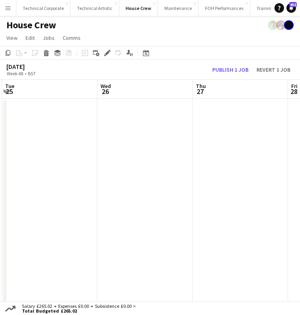
drag, startPoint x: 166, startPoint y: 184, endPoint x: 37, endPoint y: 186, distance: 128.7
click at [34, 186] on app-calendar-viewport "Sat 22 0/2 1 Job Sun 23 0/2 1 Job Mon 24 0/2 1 Job Tue 25 Wed 26 Thu 27 Fri 28 …" at bounding box center [150, 195] width 300 height 231
click at [130, 169] on app-date-cell at bounding box center [127, 205] width 95 height 212
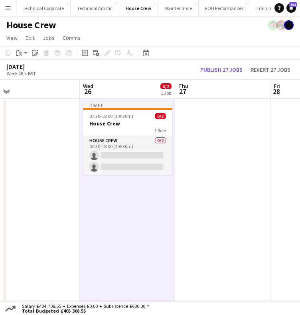
click at [220, 159] on app-date-cell at bounding box center [222, 205] width 95 height 212
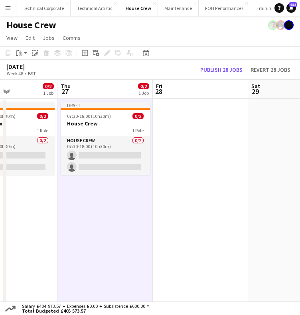
scroll to position [0, 241]
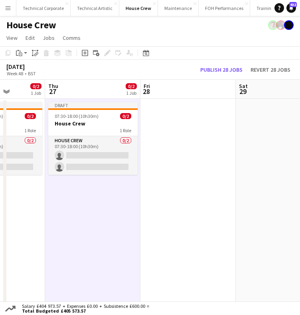
drag, startPoint x: 244, startPoint y: 198, endPoint x: 118, endPoint y: 203, distance: 126.4
click at [114, 205] on app-calendar-viewport "Mon 24 0/2 1 Job Tue 25 Wed 26 0/2 1 Job Thu 27 0/2 1 Job Fri 28 Sat 29 Sun 30 …" at bounding box center [150, 195] width 300 height 231
drag, startPoint x: 174, startPoint y: 154, endPoint x: 168, endPoint y: 154, distance: 6.8
click at [174, 154] on app-date-cell at bounding box center [187, 205] width 95 height 212
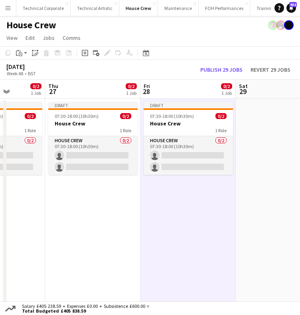
click at [91, 223] on app-date-cell "Draft 07:30-18:00 (10h30m) 0/2 House Crew 1 Role House Crew 0/2 07:30-18:00 (10…" at bounding box center [92, 205] width 95 height 212
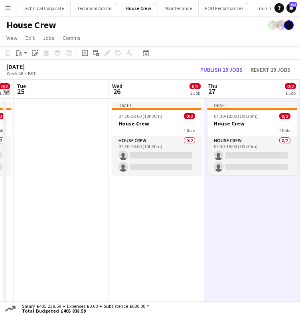
drag, startPoint x: 163, startPoint y: 227, endPoint x: 185, endPoint y: 225, distance: 21.9
click at [208, 229] on app-calendar-viewport "Sun 23 0/2 1 Job Mon 24 0/2 1 Job Tue 25 Wed 26 0/2 1 Job Thu 27 0/2 1 Job Fri …" at bounding box center [150, 195] width 300 height 231
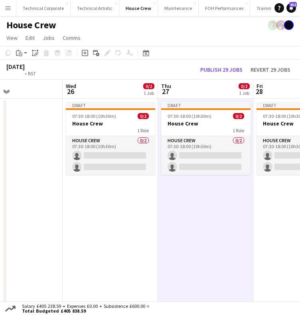
drag, startPoint x: 153, startPoint y: 222, endPoint x: 199, endPoint y: 220, distance: 46.7
click at [259, 223] on app-calendar-viewport "Sun 23 0/2 1 Job Mon 24 0/2 1 Job Tue 25 Wed 26 0/2 1 Job Thu 27 0/2 1 Job Fri …" at bounding box center [150, 195] width 300 height 231
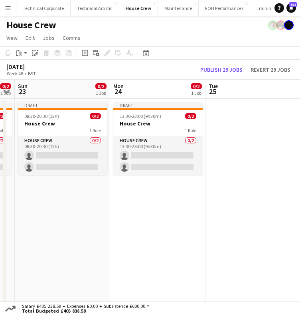
drag, startPoint x: 213, startPoint y: 221, endPoint x: 289, endPoint y: 223, distance: 76.5
click at [289, 223] on app-calendar-viewport "Fri 21 0/2 1 Job Sat 22 0/2 1 Job Sun 23 0/2 1 Job Mon 24 0/2 1 Job Tue 25 Wed …" at bounding box center [150, 195] width 300 height 231
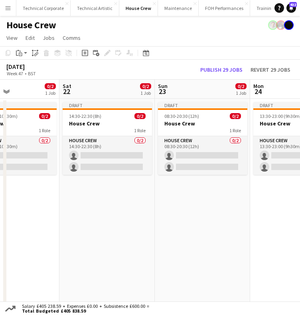
drag, startPoint x: 199, startPoint y: 217, endPoint x: 193, endPoint y: 221, distance: 7.5
click at [265, 221] on app-calendar-viewport "Wed 19 0/4 2 Jobs Thu 20 0/2 1 Job Fri 21 0/2 1 Job Sat 22 0/2 1 Job Sun 23 0/2…" at bounding box center [150, 195] width 300 height 231
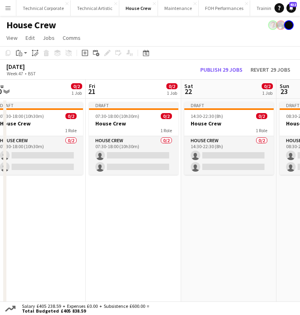
drag, startPoint x: 154, startPoint y: 221, endPoint x: 175, endPoint y: 218, distance: 21.3
click at [264, 227] on app-calendar-viewport "Tue 18 0/2 1 Job Wed 19 0/4 2 Jobs Thu 20 0/2 1 Job Fri 21 0/2 1 Job Sat 22 0/2…" at bounding box center [150, 195] width 300 height 231
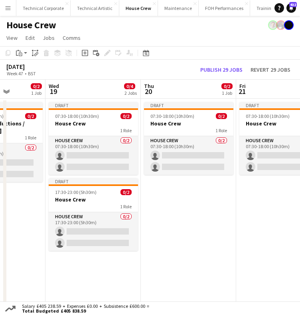
drag, startPoint x: 202, startPoint y: 217, endPoint x: 162, endPoint y: 211, distance: 40.7
click at [202, 216] on app-calendar-viewport "Sun 16 0/2 1 Job Mon 17 0/2 1 Job Tue 18 0/2 1 Job Wed 19 0/4 2 Jobs Thu 20 0/2…" at bounding box center [150, 195] width 300 height 231
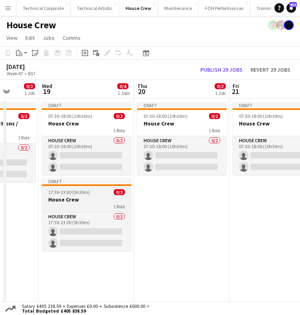
click at [92, 192] on div "17:30-23:00 (5h30m) 0/2" at bounding box center [86, 192] width 89 height 6
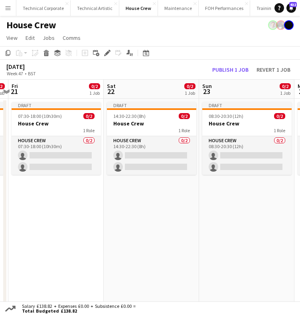
drag, startPoint x: 196, startPoint y: 212, endPoint x: 99, endPoint y: 212, distance: 97.2
click at [0, 213] on app-calendar-viewport "Tue 18 0/2 1 Job Wed 19 0/4 2 Jobs Thu 20 0/2 1 Job Fri 21 0/2 1 Job Sat 22 0/2…" at bounding box center [150, 195] width 300 height 231
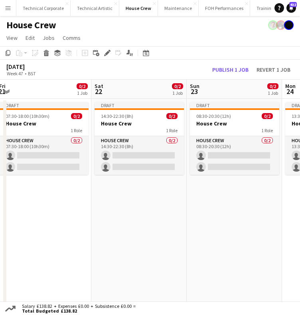
drag, startPoint x: 63, startPoint y: 225, endPoint x: 207, endPoint y: 218, distance: 144.4
click at [40, 225] on app-calendar-viewport "Tue 18 0/2 1 Job Wed 19 0/4 2 Jobs Thu 20 0/2 1 Job Fri 21 0/2 1 Job Sat 22 0/2…" at bounding box center [150, 195] width 300 height 231
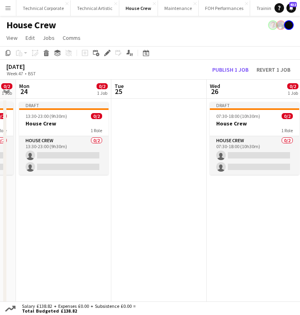
drag, startPoint x: 169, startPoint y: 220, endPoint x: 99, endPoint y: 226, distance: 70.4
click at [99, 226] on app-calendar-viewport "Thu 20 0/2 1 Job Fri 21 0/2 1 Job Sat 22 0/2 1 Job Sun 23 0/2 1 Job Mon 24 0/2 …" at bounding box center [150, 195] width 300 height 231
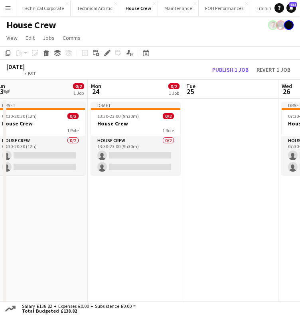
click at [0, 225] on html "Menu Boards Boards Boards All jobs Status Workforce Workforce My Workforce Recr…" at bounding box center [150, 162] width 300 height 324
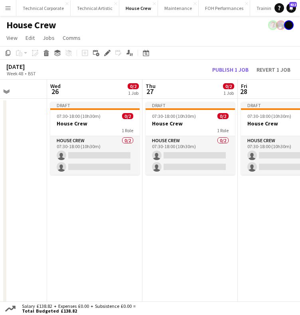
drag, startPoint x: 62, startPoint y: 223, endPoint x: 117, endPoint y: 223, distance: 55.0
click at [117, 222] on app-calendar-viewport "Sun 23 0/2 1 Job Mon 24 0/2 1 Job Tue 25 Wed 26 0/2 1 Job Thu 27 0/2 1 Job Fri …" at bounding box center [150, 195] width 300 height 231
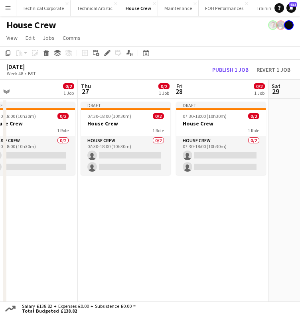
drag, startPoint x: 167, startPoint y: 210, endPoint x: 100, endPoint y: 218, distance: 67.5
click at [100, 218] on app-calendar-viewport "Sun 23 0/2 1 Job Mon 24 0/2 1 Job Tue 25 Wed 26 0/2 1 Job Thu 27 0/2 1 Job Fri …" at bounding box center [150, 195] width 300 height 231
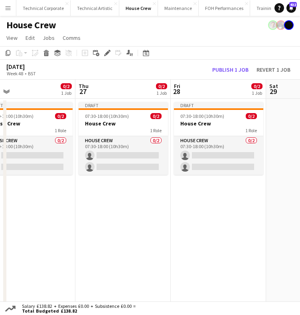
click at [130, 212] on app-date-cell "Draft 07:30-18:00 (10h30m) 0/2 House Crew 1 Role House Crew 0/2 07:30-18:00 (10…" at bounding box center [122, 205] width 95 height 212
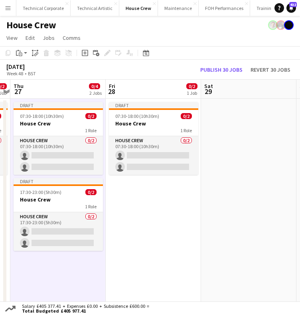
drag, startPoint x: 185, startPoint y: 222, endPoint x: 1, endPoint y: 213, distance: 184.3
click at [120, 227] on app-calendar-viewport "Sun 23 0/2 1 Job Mon 24 0/2 1 Job Tue 25 Wed 26 0/2 1 Job Thu 27 0/4 2 Jobs Fri…" at bounding box center [150, 195] width 300 height 231
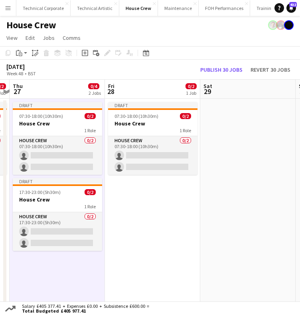
click at [151, 200] on app-date-cell "Draft 07:30-18:00 (10h30m) 0/2 House Crew 1 Role House Crew 0/2 07:30-18:00 (10…" at bounding box center [152, 205] width 95 height 212
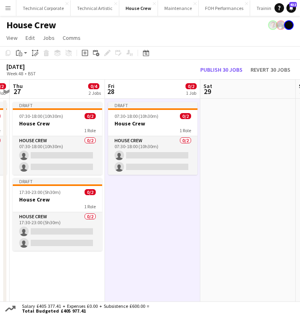
scroll to position [0, 371]
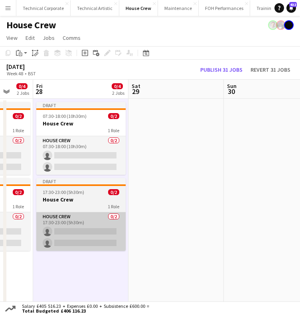
drag, startPoint x: 194, startPoint y: 231, endPoint x: 107, endPoint y: 232, distance: 86.9
click at [153, 236] on app-calendar-viewport "Tue 25 Wed 26 0/2 1 Job Thu 27 0/4 2 Jobs Fri 28 0/4 2 Jobs Sat 29 Sun 30 Mon 1…" at bounding box center [150, 195] width 300 height 231
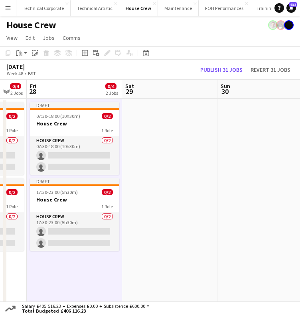
scroll to position [0, 260]
click at [101, 282] on app-date-cell "Draft 07:30-18:00 (10h30m) 0/2 House Crew 1 Role House Crew 0/2 07:30-18:00 (10…" at bounding box center [73, 205] width 95 height 212
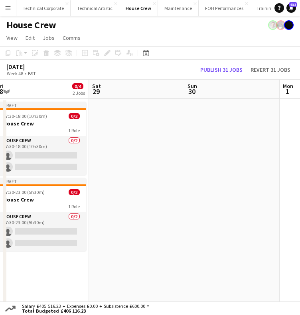
drag, startPoint x: 128, startPoint y: 162, endPoint x: 99, endPoint y: 174, distance: 31.3
click at [99, 174] on app-calendar-viewport "Tue 25 Wed 26 0/2 1 Job Thu 27 0/4 2 Jobs Fri 28 0/4 2 Jobs Sat 29 Sun 30 Mon 1…" at bounding box center [150, 195] width 300 height 231
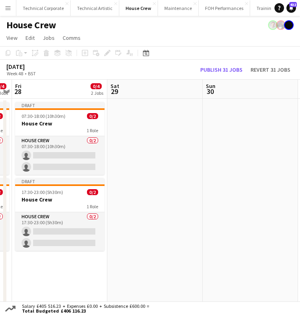
scroll to position [0, 267]
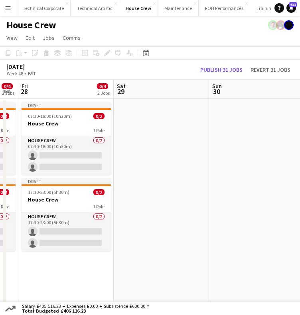
drag, startPoint x: 73, startPoint y: 195, endPoint x: 102, endPoint y: 212, distance: 33.9
click at [102, 212] on app-calendar-viewport "Tue 25 Wed 26 0/2 1 Job Thu 27 0/4 2 Jobs Fri 28 0/4 2 Jobs Sat 29 Sun 30 Mon 1…" at bounding box center [150, 195] width 300 height 231
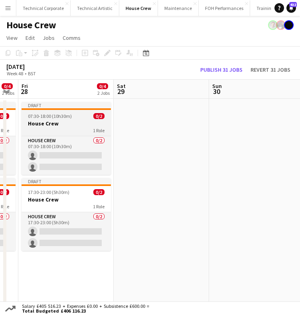
click at [65, 121] on h3 "House Crew" at bounding box center [66, 123] width 89 height 7
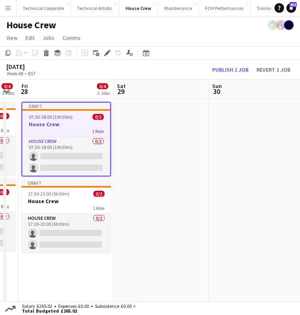
click at [158, 131] on app-date-cell at bounding box center [161, 205] width 95 height 212
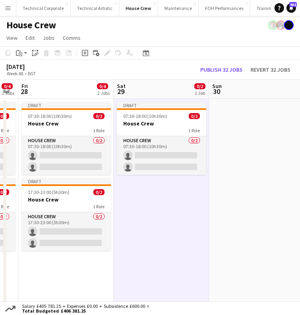
click at [155, 178] on app-date-cell "Draft 07:30-18:00 (10h30m) 0/2 House Crew 1 Role House Crew 0/2 07:30-18:00 (10…" at bounding box center [161, 205] width 95 height 212
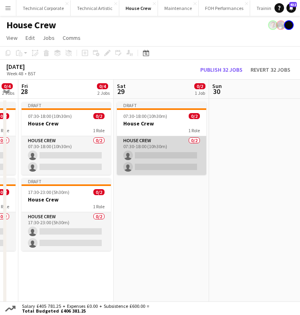
click at [157, 165] on app-card-role "House Crew 0/2 07:30-18:00 (10h30m) single-neutral-actions single-neutral-actio…" at bounding box center [161, 155] width 89 height 39
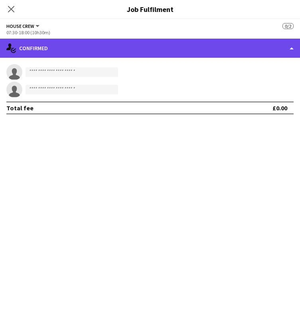
click at [146, 51] on div "single-neutral-actions-check-2 Confirmed" at bounding box center [150, 48] width 300 height 19
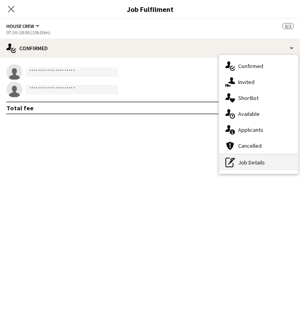
click at [280, 169] on div "pen-write Job Details" at bounding box center [258, 163] width 79 height 16
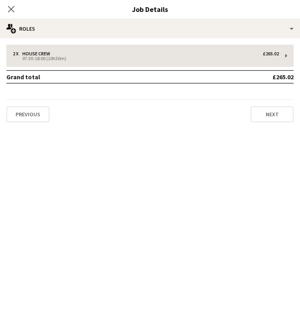
drag, startPoint x: 143, startPoint y: 70, endPoint x: 144, endPoint y: 55, distance: 14.4
click at [143, 66] on div "2 x House Crew £265.02 07:30-18:00 (10h30m) Grand total £265.02 Previous Next" at bounding box center [150, 84] width 300 height 78
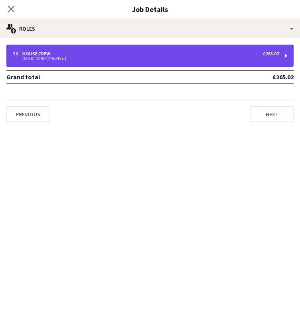
click at [144, 55] on div "2 x House Crew £265.02" at bounding box center [146, 54] width 266 height 6
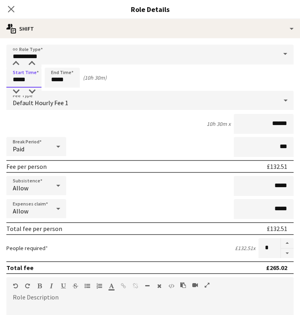
drag, startPoint x: -17, startPoint y: 81, endPoint x: -24, endPoint y: 81, distance: 6.8
click at [0, 81] on html "Menu Boards Boards Boards All jobs Status Workforce Workforce My Workforce Recr…" at bounding box center [150, 162] width 300 height 324
type input "*****"
click at [12, 11] on icon at bounding box center [11, 9] width 8 height 8
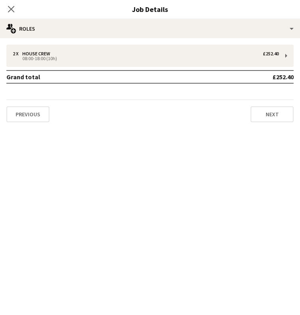
click at [14, 12] on icon at bounding box center [11, 9] width 6 height 6
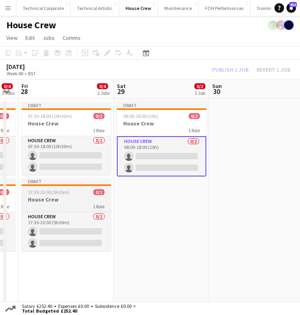
click at [54, 200] on h3 "House Crew" at bounding box center [66, 199] width 89 height 7
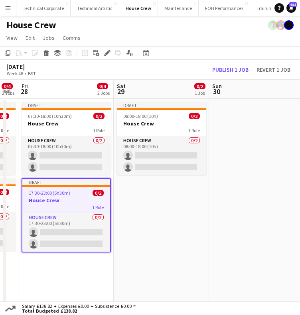
scroll to position [0, 267]
click at [190, 231] on app-date-cell "Draft 08:00-18:00 (10h) 0/2 House Crew 1 Role House Crew 0/2 08:00-18:00 (10h) …" at bounding box center [161, 205] width 95 height 212
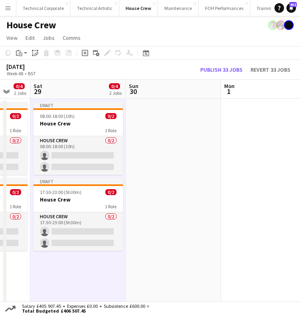
scroll to position [0, 355]
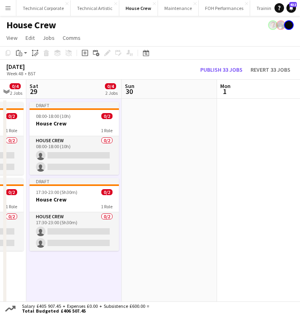
drag, startPoint x: 235, startPoint y: 223, endPoint x: 147, endPoint y: 214, distance: 88.1
click at [147, 214] on app-calendar-viewport "Tue 25 Wed 26 0/2 1 Job Thu 27 0/4 2 Jobs Fri 28 0/4 2 Jobs Sat 29 0/4 2 Jobs S…" at bounding box center [150, 195] width 300 height 231
click at [158, 177] on app-date-cell at bounding box center [169, 205] width 95 height 212
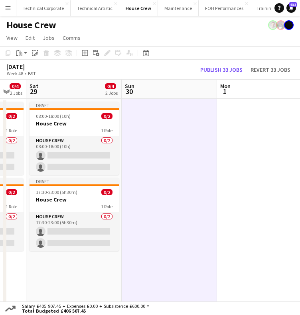
click at [158, 177] on app-date-cell at bounding box center [169, 205] width 95 height 212
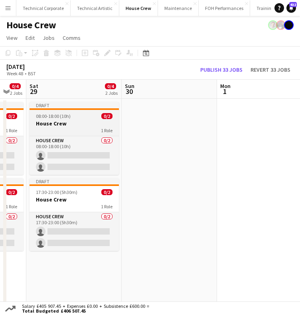
drag, startPoint x: 73, startPoint y: 120, endPoint x: 75, endPoint y: 125, distance: 5.4
click at [74, 121] on h3 "House Crew" at bounding box center [73, 123] width 89 height 7
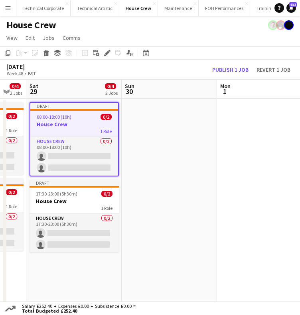
scroll to position [0, 354]
click at [155, 146] on app-date-cell at bounding box center [169, 205] width 95 height 212
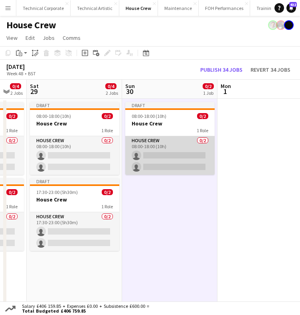
click at [155, 151] on app-card-role "House Crew 0/2 08:00-18:00 (10h) single-neutral-actions single-neutral-actions" at bounding box center [169, 155] width 89 height 39
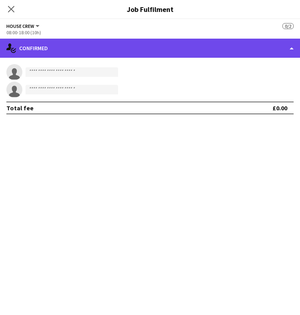
click at [132, 49] on div "single-neutral-actions-check-2 Confirmed" at bounding box center [150, 48] width 300 height 19
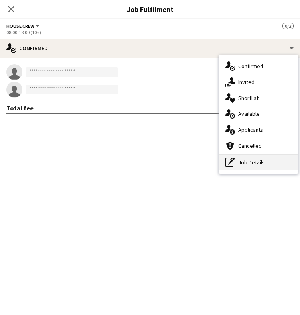
click at [236, 162] on div "pen-write Job Details" at bounding box center [258, 163] width 79 height 16
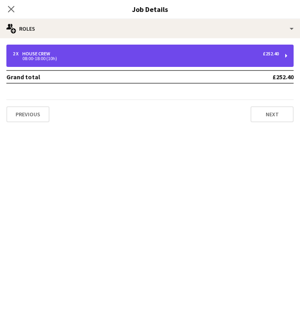
click at [94, 63] on div "2 x House Crew £252.40 08:00-18:00 (10h)" at bounding box center [149, 56] width 287 height 22
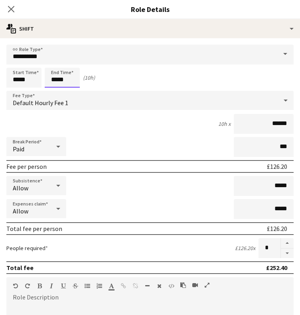
drag, startPoint x: 54, startPoint y: 78, endPoint x: 39, endPoint y: 84, distance: 16.5
click at [43, 81] on div "Start Time ***** End Time ***** (10h)" at bounding box center [149, 78] width 287 height 20
type input "*****"
click at [9, 11] on icon at bounding box center [11, 9] width 8 height 8
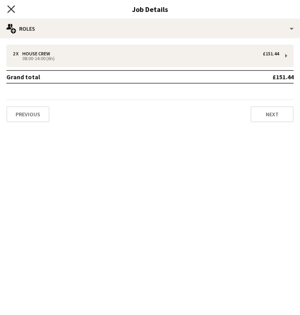
click at [11, 7] on icon "Close pop-in" at bounding box center [11, 9] width 8 height 8
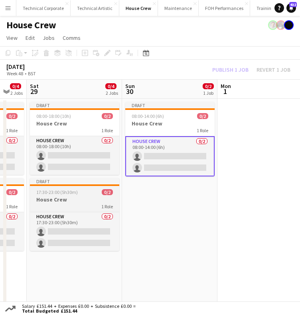
click at [80, 212] on app-job-card "Draft 17:30-23:00 (5h30m) 0/2 House Crew 1 Role House Crew 0/2 17:30-23:00 (5h3…" at bounding box center [74, 214] width 89 height 73
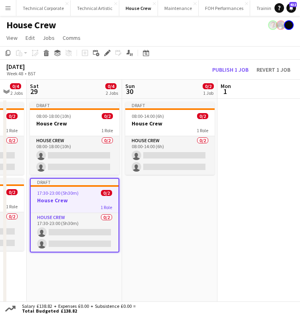
click at [157, 213] on app-date-cell "Draft 08:00-14:00 (6h) 0/2 House Crew 1 Role House Crew 0/2 08:00-14:00 (6h) si…" at bounding box center [169, 205] width 95 height 212
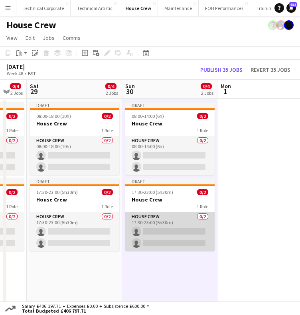
click at [173, 229] on app-card-role "House Crew 0/2 17:30-23:00 (5h30m) single-neutral-actions single-neutral-actions" at bounding box center [169, 231] width 89 height 39
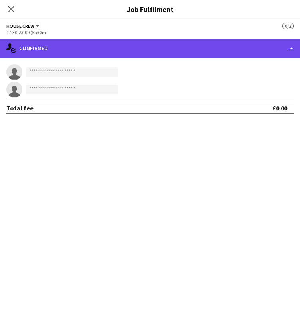
click at [188, 45] on div "single-neutral-actions-check-2 Confirmed" at bounding box center [150, 48] width 300 height 19
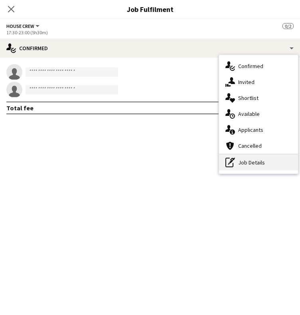
click at [236, 159] on div "pen-write Job Details" at bounding box center [258, 163] width 79 height 16
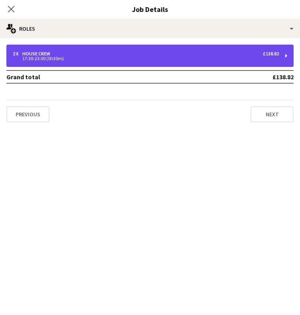
click at [119, 58] on div "17:30-23:00 (5h30m)" at bounding box center [146, 59] width 266 height 4
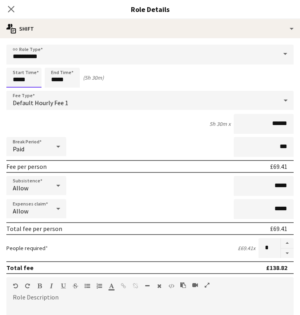
drag, startPoint x: -7, startPoint y: 79, endPoint x: -60, endPoint y: 81, distance: 52.6
click at [0, 81] on html "Menu Boards Boards Boards All jobs Status Workforce Workforce My Workforce Recr…" at bounding box center [150, 162] width 300 height 324
type input "*****"
drag, startPoint x: 13, startPoint y: 9, endPoint x: 18, endPoint y: 15, distance: 7.9
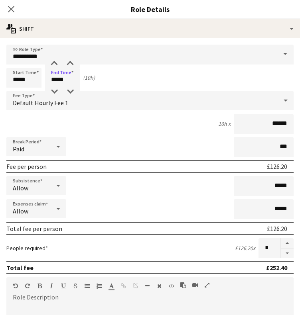
click at [13, 9] on icon "Close pop-in" at bounding box center [11, 9] width 6 height 6
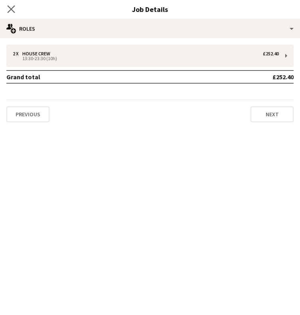
click at [15, 8] on app-icon "Close pop-in" at bounding box center [12, 10] width 12 height 12
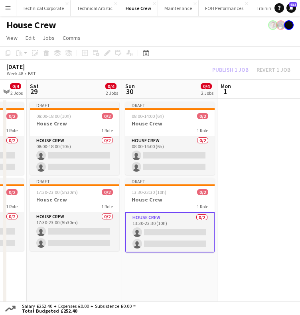
click at [230, 216] on app-date-cell at bounding box center [264, 205] width 95 height 212
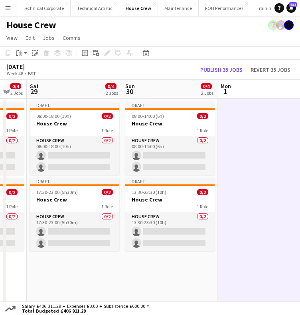
click at [231, 216] on app-date-cell at bounding box center [264, 205] width 95 height 212
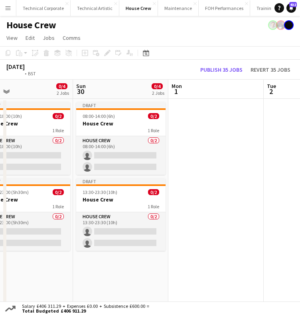
drag, startPoint x: 123, startPoint y: 233, endPoint x: 190, endPoint y: 230, distance: 67.8
click at [190, 230] on app-calendar-viewport "Thu 27 0/4 2 Jobs Fri 28 0/4 2 Jobs Sat 29 0/4 2 Jobs Sun 30 0/4 2 Jobs Mon 1 T…" at bounding box center [150, 195] width 300 height 231
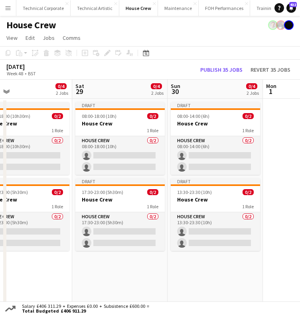
drag, startPoint x: 145, startPoint y: 229, endPoint x: 210, endPoint y: 234, distance: 65.1
click at [217, 233] on app-calendar-viewport "Wed 26 0/2 1 Job Thu 27 0/4 2 Jobs Fri 28 0/4 2 Jobs Sat 29 0/4 2 Jobs Sun 30 0…" at bounding box center [150, 195] width 300 height 231
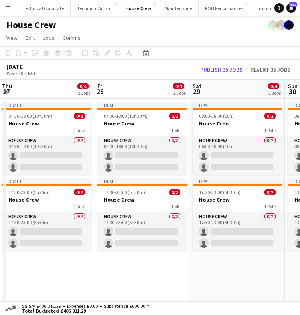
drag, startPoint x: 127, startPoint y: 235, endPoint x: 275, endPoint y: 235, distance: 148.2
click at [275, 235] on app-calendar-viewport "Tue 25 Wed 26 0/2 1 Job Thu 27 0/4 2 Jobs Fri 28 0/4 2 Jobs Sat 29 0/4 2 Jobs S…" at bounding box center [150, 195] width 300 height 231
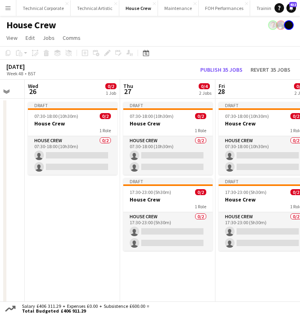
click at [300, 231] on html "Menu Boards Boards Boards All jobs Status Workforce Workforce My Workforce Recr…" at bounding box center [150, 162] width 300 height 324
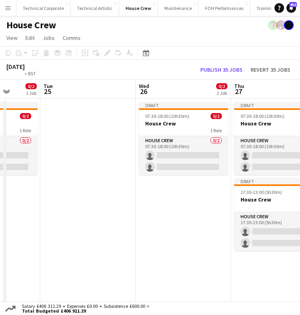
click at [300, 223] on html "Menu Boards Boards Boards All jobs Status Workforce Workforce My Workforce Recr…" at bounding box center [150, 162] width 300 height 324
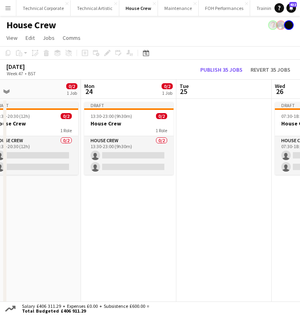
drag, startPoint x: 104, startPoint y: 213, endPoint x: 305, endPoint y: 233, distance: 202.6
click at [300, 229] on html "Menu Boards Boards Boards All jobs Status Workforce Workforce My Workforce Recr…" at bounding box center [150, 162] width 300 height 324
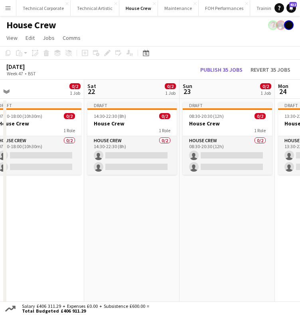
click at [300, 230] on html "Menu Boards Boards Boards All jobs Status Workforce Workforce My Workforce Recr…" at bounding box center [150, 162] width 300 height 324
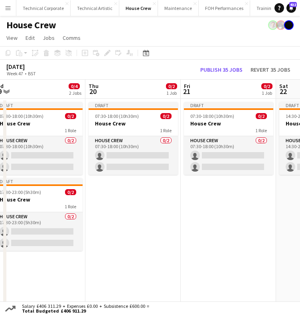
drag, startPoint x: 278, startPoint y: 233, endPoint x: 164, endPoint y: 239, distance: 113.7
click at [300, 238] on html "Menu Boards Boards Boards All jobs Status Workforce Workforce My Workforce Recr…" at bounding box center [150, 162] width 300 height 324
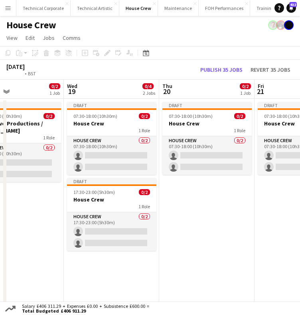
drag, startPoint x: 180, startPoint y: 232, endPoint x: 186, endPoint y: 234, distance: 5.8
click at [215, 233] on app-calendar-viewport "Sun 16 0/2 1 Job Mon 17 0/2 1 Job Tue 18 0/2 1 Job Wed 19 0/4 2 Jobs Thu 20 0/2…" at bounding box center [150, 195] width 300 height 231
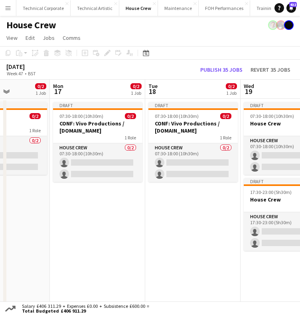
click at [266, 230] on app-calendar-viewport "Fri 14 Sat 15 0/2 1 Job Sun 16 0/2 1 Job Mon 17 0/2 1 Job Tue 18 0/2 1 Job Wed …" at bounding box center [150, 195] width 300 height 231
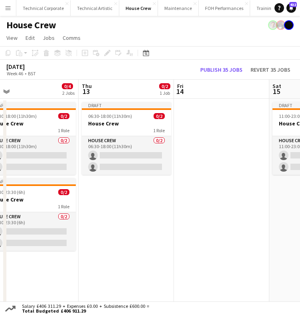
drag, startPoint x: 126, startPoint y: 229, endPoint x: 274, endPoint y: 229, distance: 147.4
click at [295, 229] on app-calendar-viewport "Mon 10 Tue 11 Wed 12 0/4 2 Jobs Thu 13 0/2 1 Job Fri 14 Sat 15 0/2 1 Job Sun 16…" at bounding box center [150, 195] width 300 height 231
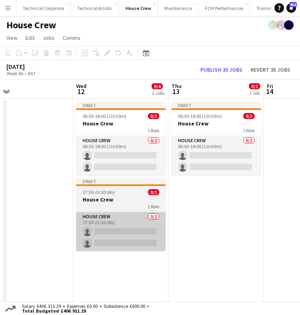
drag, startPoint x: 115, startPoint y: 220, endPoint x: 180, endPoint y: 222, distance: 65.8
click at [277, 223] on app-calendar-viewport "Sun 9 0/2 1 Job Mon 10 Tue 11 Wed 12 0/4 2 Jobs Thu 13 0/2 1 Job Fri 14 Sat 15 …" at bounding box center [150, 195] width 300 height 231
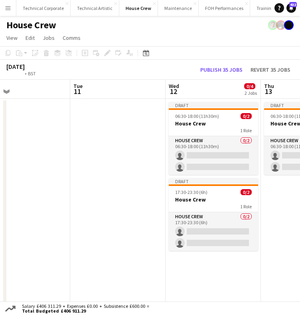
drag, startPoint x: 221, startPoint y: 221, endPoint x: 155, endPoint y: 218, distance: 66.6
click at [267, 221] on app-calendar-viewport "Sat 8 0/2 1 Job Sun 9 0/2 1 Job Mon 10 Tue 11 Wed 12 0/4 2 Jobs Thu 13 0/2 1 Jo…" at bounding box center [150, 195] width 300 height 231
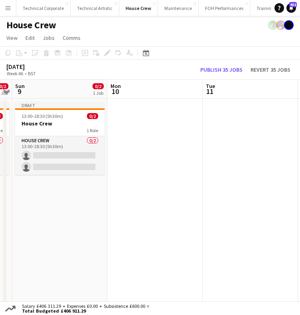
drag, startPoint x: 288, startPoint y: 216, endPoint x: 106, endPoint y: 214, distance: 182.1
click at [298, 217] on app-calendar-viewport "Fri 7 0/4 2 Jobs Sat 8 0/2 1 Job Sun 9 0/2 1 Job Mon 10 Tue 11 Wed 12 0/4 2 Job…" at bounding box center [150, 195] width 300 height 231
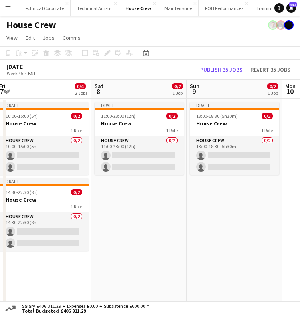
click at [295, 212] on app-calendar-viewport "Wed 5 0/4 2 Jobs Thu 6 0/4 2 Jobs Fri 7 0/4 2 Jobs Sat 8 0/2 1 Job Sun 9 0/2 1 …" at bounding box center [150, 195] width 300 height 231
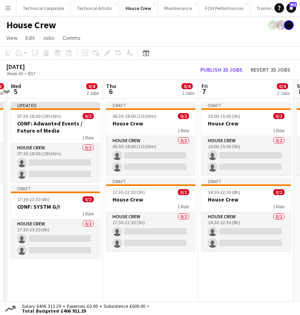
drag, startPoint x: 132, startPoint y: 205, endPoint x: 233, endPoint y: 207, distance: 100.8
click at [233, 207] on app-calendar-viewport "Mon 3 Tue 4 0/2 1 Job Wed 5 0/4 2 Jobs Thu 6 0/4 2 Jobs Fri 7 0/4 2 Jobs Sat 8 …" at bounding box center [150, 195] width 300 height 231
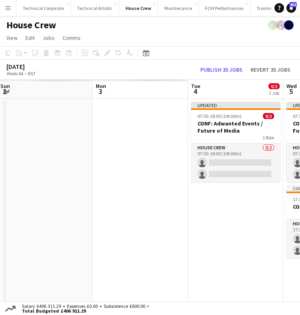
drag, startPoint x: 156, startPoint y: 208, endPoint x: 260, endPoint y: 214, distance: 103.7
click at [263, 214] on app-calendar-viewport "Fri 31 Sat 1 Sun 2 Mon 3 Tue 4 0/2 1 Job Wed 5 0/4 2 Jobs Thu 6 0/4 2 Jobs Fri …" at bounding box center [150, 195] width 300 height 231
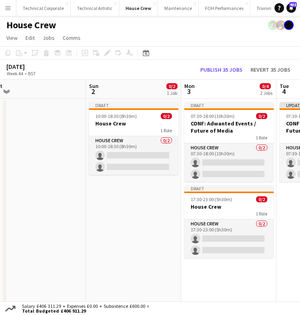
drag, startPoint x: 169, startPoint y: 209, endPoint x: 158, endPoint y: 196, distance: 17.5
click at [300, 204] on html "Menu Boards Boards Boards All jobs Status Workforce Workforce My Workforce Recr…" at bounding box center [150, 162] width 300 height 324
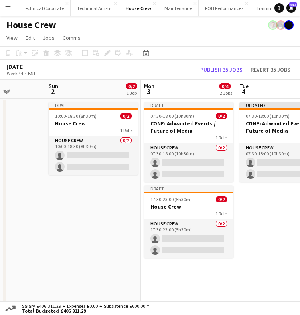
drag, startPoint x: 121, startPoint y: 195, endPoint x: 74, endPoint y: 217, distance: 51.5
click at [75, 217] on app-calendar-viewport "Thu 30 2/2 1 Job Fri 31 2/2 1 Job Sat 1 Sun 2 0/2 1 Job Mon 3 0/4 2 Jobs Tue 4 …" at bounding box center [150, 195] width 300 height 231
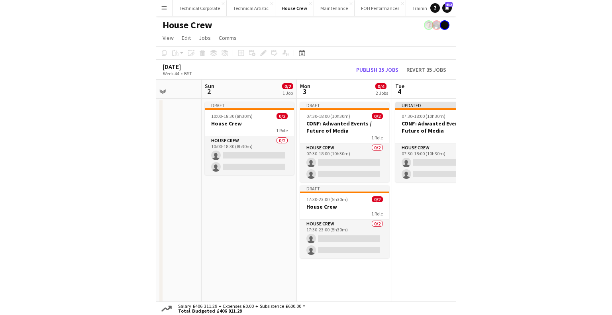
scroll to position [0, 242]
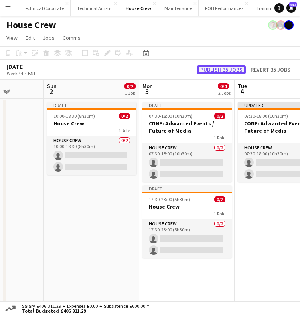
click at [206, 68] on button "Publish 35 jobs" at bounding box center [221, 69] width 49 height 9
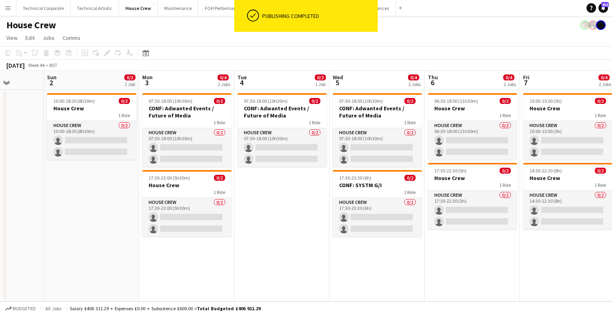
click at [251, 214] on app-date-cell "07:30-18:00 (10h30m) 0/2 CONF: Adwanted Events / Future of Media 1 Role House C…" at bounding box center [281, 196] width 95 height 212
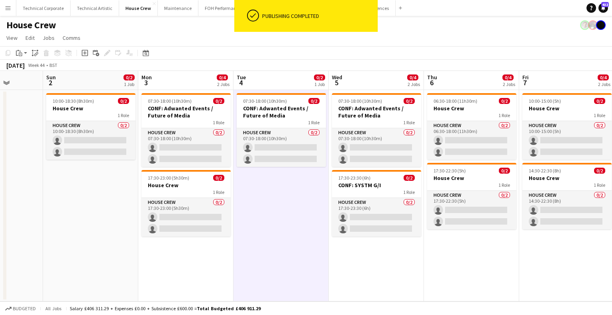
click at [251, 216] on app-date-cell "07:30-18:00 (10h30m) 0/2 CONF: Adwanted Events / Future of Media 1 Role House C…" at bounding box center [280, 196] width 95 height 212
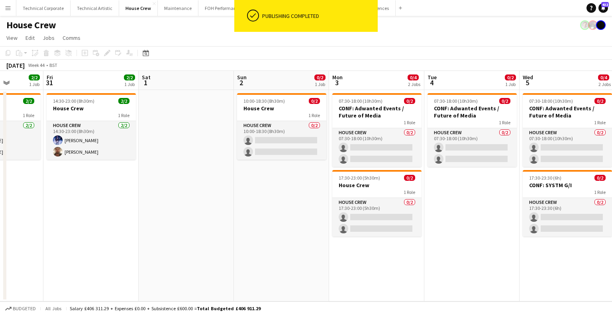
drag, startPoint x: 274, startPoint y: 208, endPoint x: 318, endPoint y: 188, distance: 48.3
click at [328, 204] on app-calendar-viewport "Tue 28 Wed 29 2/2 1 Job Thu 30 2/2 1 Job Fri 31 2/2 1 Job Sat 1 Sun 2 0/2 1 Job…" at bounding box center [306, 186] width 612 height 231
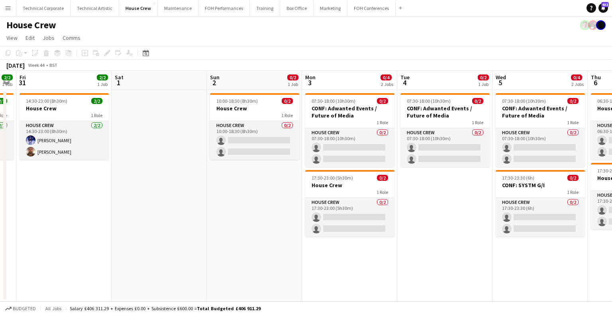
drag, startPoint x: 259, startPoint y: 190, endPoint x: 412, endPoint y: 176, distance: 154.0
click at [432, 194] on app-calendar-viewport "Tue 28 Wed 29 2/2 1 Job Thu 30 2/2 1 Job Fri 31 2/2 1 Job Sat 1 Sun 2 0/2 1 Job…" at bounding box center [306, 186] width 612 height 231
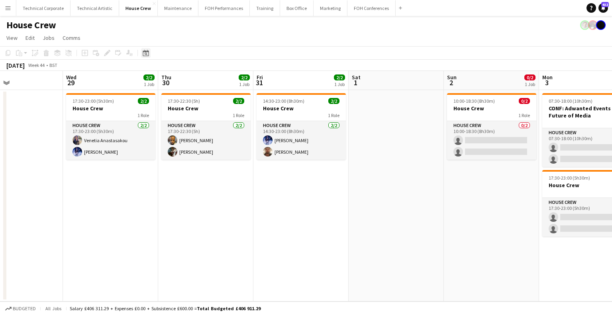
click at [145, 49] on div "Date picker" at bounding box center [146, 53] width 10 height 10
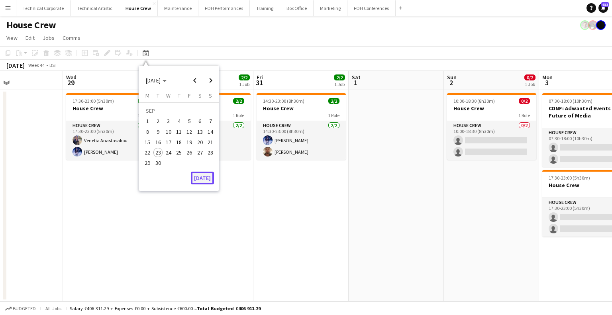
click at [210, 174] on button "[DATE]" at bounding box center [202, 178] width 23 height 13
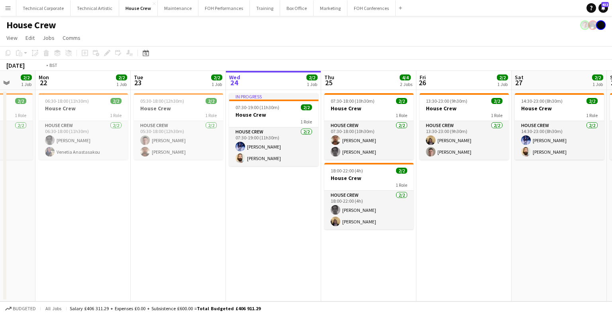
drag, startPoint x: 429, startPoint y: 214, endPoint x: 180, endPoint y: 218, distance: 249.0
click at [168, 218] on app-calendar-viewport "Fri 19 2/2 1 Job Sat 20 4/4 2 Jobs Sun 21 2/2 1 Job Mon 22 2/2 1 Job Tue 23 2/2…" at bounding box center [306, 186] width 612 height 231
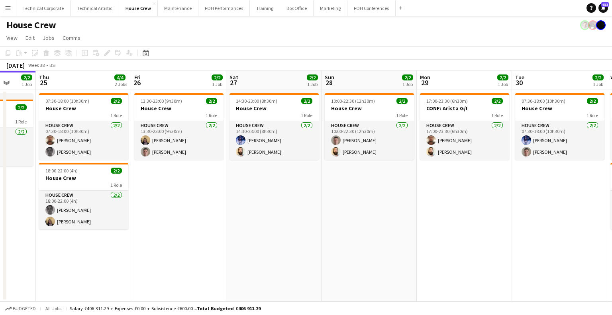
drag, startPoint x: 476, startPoint y: 225, endPoint x: 277, endPoint y: 225, distance: 198.8
click at [196, 227] on app-calendar-viewport "Mon 22 2/2 1 Job Tue 23 2/2 1 Job Wed 24 2/2 1 Job Thu 25 4/4 2 Jobs Fri 26 2/2…" at bounding box center [306, 186] width 612 height 231
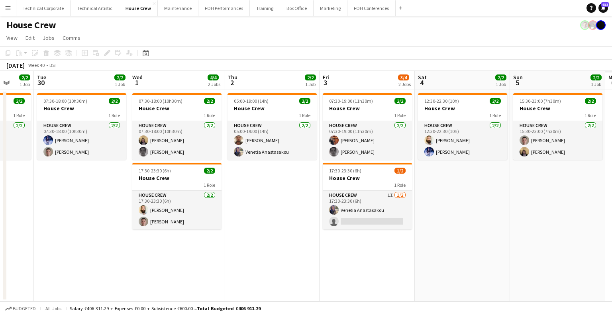
drag, startPoint x: 346, startPoint y: 222, endPoint x: 165, endPoint y: 227, distance: 181.4
click at [165, 227] on app-calendar-viewport "Fri 26 2/2 1 Job Sat 27 2/2 1 Job Sun 28 2/2 1 Job Mon 29 2/2 1 Job Tue 30 2/2 …" at bounding box center [306, 186] width 612 height 231
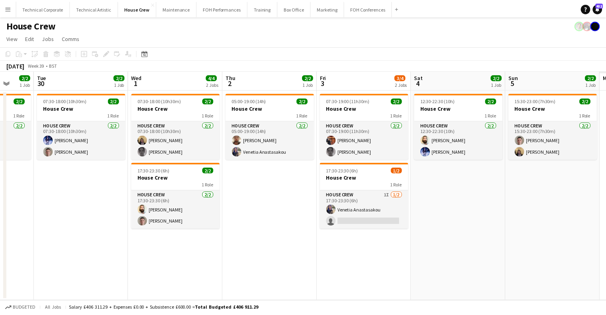
scroll to position [0, 348]
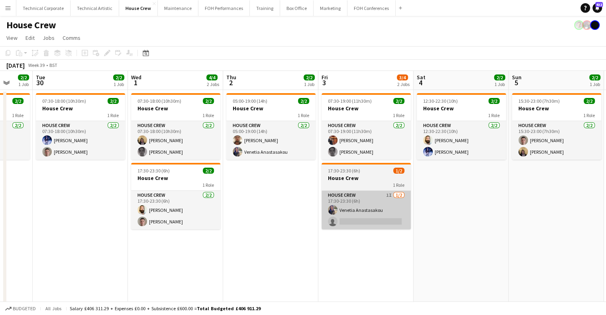
click at [330, 217] on app-card-role "House Crew 1I [DATE] 17:30-23:30 (6h) Venetia Anastasakou single-neutral-actions" at bounding box center [365, 210] width 89 height 39
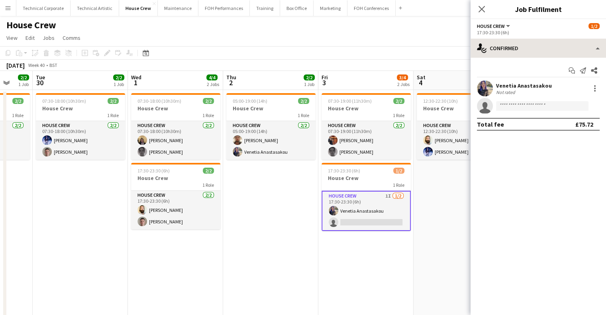
drag, startPoint x: 510, startPoint y: 35, endPoint x: 510, endPoint y: 47, distance: 12.7
click at [510, 35] on app-options-switcher "House Crew All roles House Crew [DATE] 17:30-23:30 (6h)" at bounding box center [537, 29] width 135 height 20
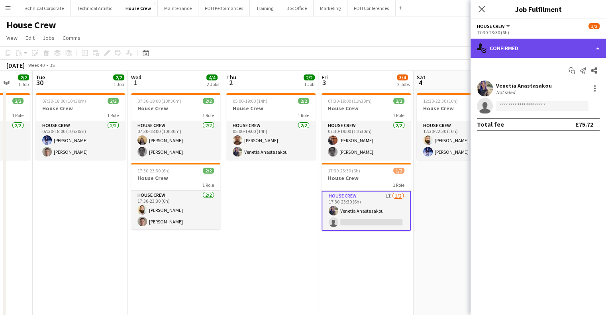
drag, startPoint x: 511, startPoint y: 51, endPoint x: 523, endPoint y: 59, distance: 14.4
click at [511, 51] on div "single-neutral-actions-check-2 Confirmed" at bounding box center [537, 48] width 135 height 19
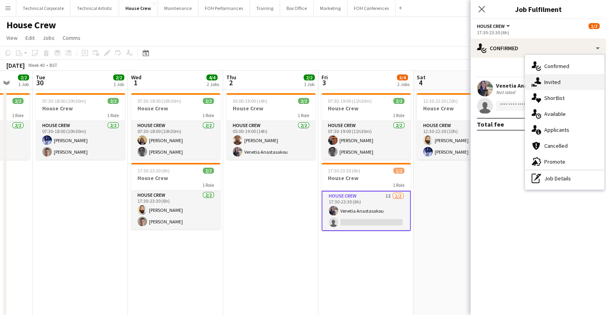
click at [555, 84] on span "Invited" at bounding box center [552, 81] width 16 height 7
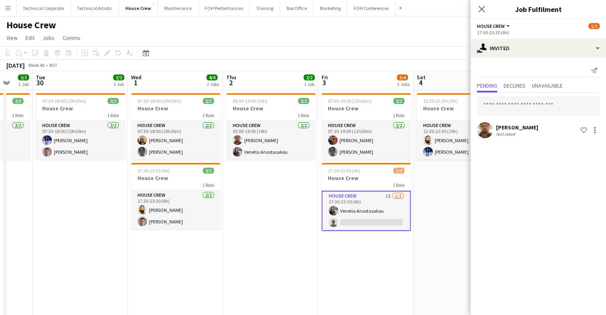
click at [520, 61] on div "Send notification Pending Declined Unavailable [PERSON_NAME] Not rated Shortlis…" at bounding box center [537, 102] width 135 height 88
click at [521, 58] on div "Send notification Pending Declined Unavailable [PERSON_NAME] Not rated Shortlis…" at bounding box center [537, 102] width 135 height 88
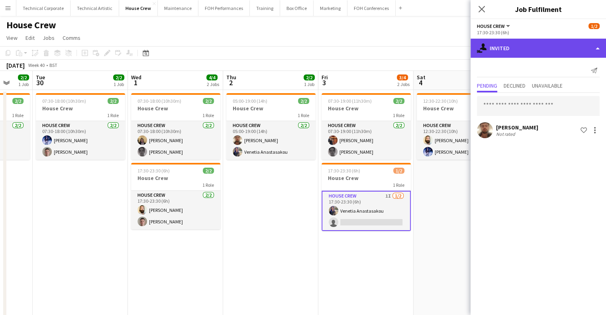
click at [525, 48] on div "single-neutral-actions-share-1 Invited" at bounding box center [537, 48] width 135 height 19
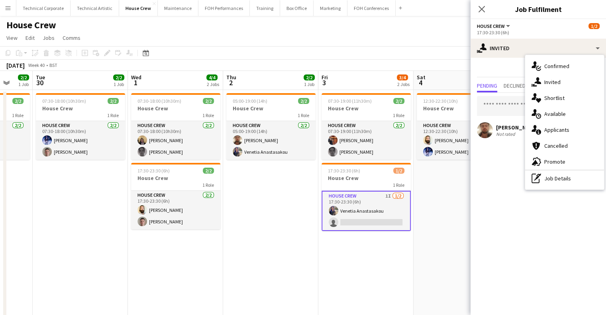
drag, startPoint x: 575, startPoint y: 106, endPoint x: 516, endPoint y: 118, distance: 60.1
click at [575, 107] on div "single-neutral-actions-upload Available" at bounding box center [564, 114] width 79 height 16
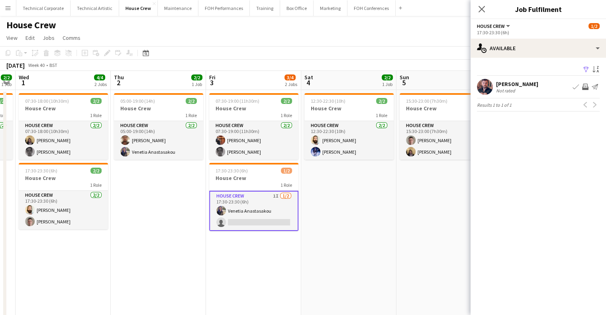
drag, startPoint x: 311, startPoint y: 225, endPoint x: 306, endPoint y: 227, distance: 5.3
click at [306, 227] on app-calendar-viewport "Sun 28 2/2 1 Job Mon 29 2/2 1 Job Tue 30 2/2 1 Job Wed 1 4/4 2 Jobs Thu 2 2/2 1…" at bounding box center [303, 205] width 606 height 269
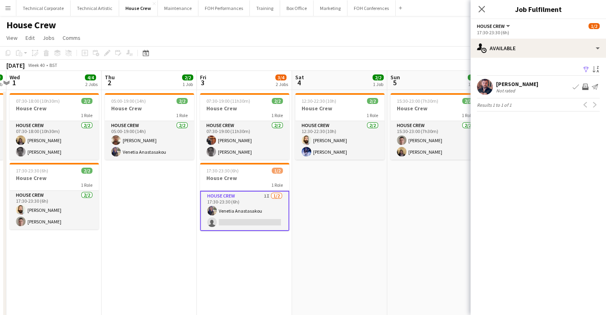
click at [306, 227] on app-date-cell "12:30-22:30 (10h) 2/2 House Crew 1 Role House Crew [DATE] 12:30-22:30 (10h) [PE…" at bounding box center [339, 215] width 95 height 250
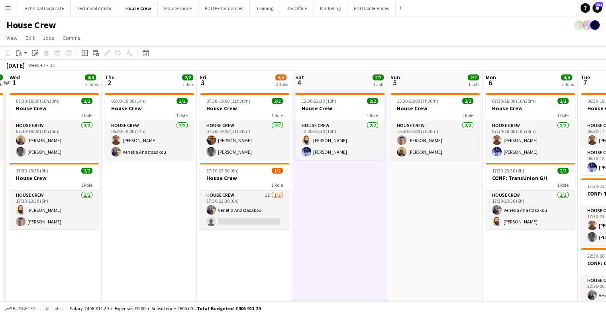
scroll to position [0, 279]
drag, startPoint x: 306, startPoint y: 227, endPoint x: 327, endPoint y: 223, distance: 21.6
click at [306, 228] on app-date-cell "12:30-22:30 (10h) 2/2 House Crew 1 Role House Crew [DATE] 12:30-22:30 (10h) [PE…" at bounding box center [339, 215] width 95 height 250
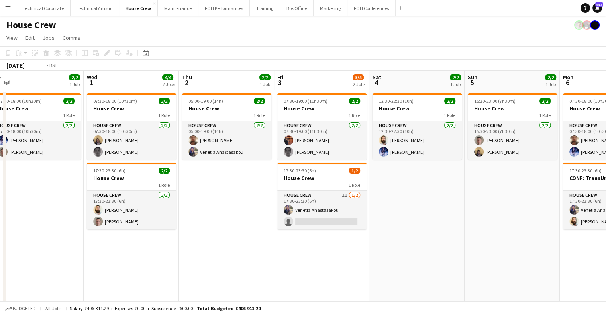
drag, startPoint x: 351, startPoint y: 215, endPoint x: 206, endPoint y: 201, distance: 146.1
click at [516, 224] on app-calendar-viewport "Sun 28 2/2 1 Job Mon 29 2/2 1 Job Tue 30 2/2 1 Job Wed 1 4/4 2 Jobs Thu 2 2/2 1…" at bounding box center [303, 205] width 606 height 269
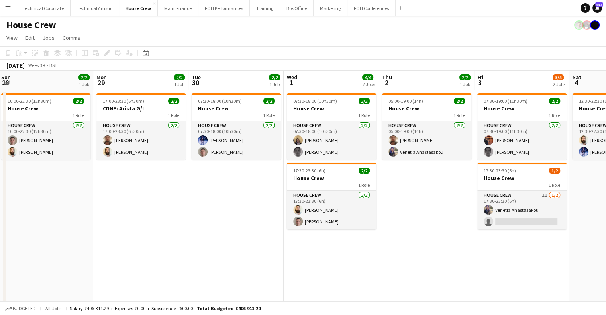
click at [518, 210] on app-calendar-viewport "Fri 26 2/2 1 Job Sat 27 2/2 1 Job Sun 28 2/2 1 Job Mon 29 2/2 1 Job Tue 30 2/2 …" at bounding box center [303, 205] width 606 height 269
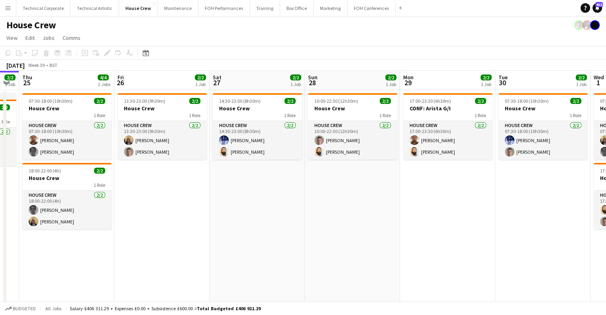
drag, startPoint x: 261, startPoint y: 194, endPoint x: 375, endPoint y: 206, distance: 114.6
click at [484, 210] on app-calendar-viewport "Tue 23 2/2 1 Job Wed 24 2/2 1 Job Thu 25 4/4 2 Jobs Fri 26 2/2 1 Job Sat 27 2/2…" at bounding box center [303, 205] width 606 height 269
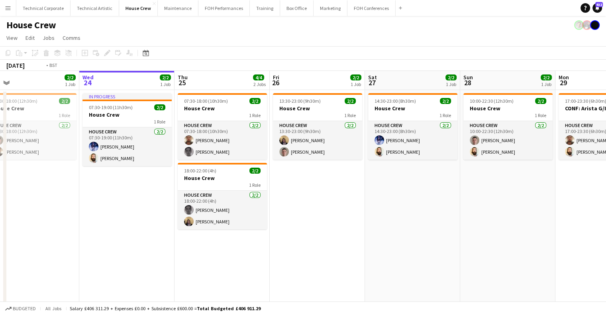
drag, startPoint x: 300, startPoint y: 205, endPoint x: 466, endPoint y: 215, distance: 166.8
click at [466, 215] on app-calendar-viewport "Sun 21 2/2 1 Job Mon 22 2/2 1 Job Tue 23 2/2 1 Job Wed 24 2/2 1 Job Thu 25 4/4 …" at bounding box center [303, 205] width 606 height 269
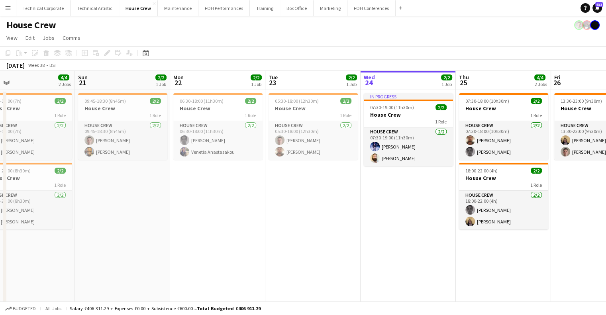
drag, startPoint x: 398, startPoint y: 207, endPoint x: 435, endPoint y: 208, distance: 37.5
click at [427, 208] on app-calendar-viewport "Thu 18 Fri 19 2/2 1 Job Sat 20 4/4 2 Jobs Sun 21 2/2 1 Job Mon 22 2/2 1 Job Tue…" at bounding box center [303, 205] width 606 height 269
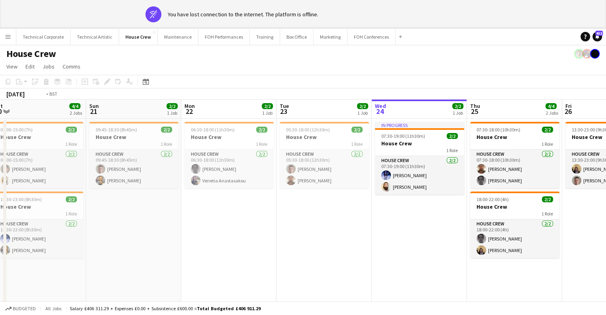
click at [185, 228] on app-calendar-viewport "Wed 17 4/4 2 Jobs Thu 18 4/4 2 Jobs Fri 19 2/2 1 Job Sat 20 4/4 2 Jobs Sun 21 2…" at bounding box center [303, 234] width 606 height 269
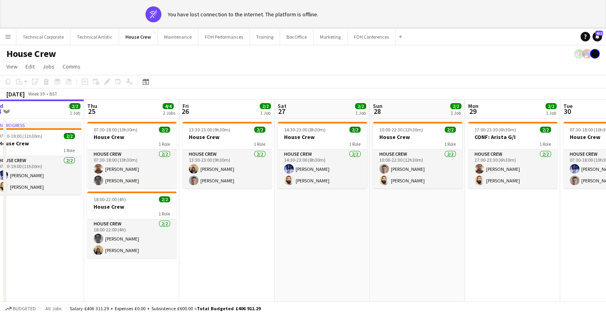
drag, startPoint x: 388, startPoint y: 213, endPoint x: 218, endPoint y: 197, distance: 171.3
click at [230, 218] on app-calendar-viewport "Sun 21 2/2 1 Job Mon 22 2/2 1 Job Tue 23 2/2 1 Job Wed 24 2/2 1 Job Thu 25 4/4 …" at bounding box center [303, 234] width 606 height 269
